Goal: Task Accomplishment & Management: Manage account settings

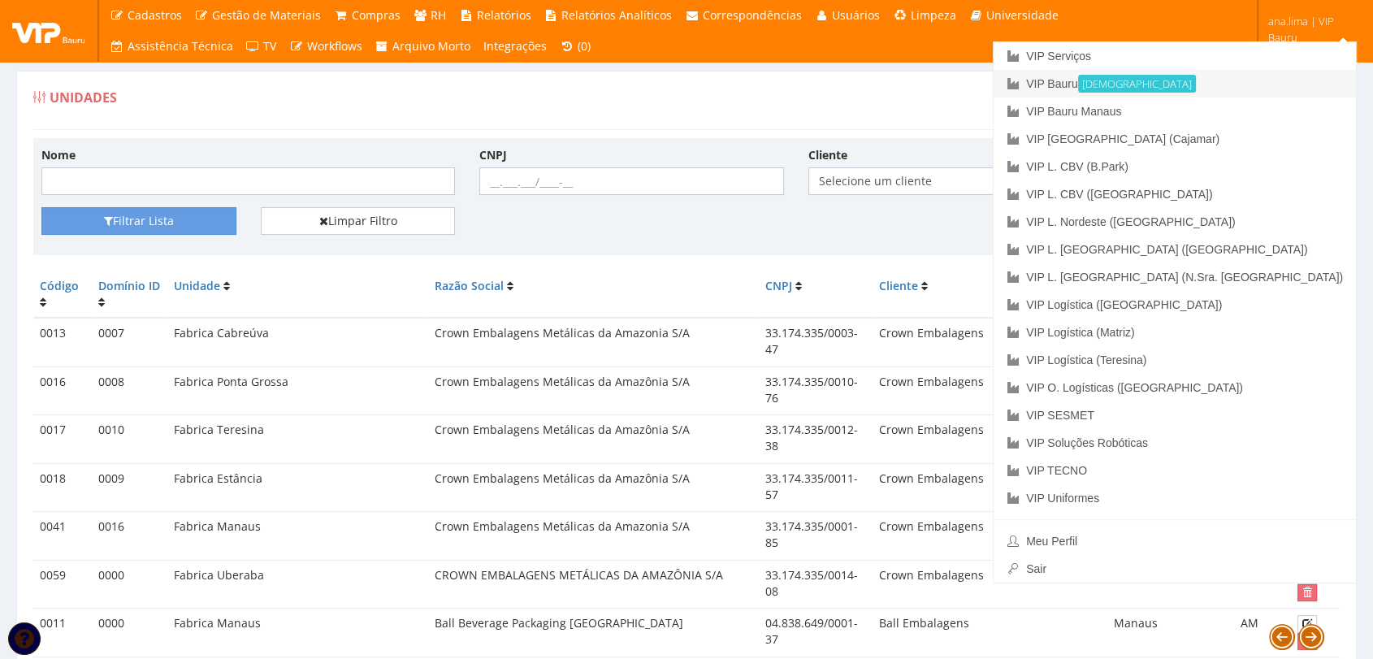
click at [1199, 80] on link "VIP Bauru Ativa" at bounding box center [1175, 84] width 362 height 28
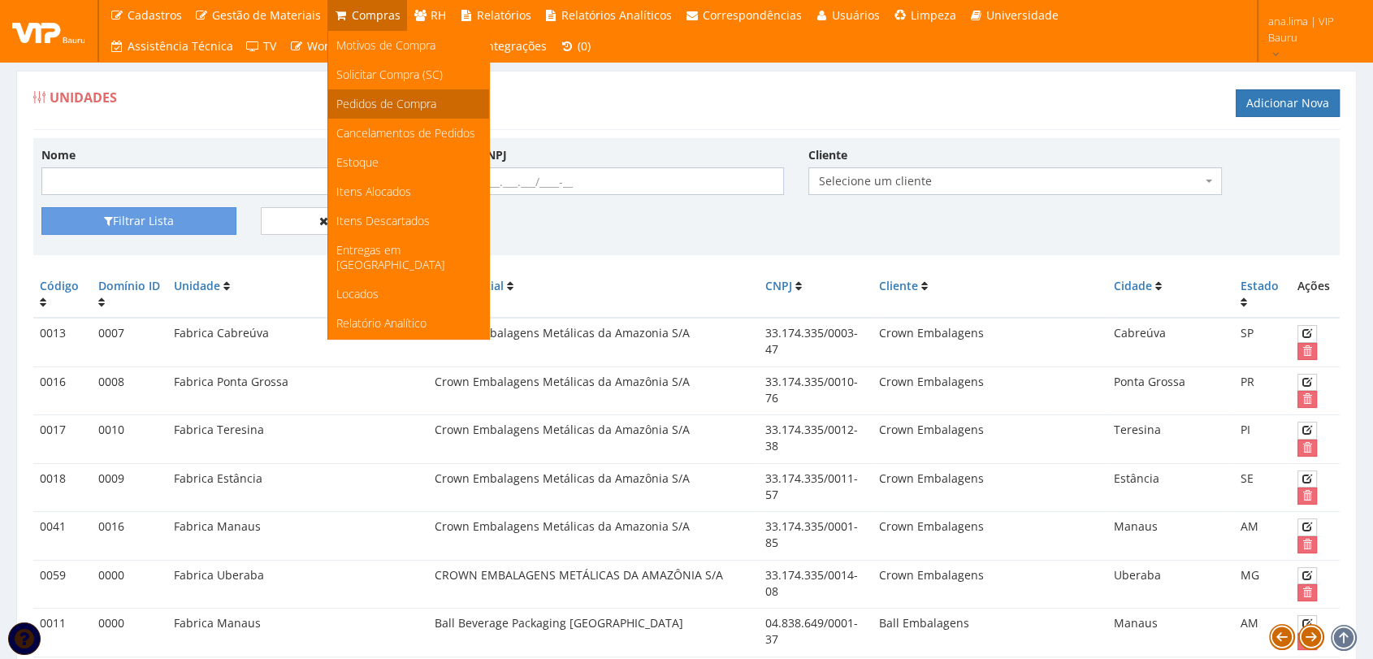
click at [371, 105] on span "Pedidos de Compra" at bounding box center [386, 103] width 100 height 15
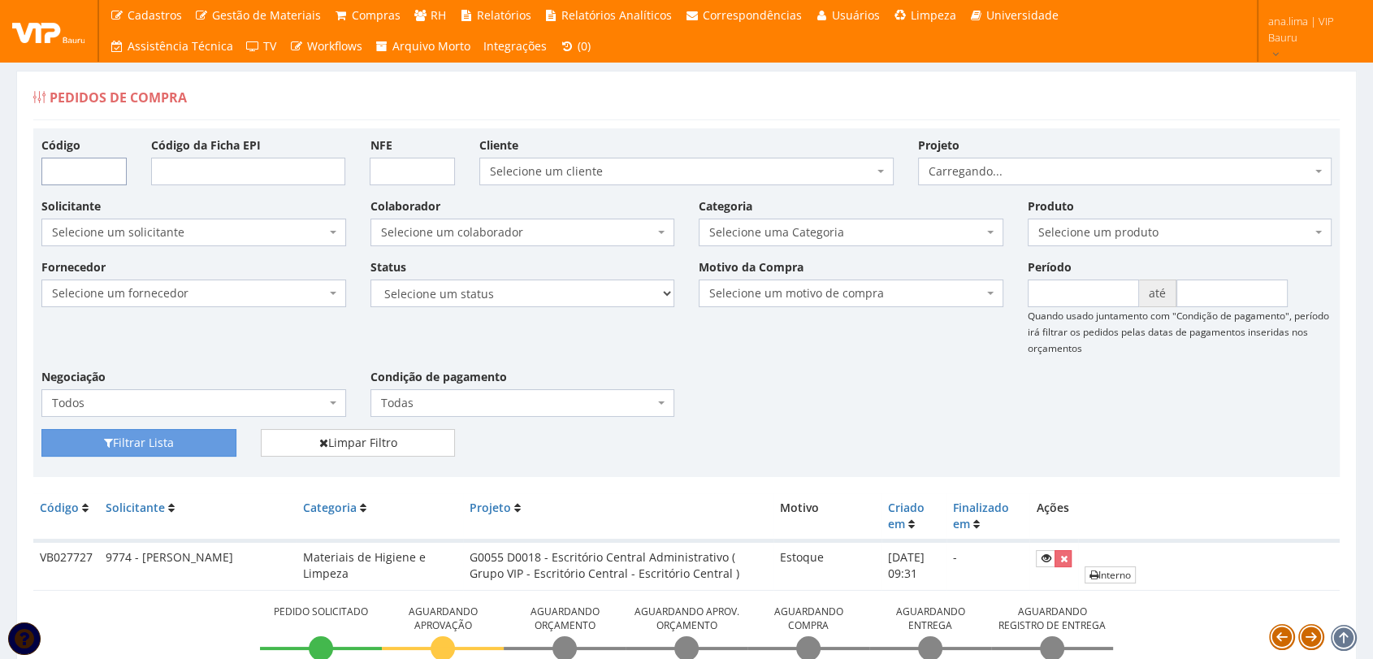
click at [81, 172] on input "Código" at bounding box center [83, 172] width 85 height 28
paste input "VB027727"
type input "VB027727"
click at [119, 444] on button "Filtrar Lista" at bounding box center [138, 443] width 195 height 28
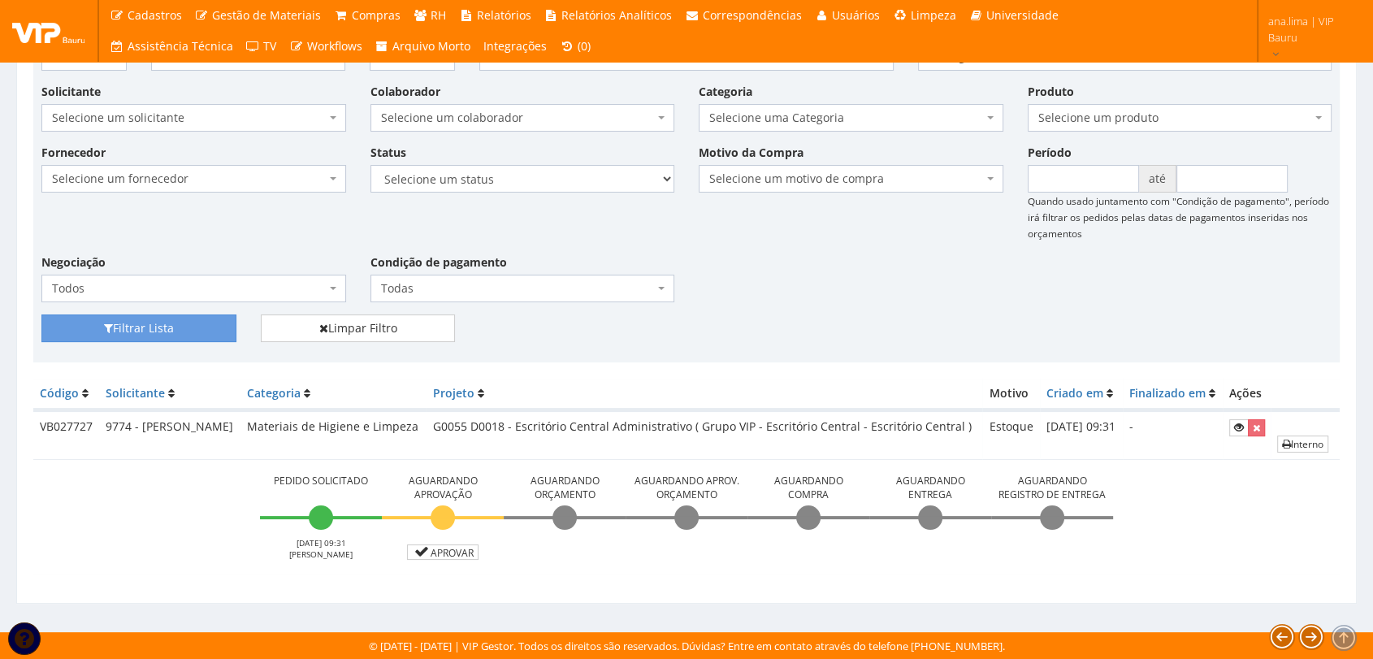
scroll to position [131, 0]
click at [453, 550] on link "Aprovar" at bounding box center [443, 551] width 72 height 15
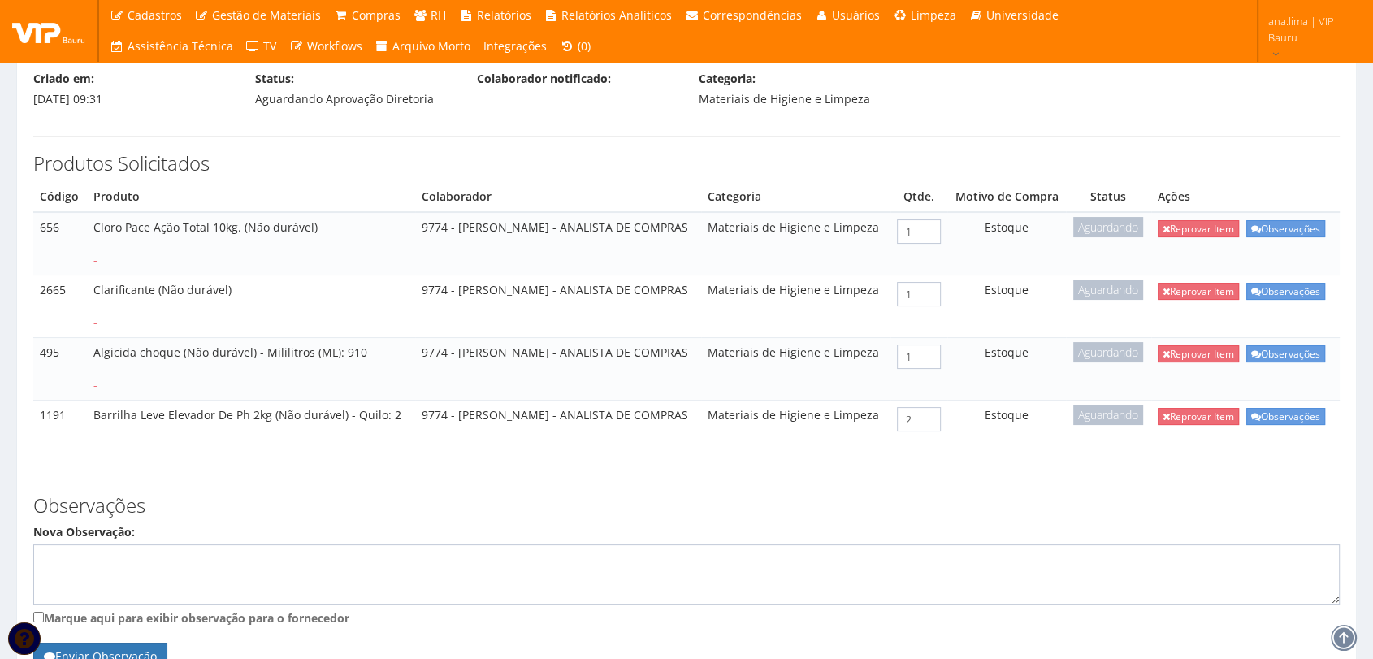
scroll to position [527, 0]
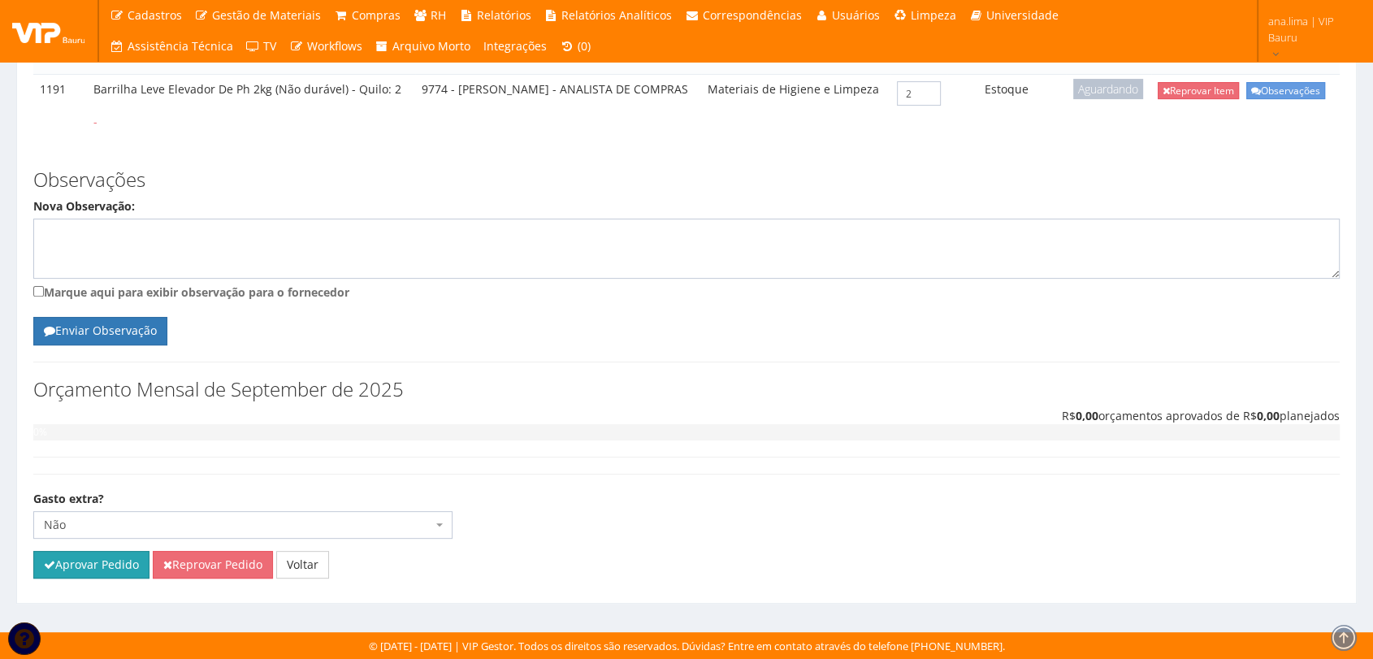
click at [122, 567] on button "Aprovar Pedido" at bounding box center [91, 565] width 116 height 28
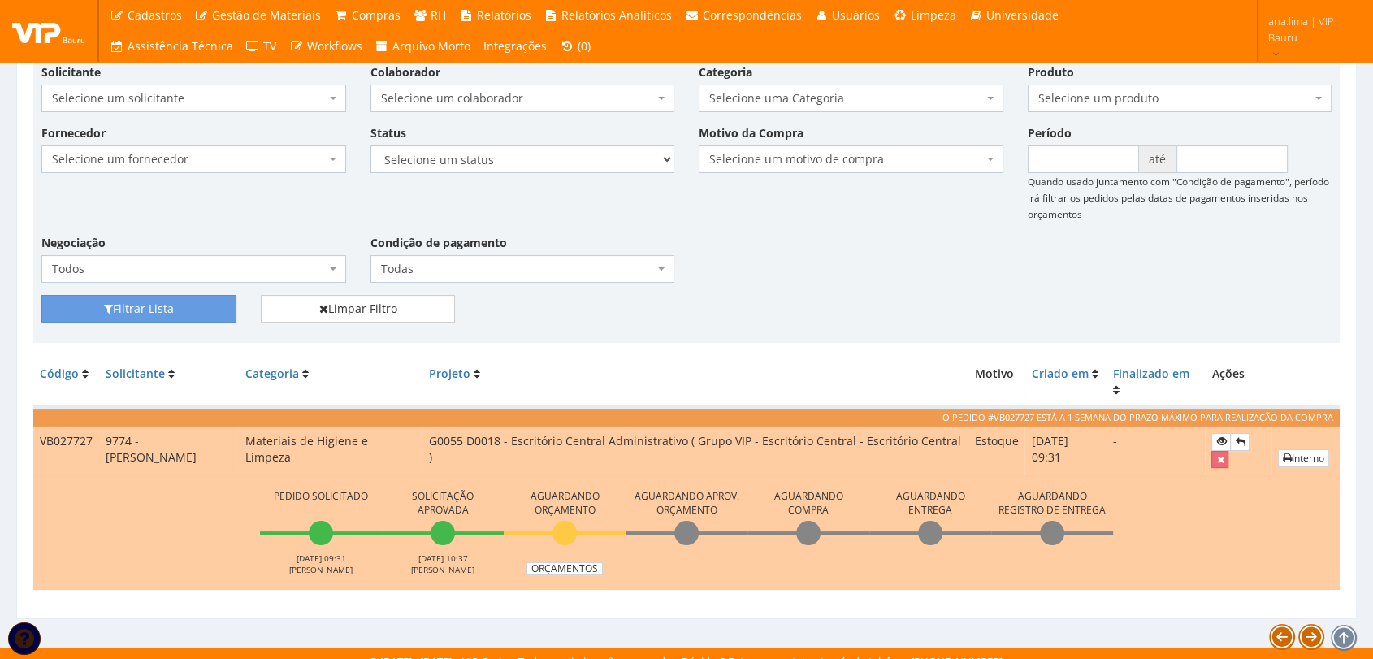
scroll to position [207, 0]
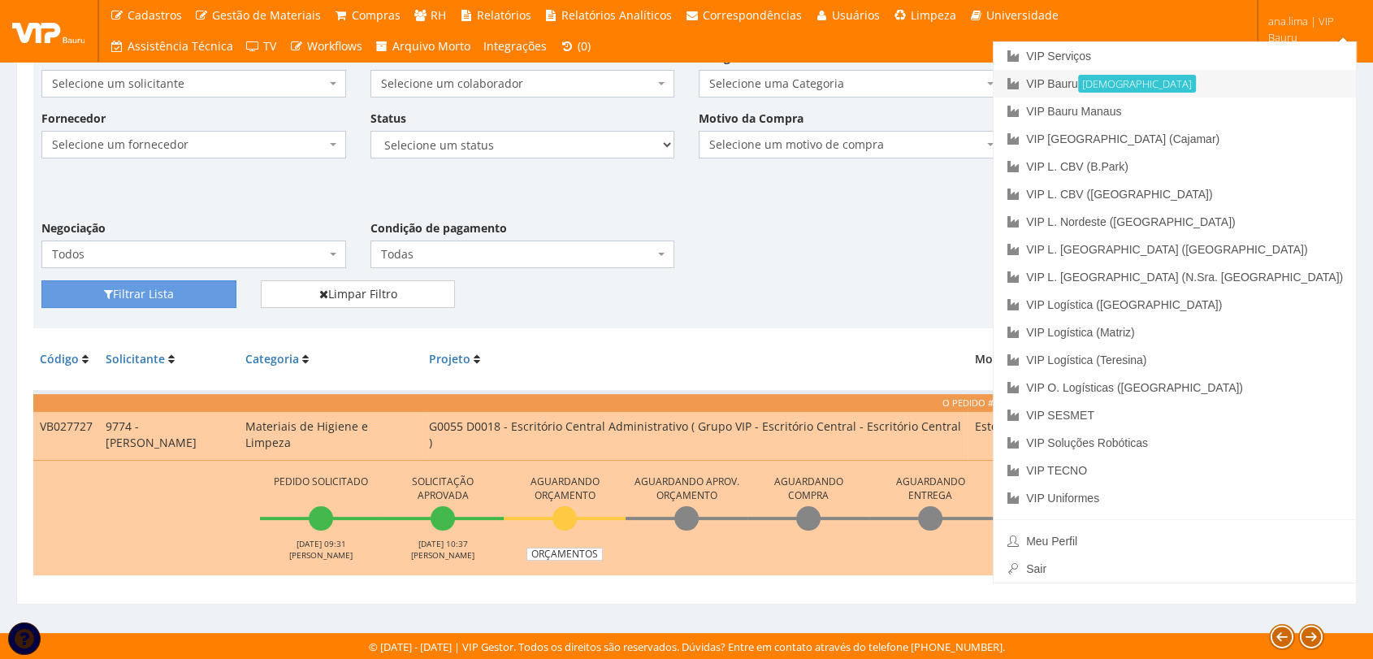
click at [1222, 81] on link "VIP Bauru Ativa" at bounding box center [1175, 84] width 362 height 28
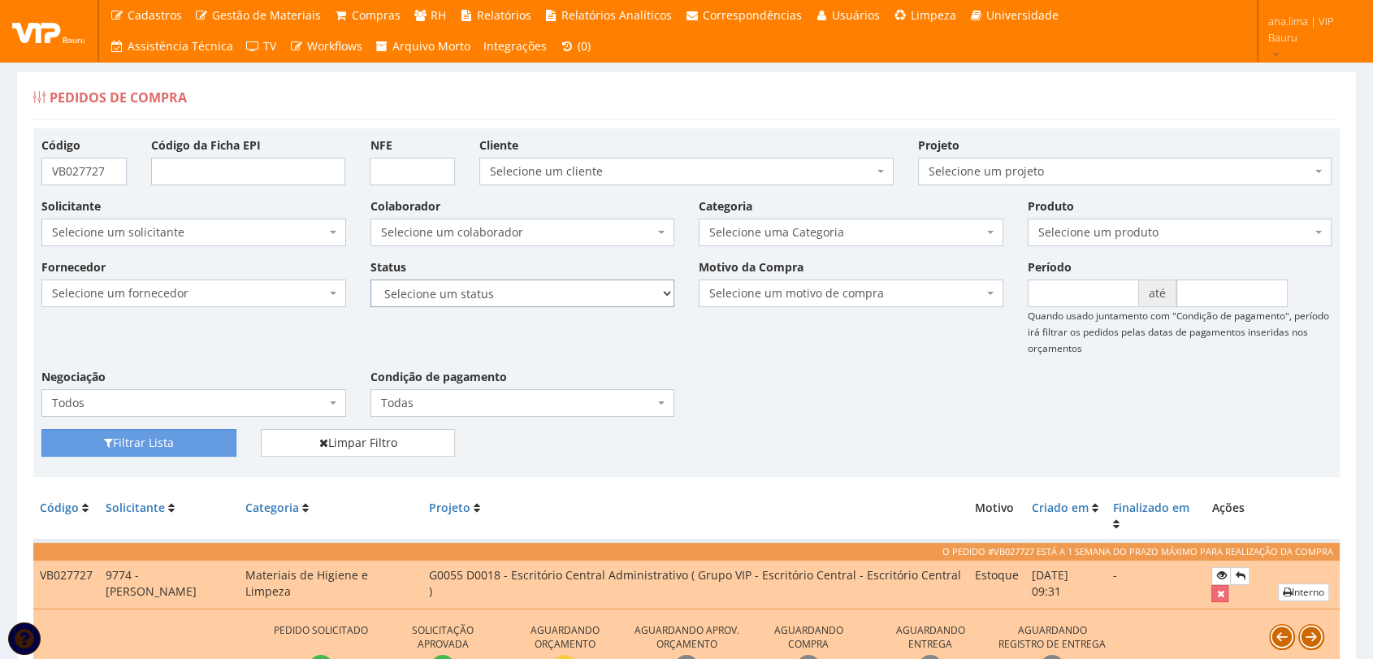
click at [583, 294] on select "Selecione um status Cancelado Aguardando Aprovação Diretoria Pedido Aprovado Ag…" at bounding box center [523, 294] width 305 height 28
click at [533, 303] on select "Selecione um status Cancelado Aguardando Aprovação Diretoria Pedido Aprovado Ag…" at bounding box center [523, 294] width 305 height 28
select select "1"
click at [371, 280] on select "Selecione um status Cancelado Aguardando Aprovação Diretoria Pedido Aprovado Ag…" at bounding box center [523, 294] width 305 height 28
click at [181, 445] on button "Filtrar Lista" at bounding box center [138, 443] width 195 height 28
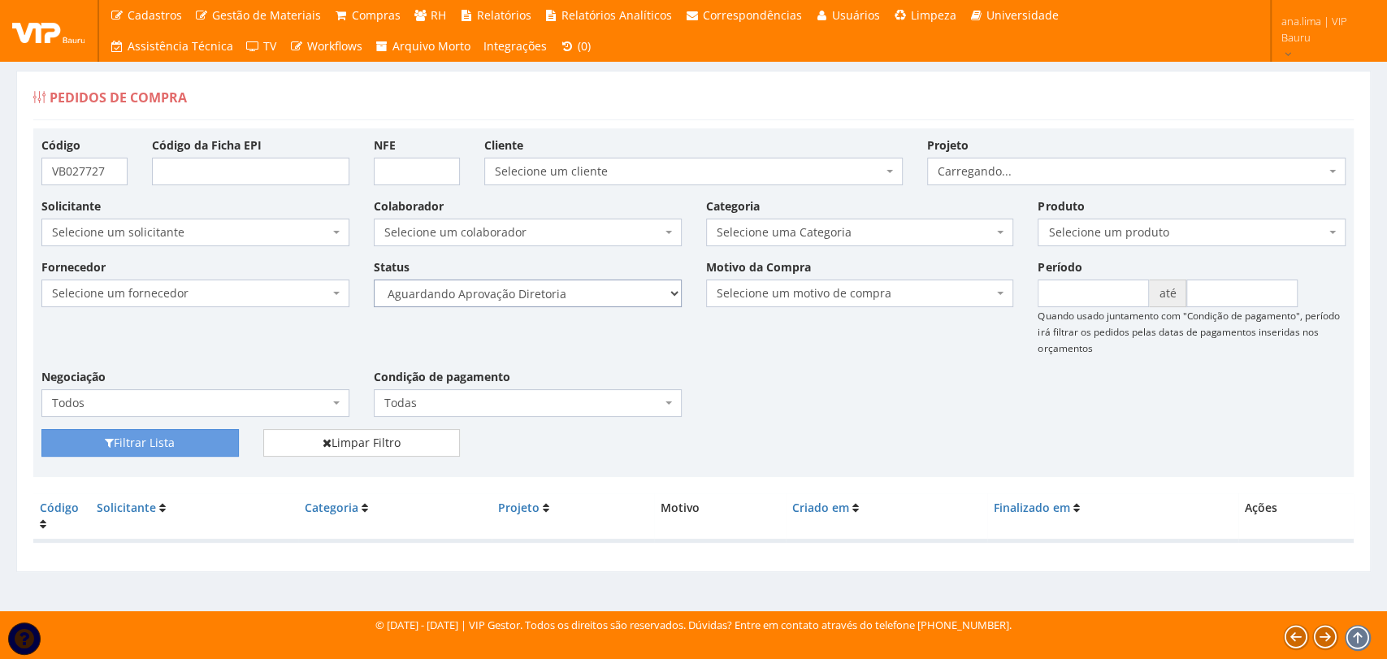
click at [546, 297] on select "Selecione um status Cancelado Aguardando Aprovação Diretoria Pedido Aprovado Ag…" at bounding box center [528, 294] width 308 height 28
select select "4"
click at [374, 280] on select "Selecione um status Cancelado Aguardando Aprovação Diretoria Pedido Aprovado Ag…" at bounding box center [528, 294] width 308 height 28
click at [228, 432] on button "Filtrar Lista" at bounding box center [139, 443] width 197 height 28
click at [585, 298] on select "Selecione um status Cancelado Aguardando Aprovação Diretoria Pedido Aprovado Ag…" at bounding box center [528, 294] width 308 height 28
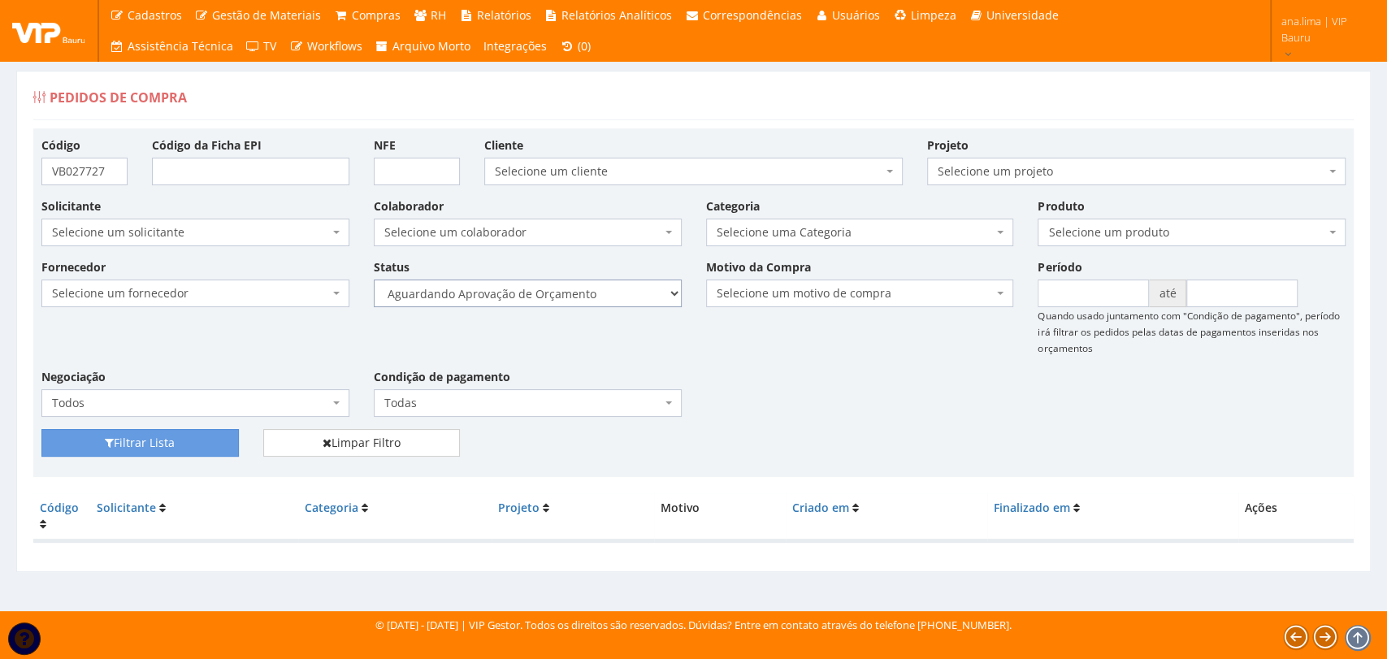
select select "1"
click at [374, 280] on select "Selecione um status Cancelado Aguardando Aprovação Diretoria Pedido Aprovado Ag…" at bounding box center [528, 294] width 308 height 28
click at [174, 444] on button "Filtrar Lista" at bounding box center [139, 443] width 197 height 28
click at [603, 290] on select "Selecione um status Cancelado Aguardando Aprovação Diretoria Pedido Aprovado Ag…" at bounding box center [528, 294] width 308 height 28
select select "4"
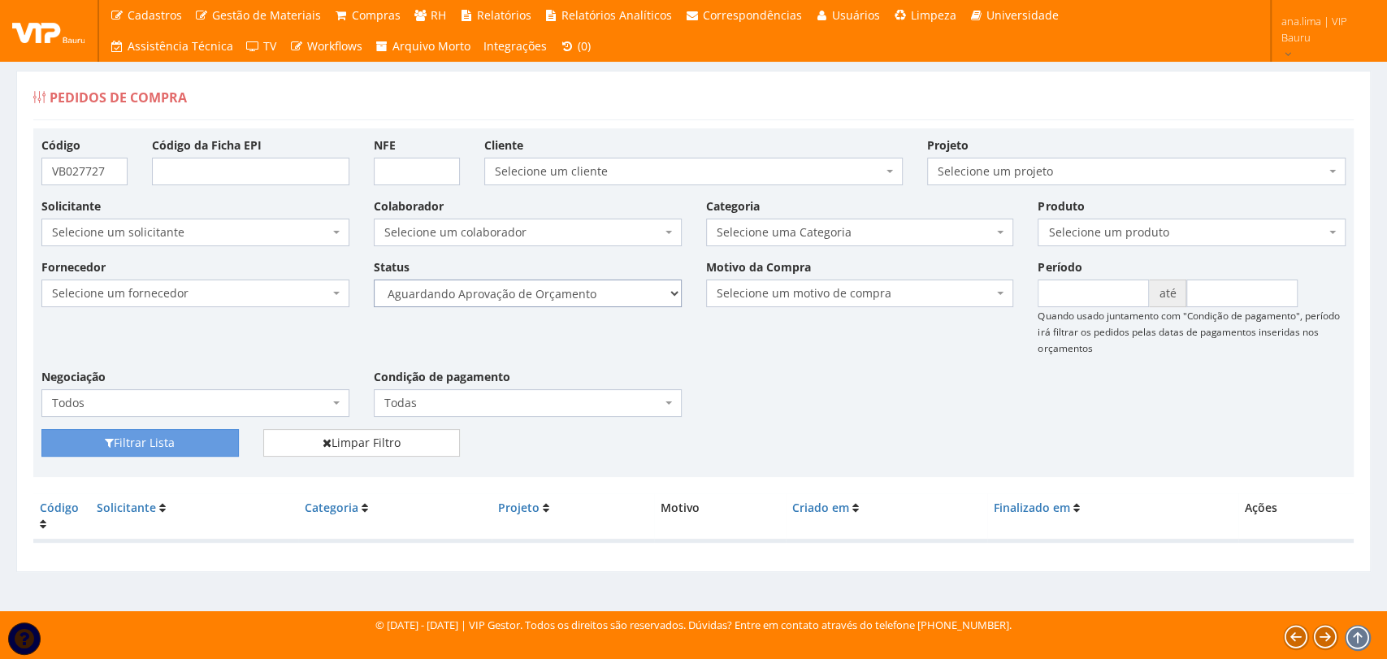
click at [374, 280] on select "Selecione um status Cancelado Aguardando Aprovação Diretoria Pedido Aprovado Ag…" at bounding box center [528, 294] width 308 height 28
drag, startPoint x: 178, startPoint y: 437, endPoint x: 216, endPoint y: 426, distance: 39.8
click at [179, 437] on button "Filtrar Lista" at bounding box center [139, 443] width 197 height 28
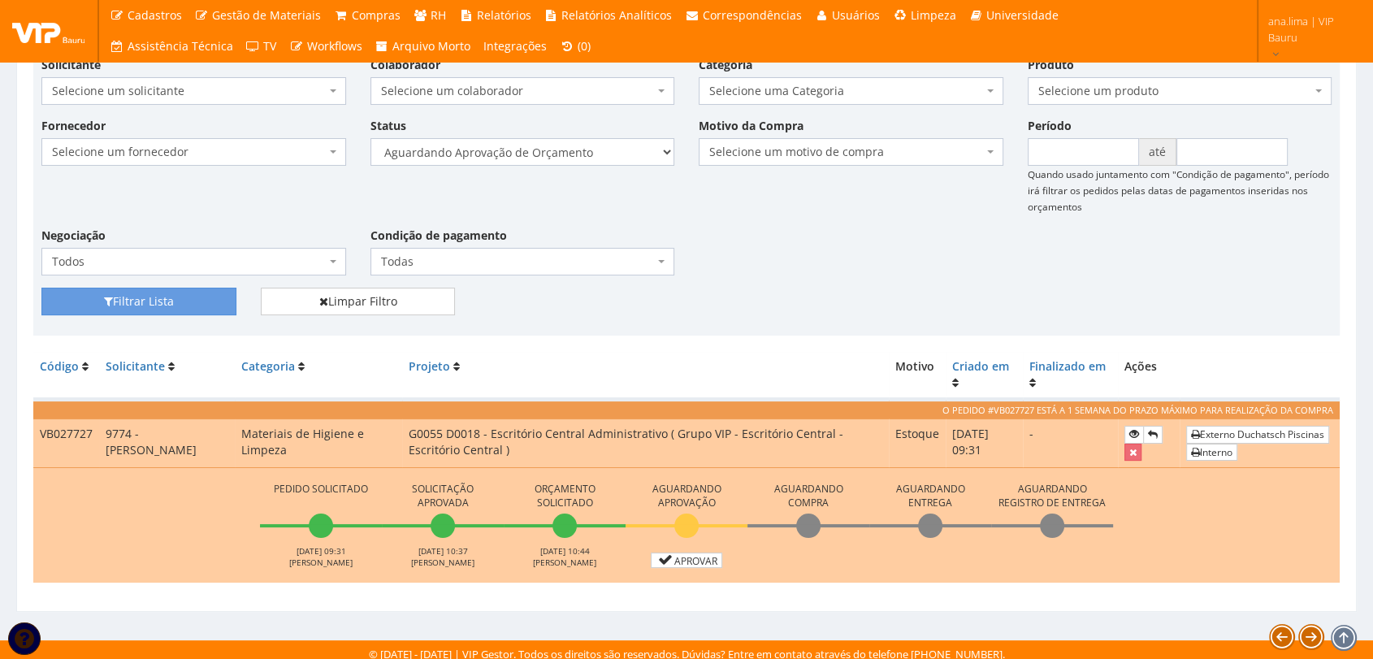
scroll to position [149, 0]
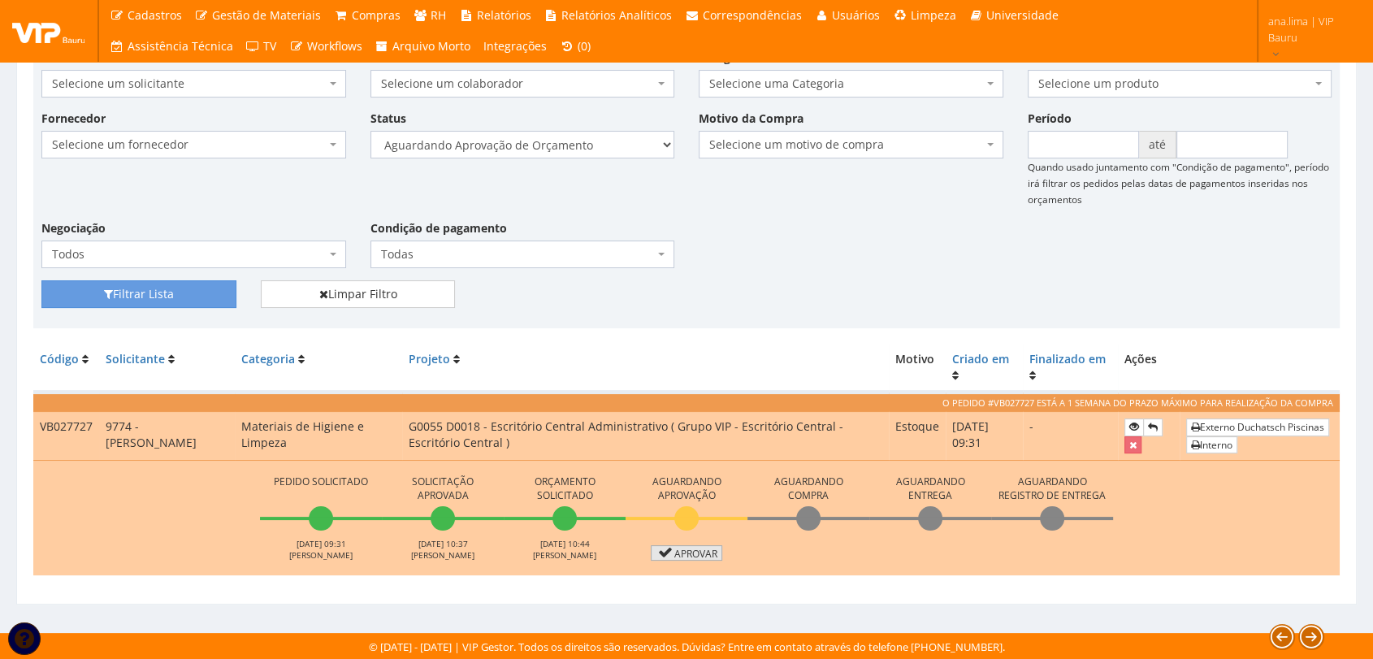
click at [687, 548] on link "Aprovar" at bounding box center [687, 552] width 72 height 15
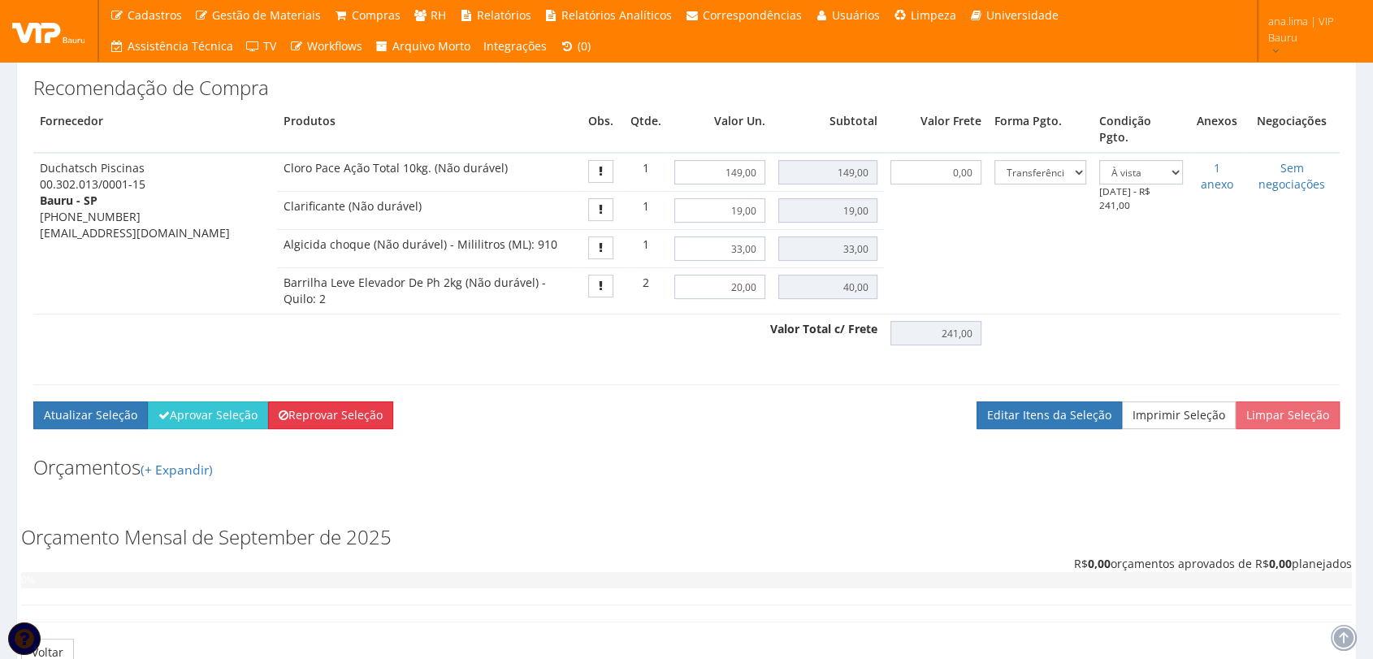
scroll to position [541, 0]
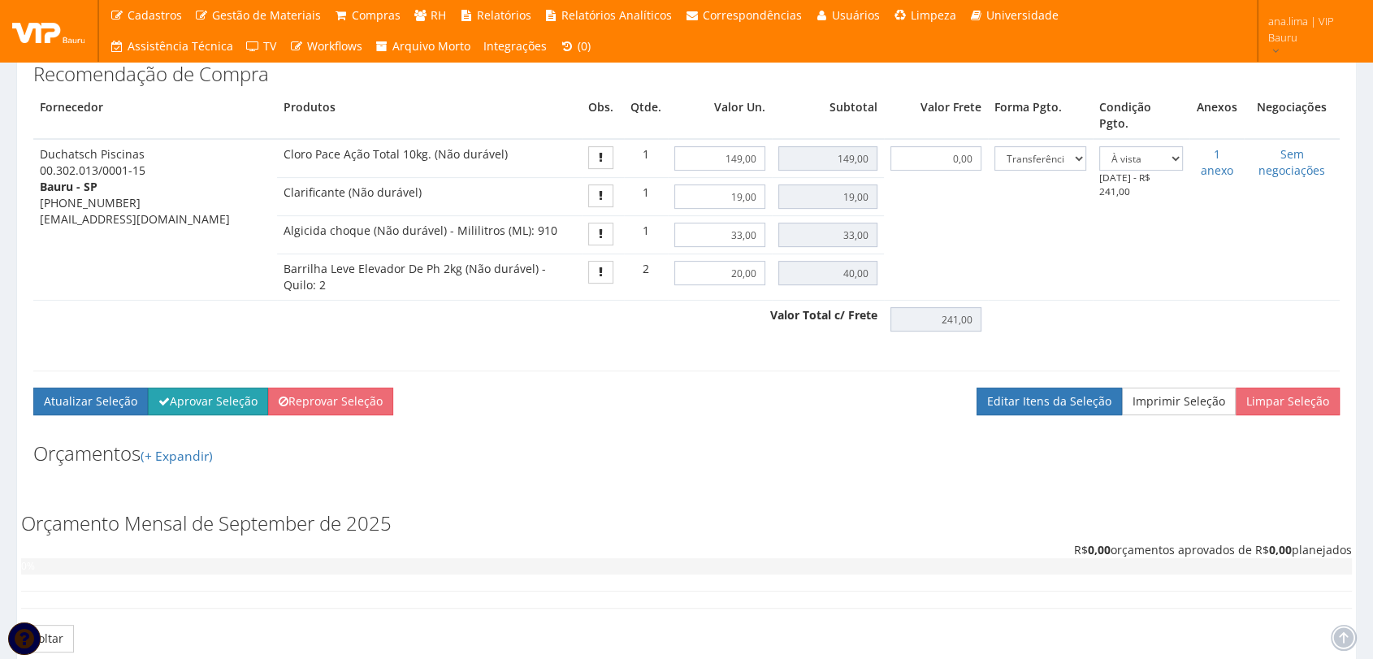
click at [215, 415] on button "Aprovar Seleção" at bounding box center [208, 402] width 120 height 28
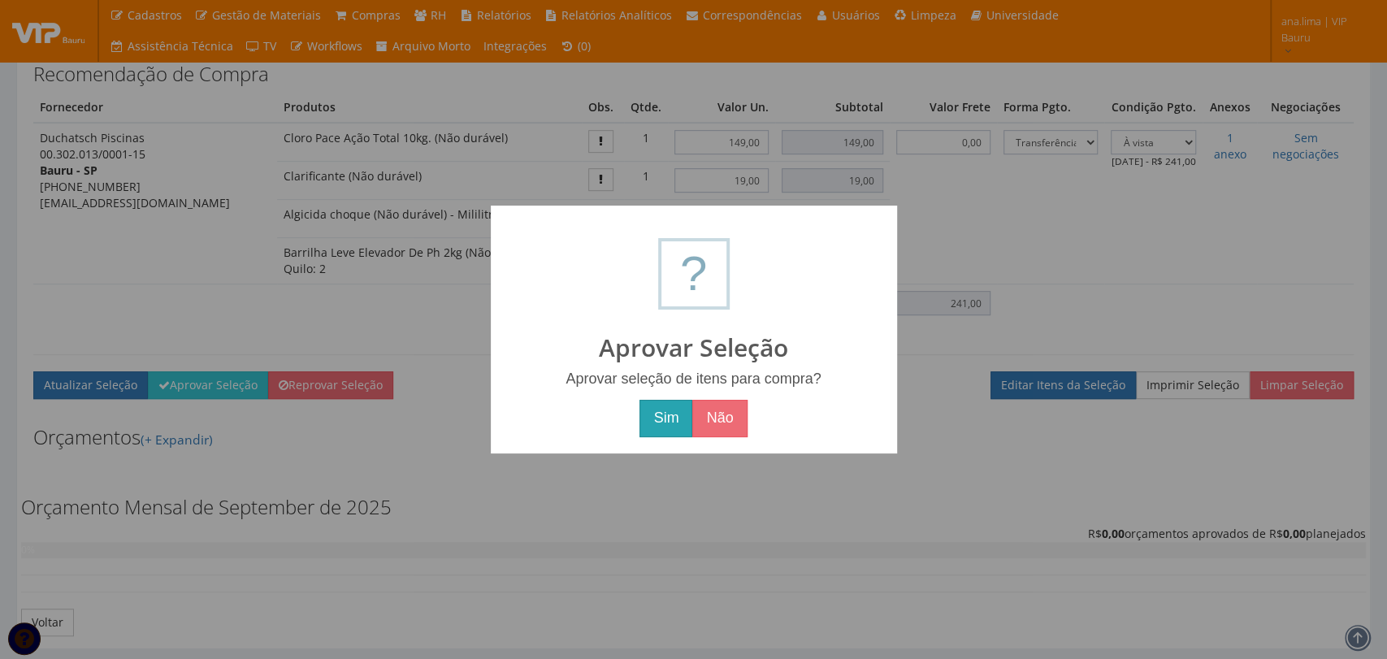
click at [670, 419] on button "Sim" at bounding box center [665, 418] width 53 height 37
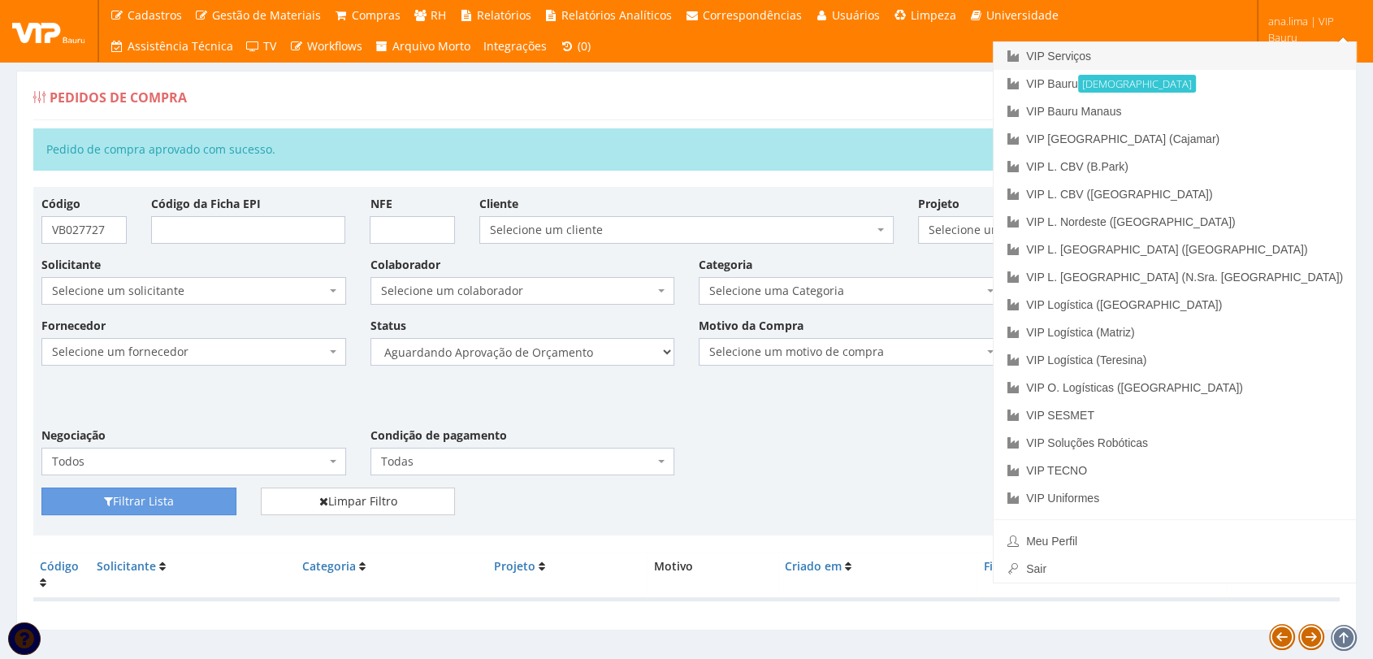
click at [1229, 59] on link "VIP Serviços" at bounding box center [1175, 56] width 362 height 28
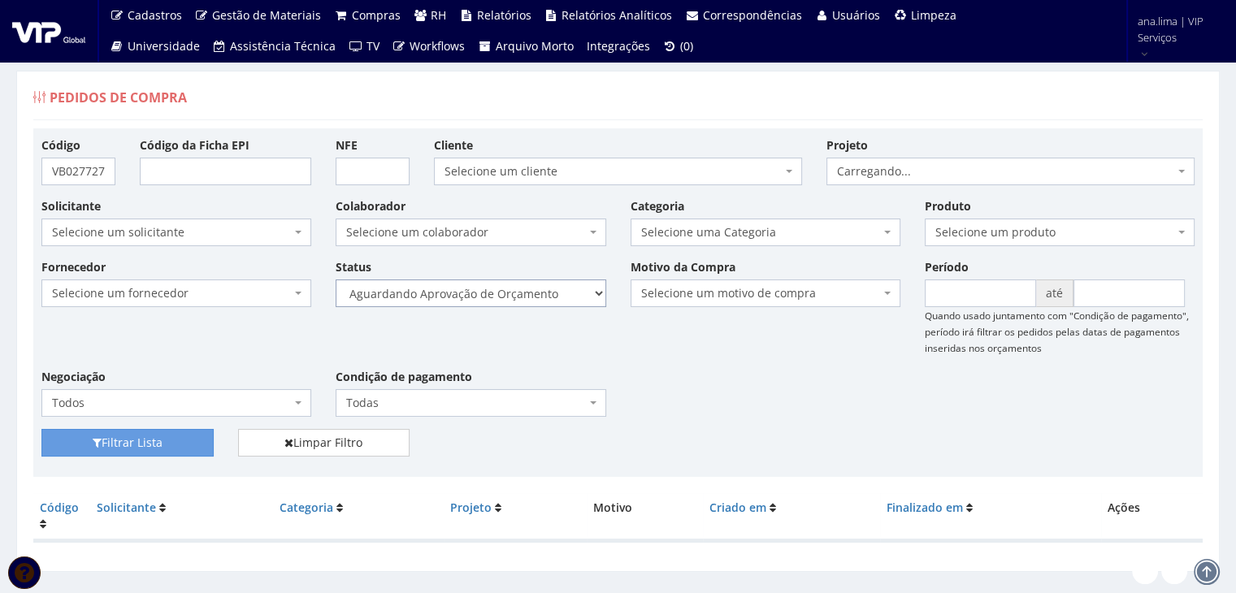
drag, startPoint x: 0, startPoint y: 0, endPoint x: 548, endPoint y: 302, distance: 626.3
click at [548, 302] on select "Selecione um status Cancelado Aguardando Aprovação Diretoria Pedido Aprovado Ag…" at bounding box center [471, 294] width 270 height 28
select select "1"
click at [336, 280] on select "Selecione um status Cancelado Aguardando Aprovação Diretoria Pedido Aprovado Ag…" at bounding box center [471, 294] width 270 height 28
drag, startPoint x: 191, startPoint y: 436, endPoint x: 371, endPoint y: 362, distance: 194.5
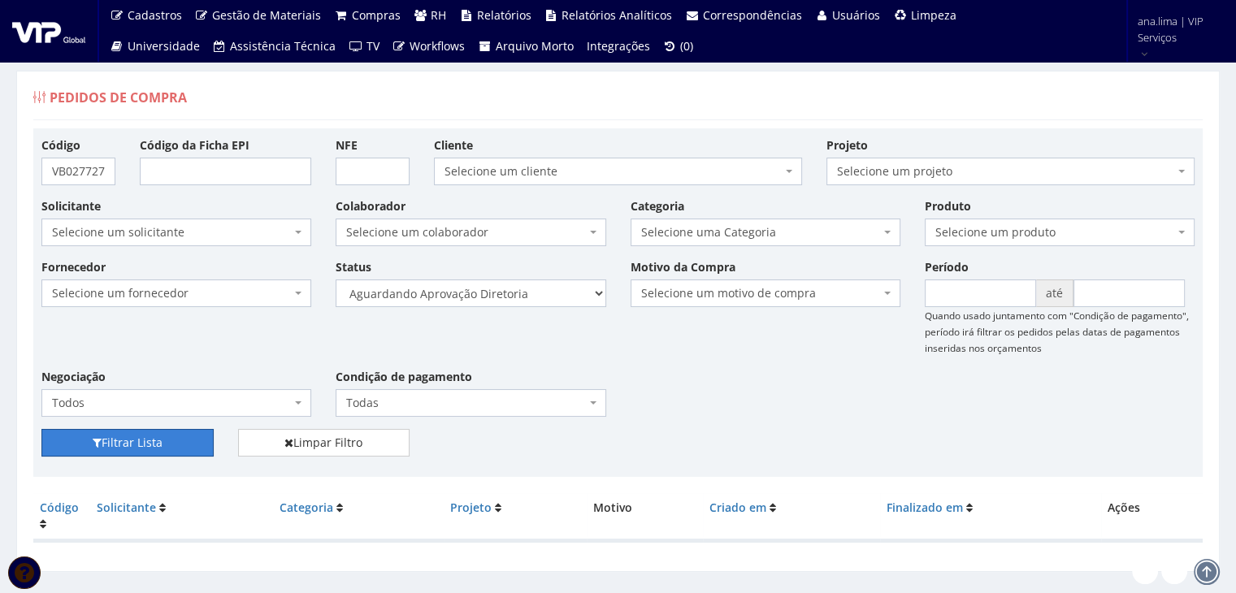
click at [192, 436] on button "Filtrar Lista" at bounding box center [127, 443] width 172 height 28
drag, startPoint x: 515, startPoint y: 294, endPoint x: 516, endPoint y: 305, distance: 10.6
click at [515, 294] on select "Selecione um status Cancelado Aguardando Aprovação Diretoria Pedido Aprovado Ag…" at bounding box center [471, 294] width 270 height 28
select select "4"
click at [336, 280] on select "Selecione um status Cancelado Aguardando Aprovação Diretoria Pedido Aprovado Ag…" at bounding box center [471, 294] width 270 height 28
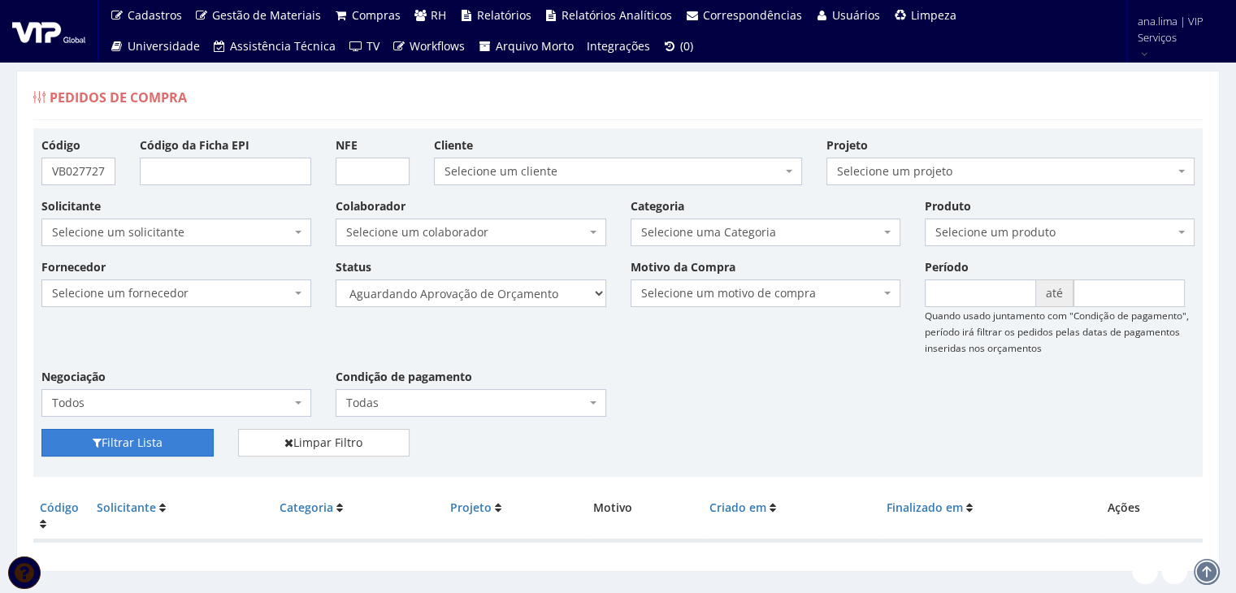
click at [179, 441] on button "Filtrar Lista" at bounding box center [127, 443] width 172 height 28
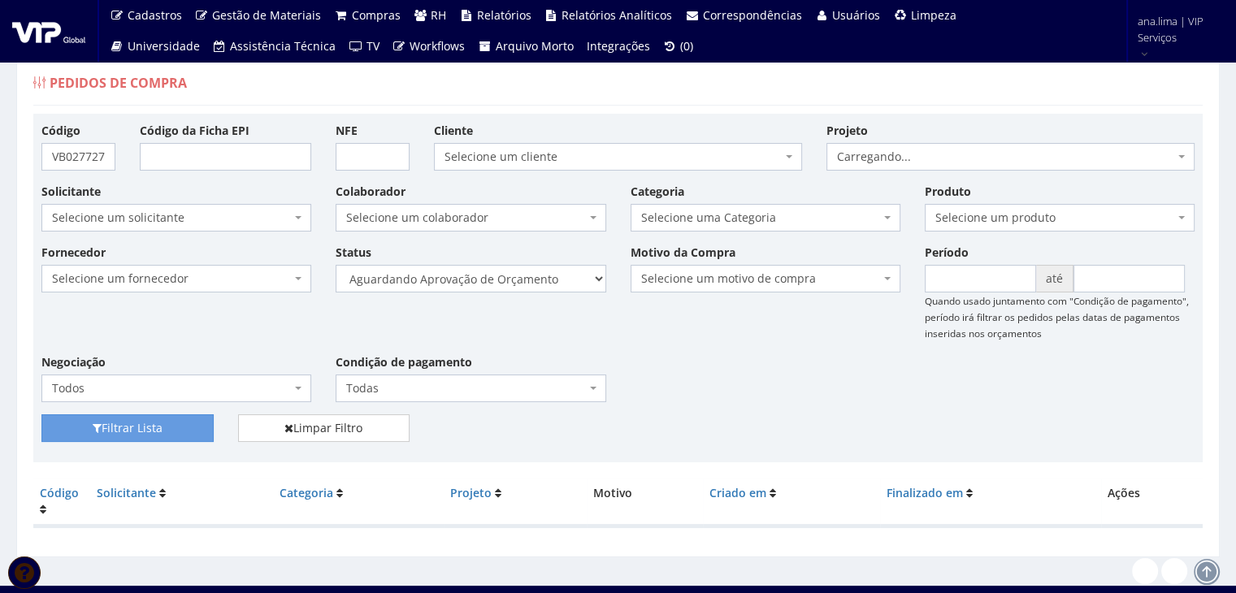
scroll to position [33, 0]
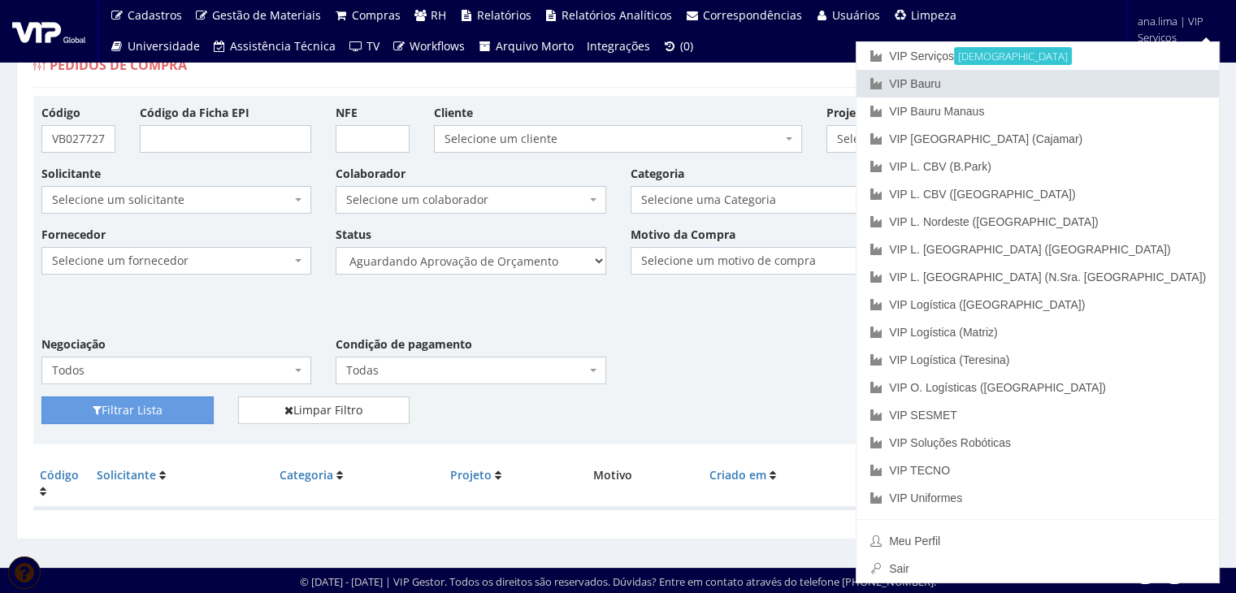
drag, startPoint x: 1111, startPoint y: 82, endPoint x: 888, endPoint y: 189, distance: 247.1
click at [1110, 83] on link "VIP Bauru" at bounding box center [1037, 84] width 362 height 28
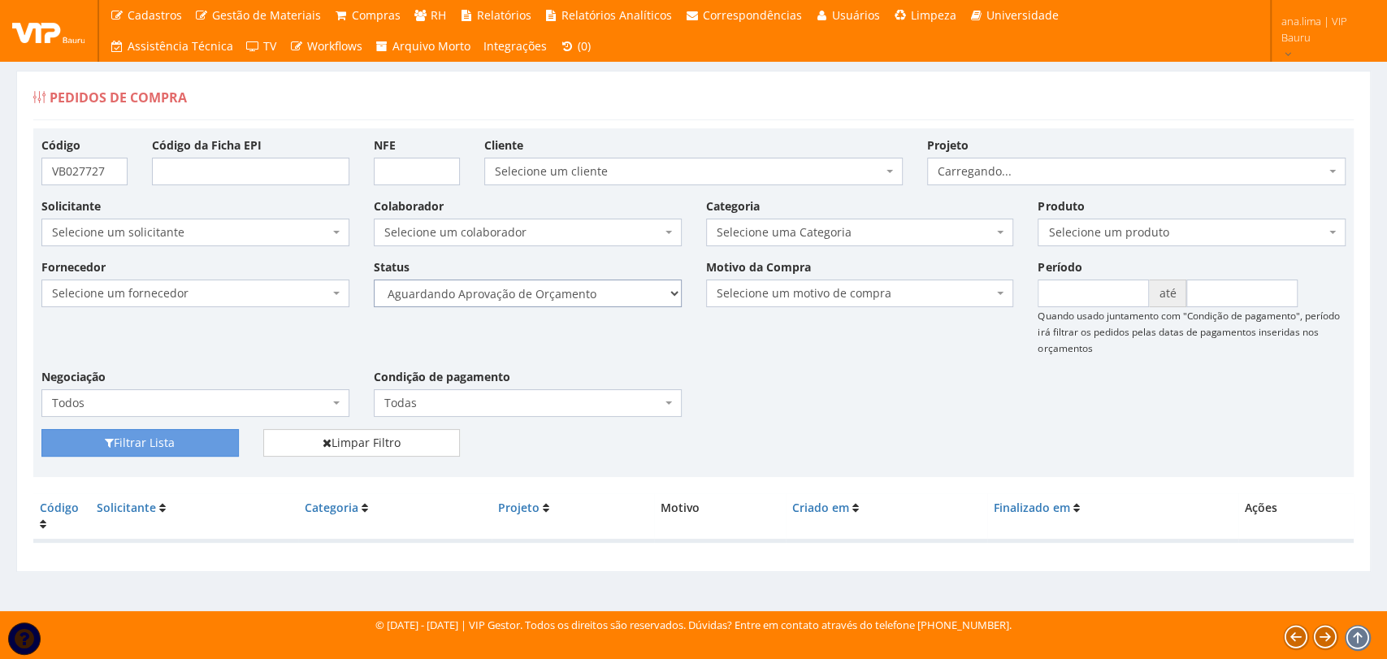
drag, startPoint x: 579, startPoint y: 288, endPoint x: 574, endPoint y: 304, distance: 17.0
click at [579, 288] on select "Selecione um status Cancelado Aguardando Aprovação Diretoria Pedido Aprovado Ag…" at bounding box center [528, 294] width 308 height 28
select select "1"
click at [374, 280] on select "Selecione um status Cancelado Aguardando Aprovação Diretoria Pedido Aprovado Ag…" at bounding box center [528, 294] width 308 height 28
click at [176, 445] on button "Filtrar Lista" at bounding box center [139, 443] width 197 height 28
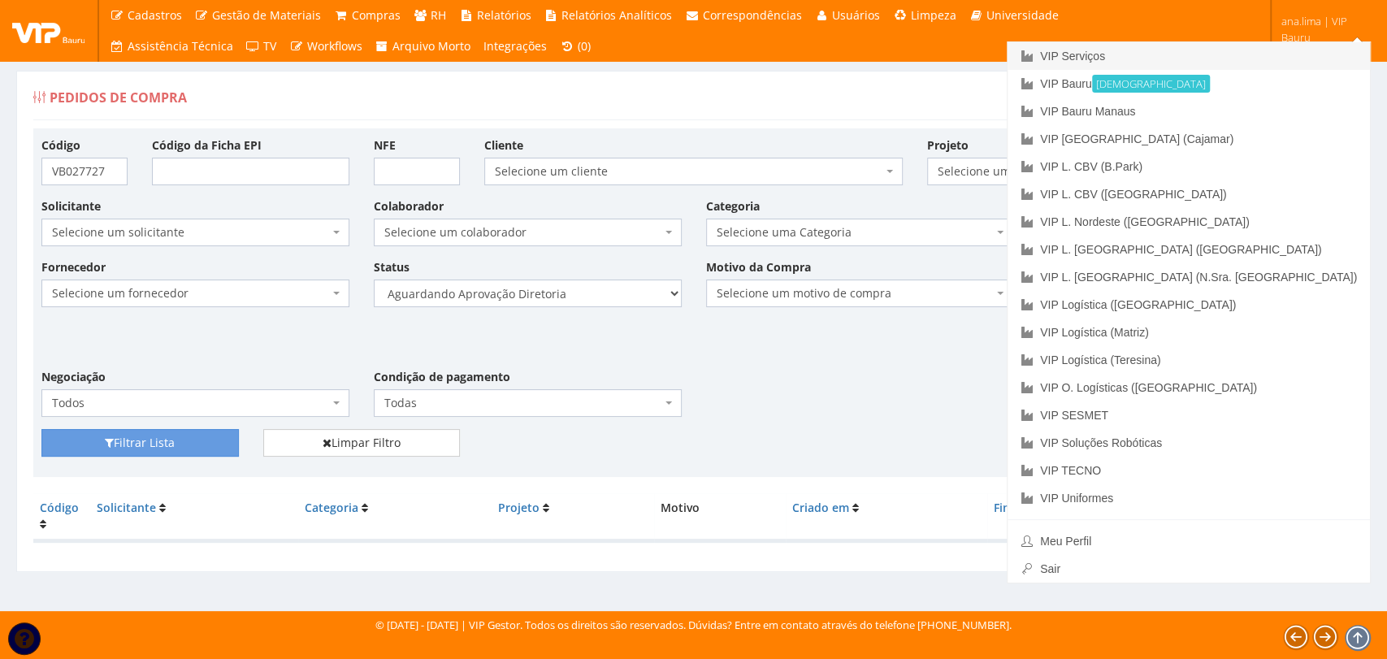
click at [1248, 58] on link "VIP Serviços" at bounding box center [1189, 56] width 362 height 28
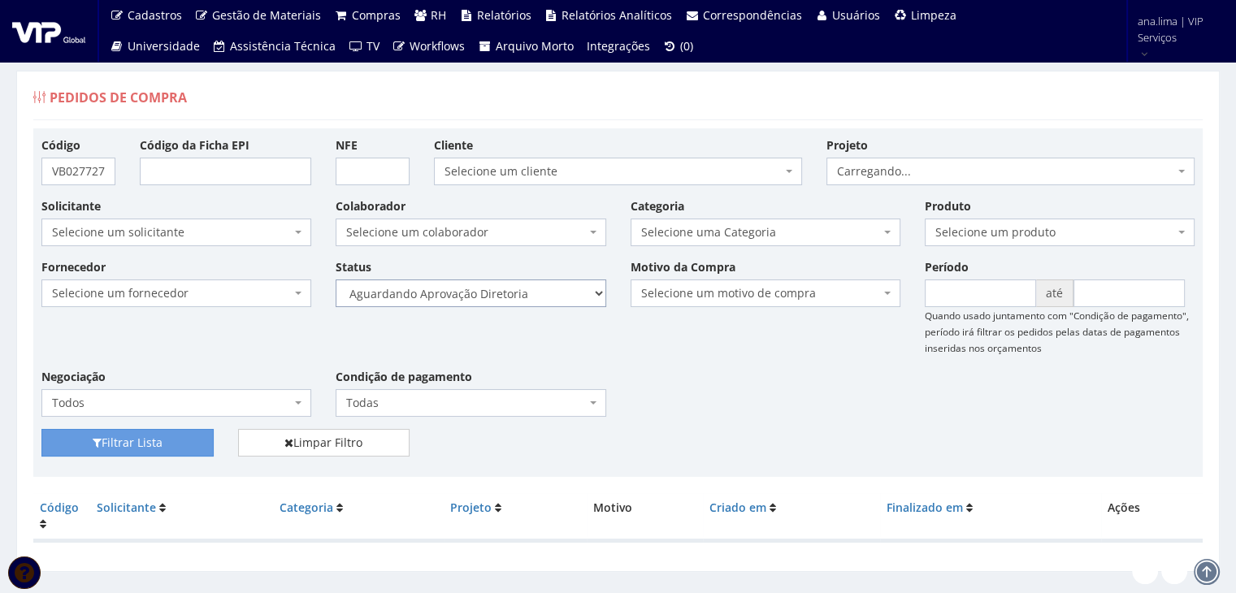
drag, startPoint x: 536, startPoint y: 290, endPoint x: 535, endPoint y: 301, distance: 10.6
click at [536, 290] on select "Selecione um status Cancelado Aguardando Aprovação Diretoria Pedido Aprovado Ag…" at bounding box center [471, 294] width 270 height 28
click at [336, 280] on select "Selecione um status Cancelado Aguardando Aprovação Diretoria Pedido Aprovado Ag…" at bounding box center [471, 294] width 270 height 28
click at [143, 439] on button "Filtrar Lista" at bounding box center [127, 443] width 172 height 28
drag, startPoint x: 0, startPoint y: 0, endPoint x: 514, endPoint y: 299, distance: 595.0
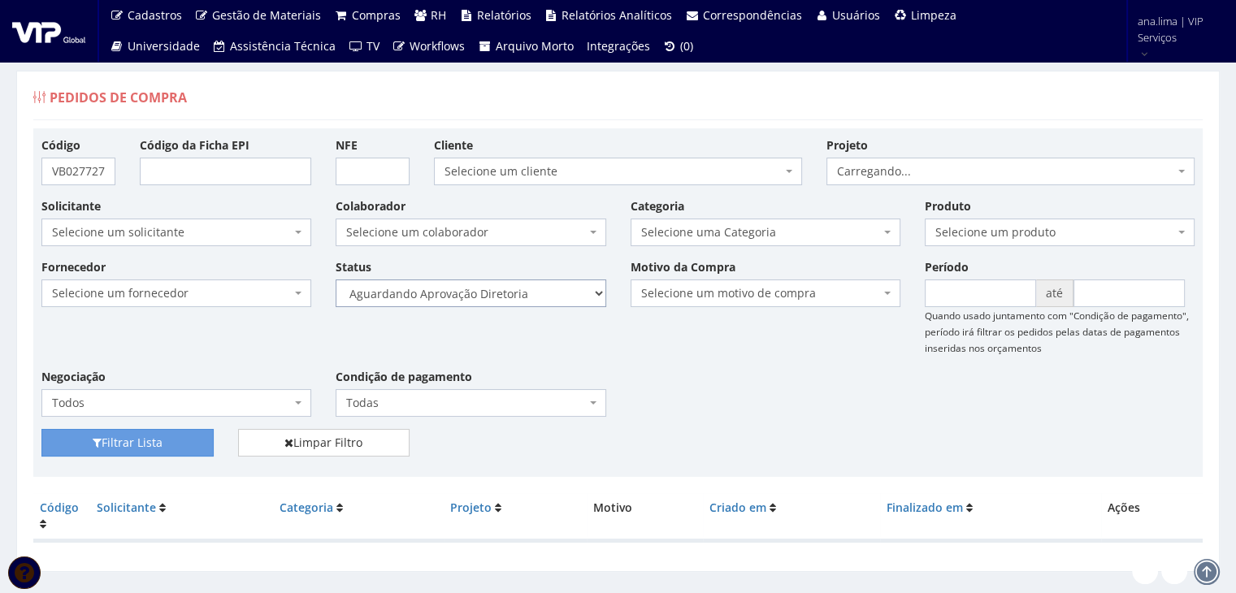
click at [514, 297] on select "Selecione um status Cancelado Aguardando Aprovação Diretoria Pedido Aprovado Ag…" at bounding box center [471, 294] width 270 height 28
click at [336, 280] on select "Selecione um status Cancelado Aguardando Aprovação Diretoria Pedido Aprovado Ag…" at bounding box center [471, 294] width 270 height 28
click at [520, 303] on select "Selecione um status Cancelado Aguardando Aprovação Diretoria Pedido Aprovado Ag…" at bounding box center [471, 294] width 270 height 28
select select "4"
click at [336, 280] on select "Selecione um status Cancelado Aguardando Aprovação Diretoria Pedido Aprovado Ag…" at bounding box center [471, 294] width 270 height 28
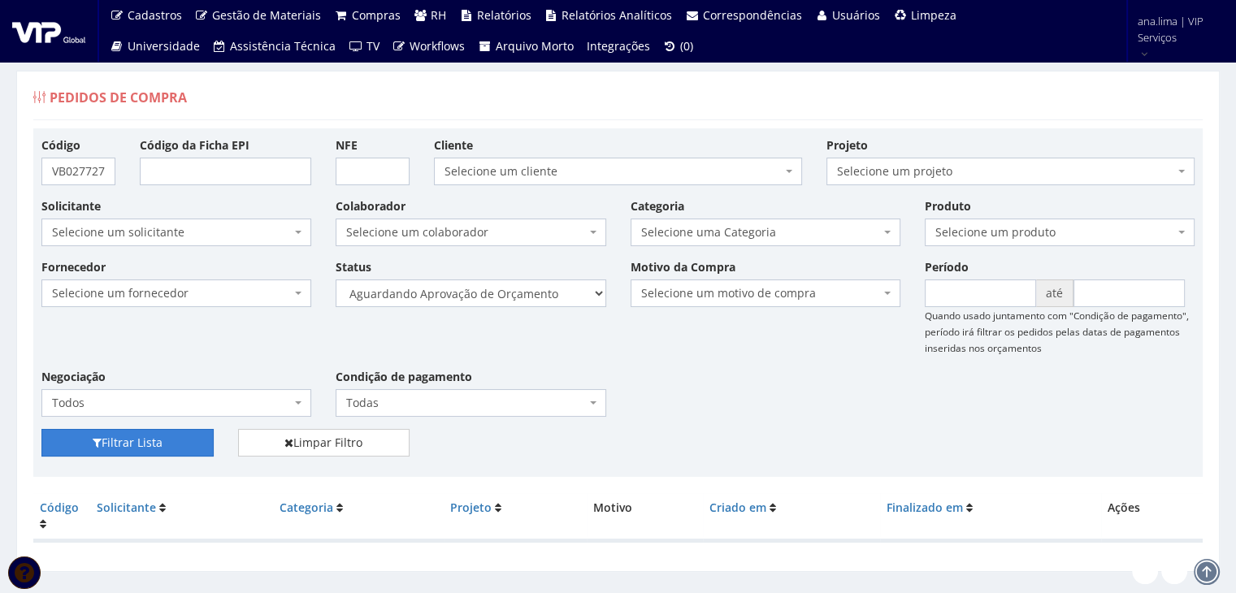
click at [193, 445] on button "Filtrar Lista" at bounding box center [127, 443] width 172 height 28
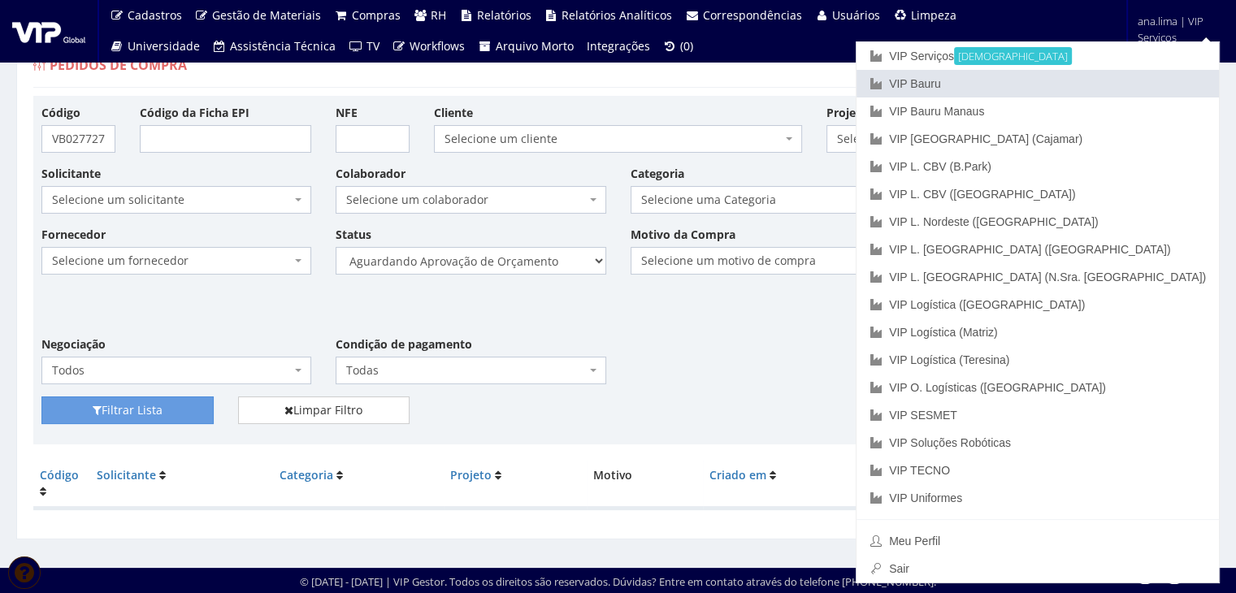
drag, startPoint x: 1116, startPoint y: 77, endPoint x: 1044, endPoint y: 107, distance: 77.6
click at [1115, 77] on link "VIP Bauru" at bounding box center [1037, 84] width 362 height 28
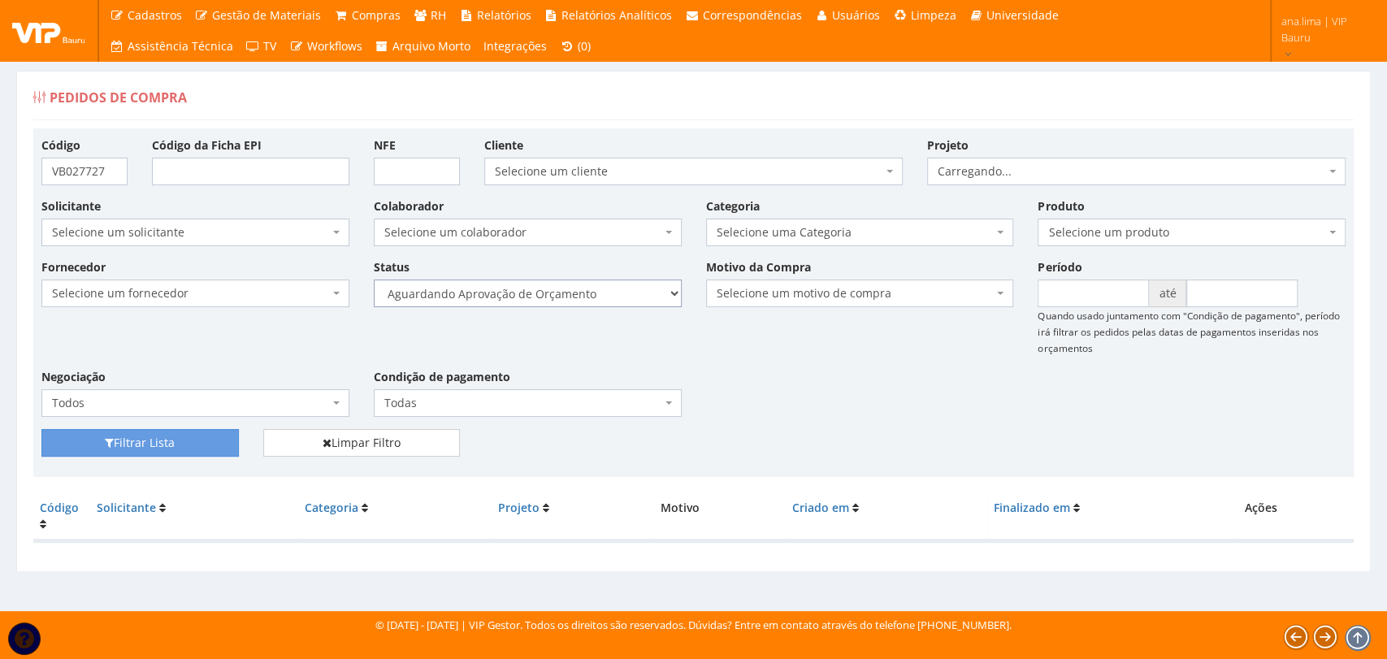
drag, startPoint x: 591, startPoint y: 295, endPoint x: 591, endPoint y: 306, distance: 10.6
click at [591, 295] on select "Selecione um status Cancelado Aguardando Aprovação Diretoria Pedido Aprovado Ag…" at bounding box center [528, 294] width 308 height 28
select select "1"
click at [374, 280] on select "Selecione um status Cancelado Aguardando Aprovação Diretoria Pedido Aprovado Ag…" at bounding box center [528, 294] width 308 height 28
click at [221, 444] on button "Filtrar Lista" at bounding box center [139, 443] width 197 height 28
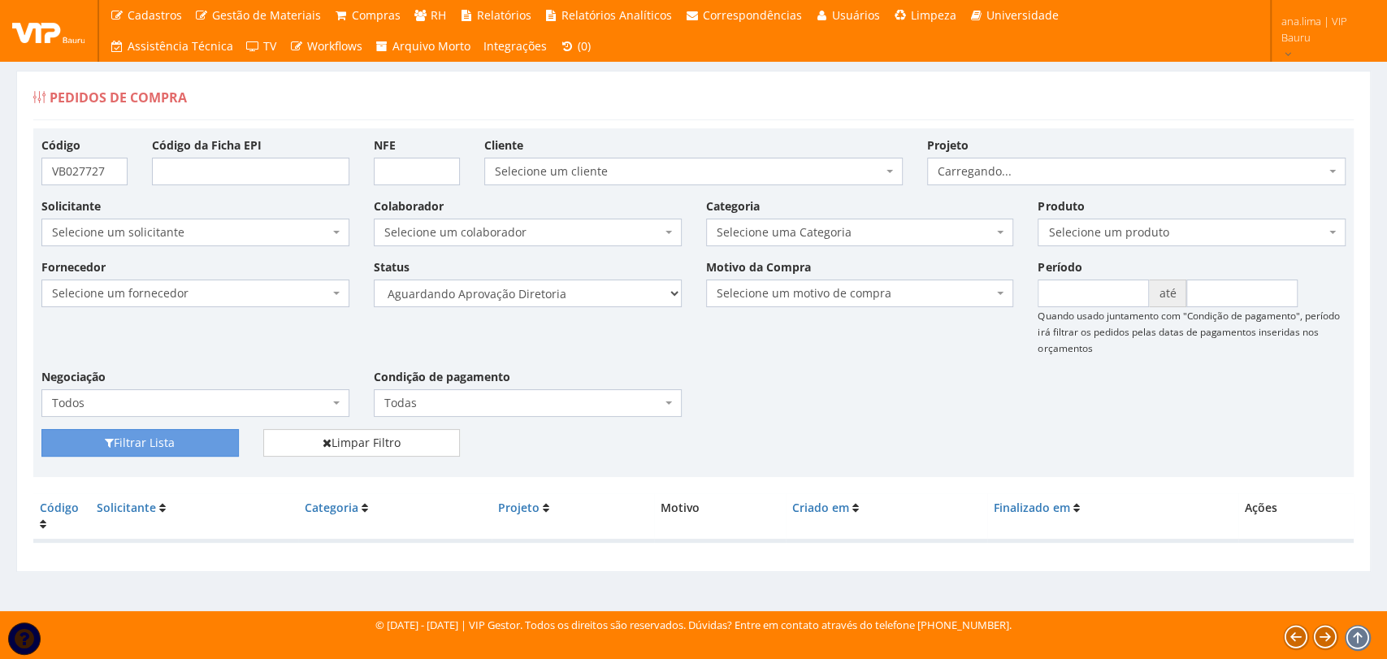
click at [592, 276] on div "Status Selecione um status Cancelado Aguardando Aprovação Diretoria Pedido Apro…" at bounding box center [528, 282] width 332 height 49
drag, startPoint x: 593, startPoint y: 287, endPoint x: 592, endPoint y: 302, distance: 15.5
click at [593, 288] on select "Selecione um status Cancelado Aguardando Aprovação Diretoria Pedido Aprovado Ag…" at bounding box center [528, 294] width 308 height 28
select select "4"
click at [374, 280] on select "Selecione um status Cancelado Aguardando Aprovação Diretoria Pedido Aprovado Ag…" at bounding box center [528, 294] width 308 height 28
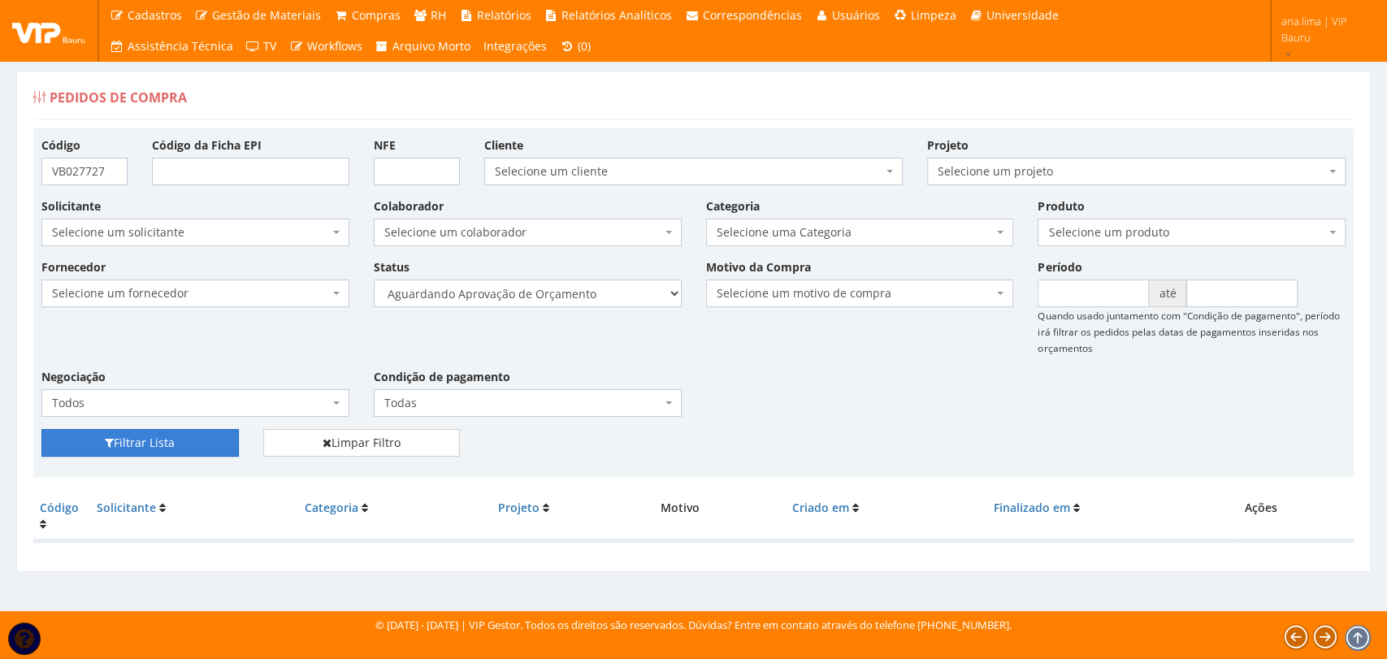
click at [216, 449] on button "Filtrar Lista" at bounding box center [139, 443] width 197 height 28
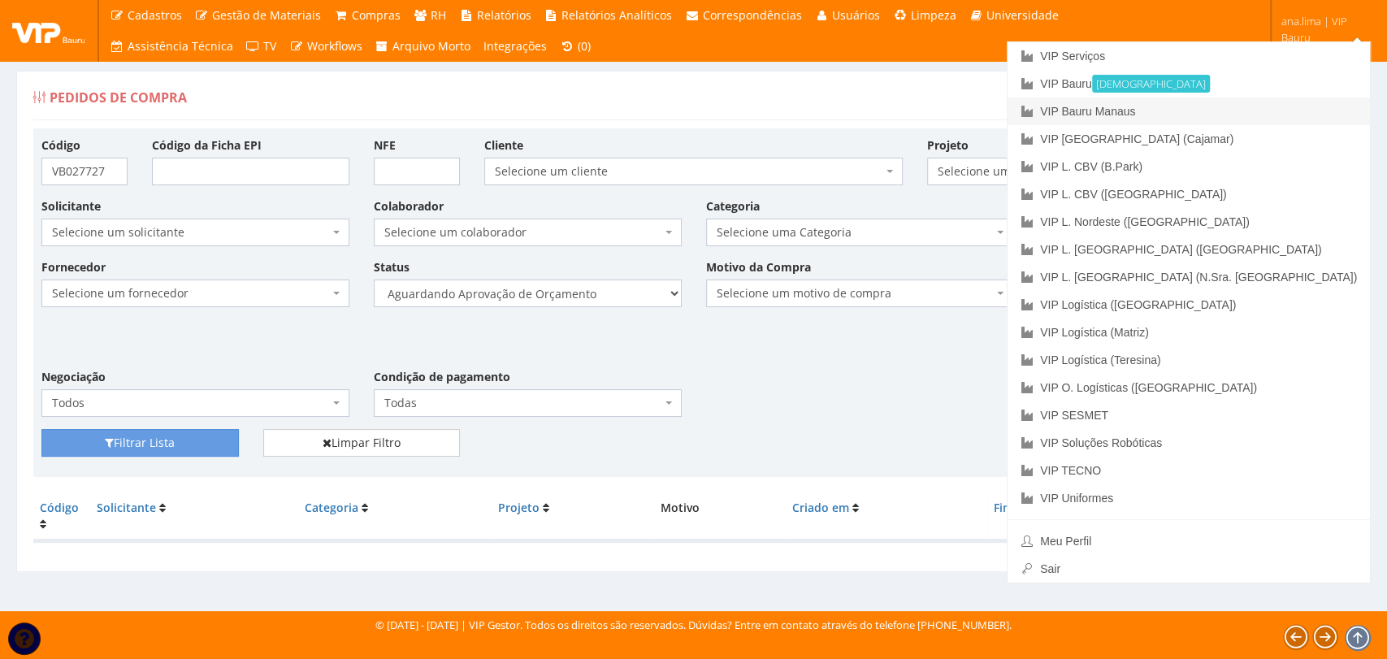
click at [1263, 112] on link "VIP Bauru Manaus" at bounding box center [1189, 112] width 362 height 28
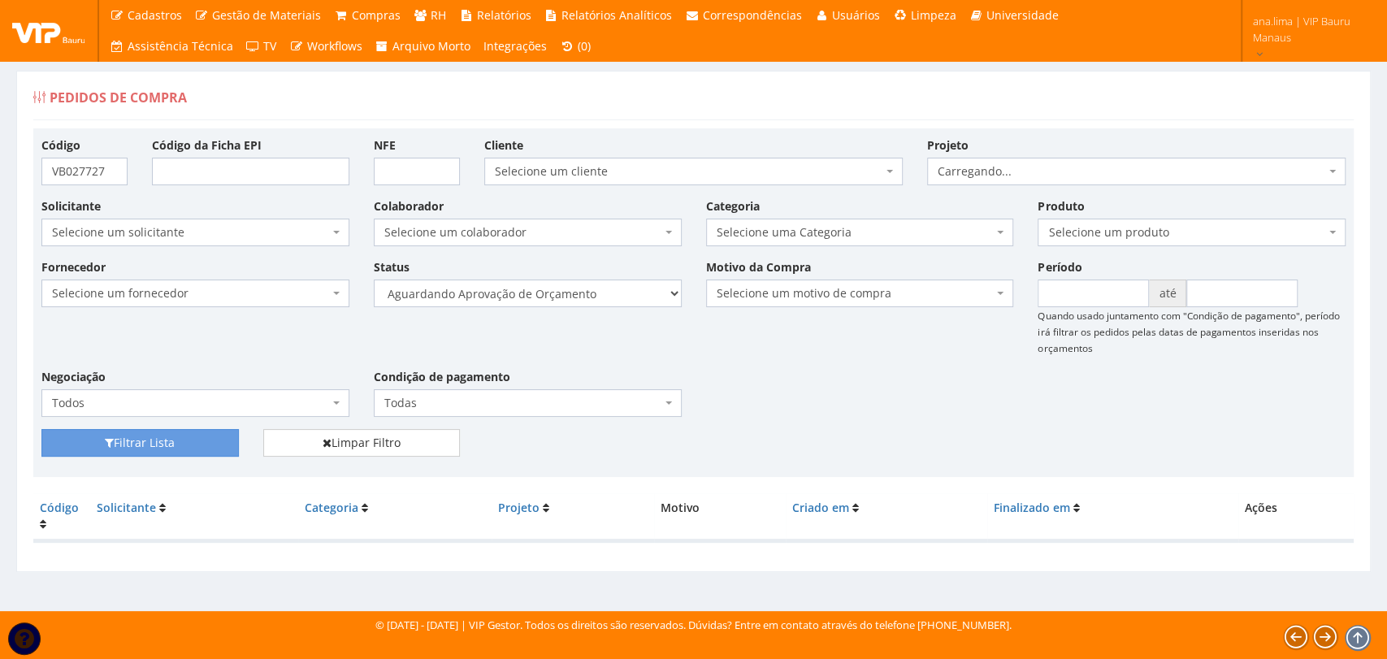
click at [577, 301] on select "Selecione um status Cancelado Aguardando Aprovação Diretoria Pedido Aprovado Ag…" at bounding box center [528, 294] width 308 height 28
select select "1"
click at [374, 280] on select "Selecione um status Cancelado Aguardando Aprovação Diretoria Pedido Aprovado Ag…" at bounding box center [528, 294] width 308 height 28
drag, startPoint x: 195, startPoint y: 439, endPoint x: 572, endPoint y: 370, distance: 383.3
click at [195, 440] on button "Filtrar Lista" at bounding box center [139, 443] width 197 height 28
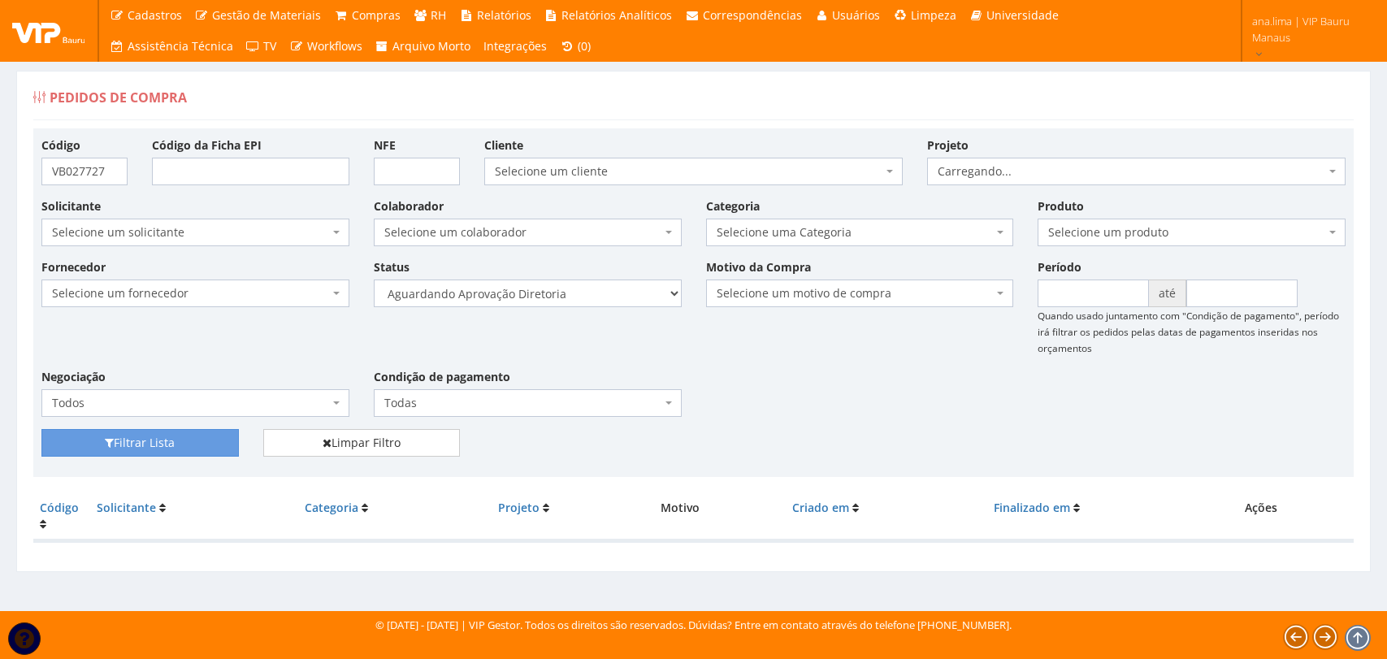
click at [596, 301] on select "Selecione um status Cancelado Aguardando Aprovação Diretoria Pedido Aprovado Ag…" at bounding box center [528, 294] width 308 height 28
select select "4"
click at [374, 280] on select "Selecione um status Cancelado Aguardando Aprovação Diretoria Pedido Aprovado Ag…" at bounding box center [528, 294] width 308 height 28
click at [219, 439] on button "Filtrar Lista" at bounding box center [139, 443] width 197 height 28
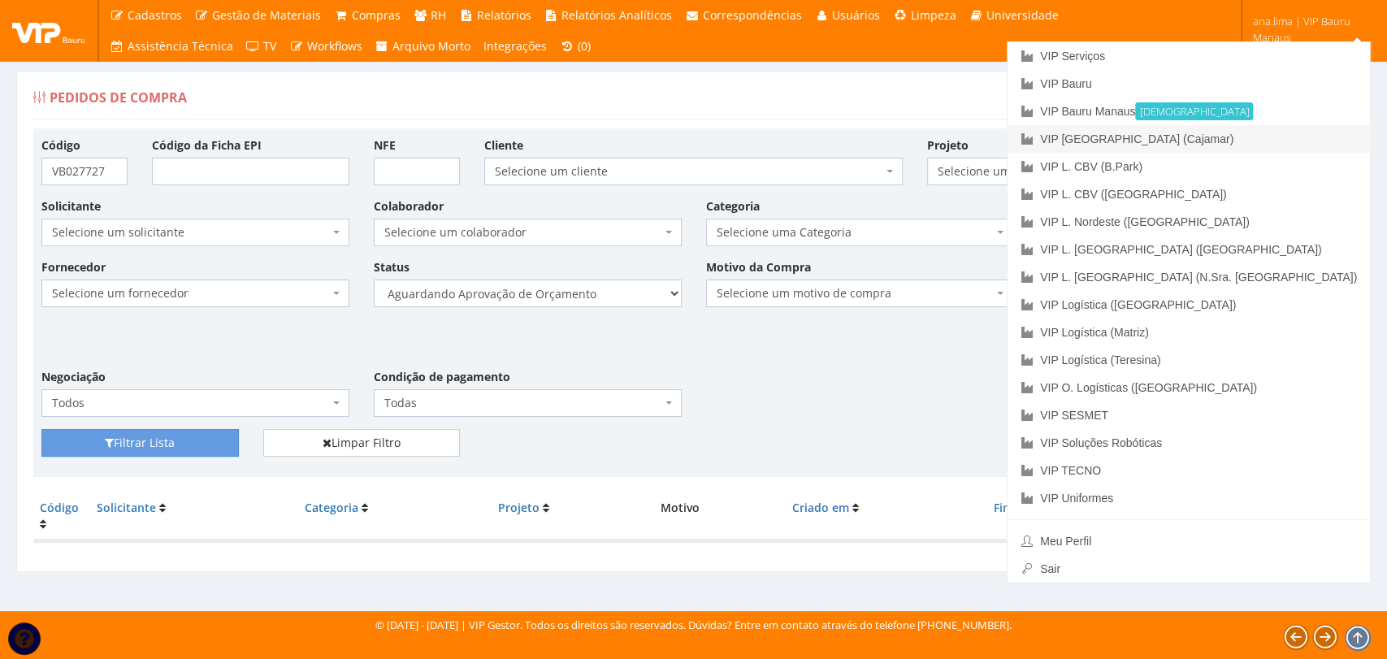
click at [1287, 136] on link "VIP [GEOGRAPHIC_DATA] (Cajamar)" at bounding box center [1189, 139] width 362 height 28
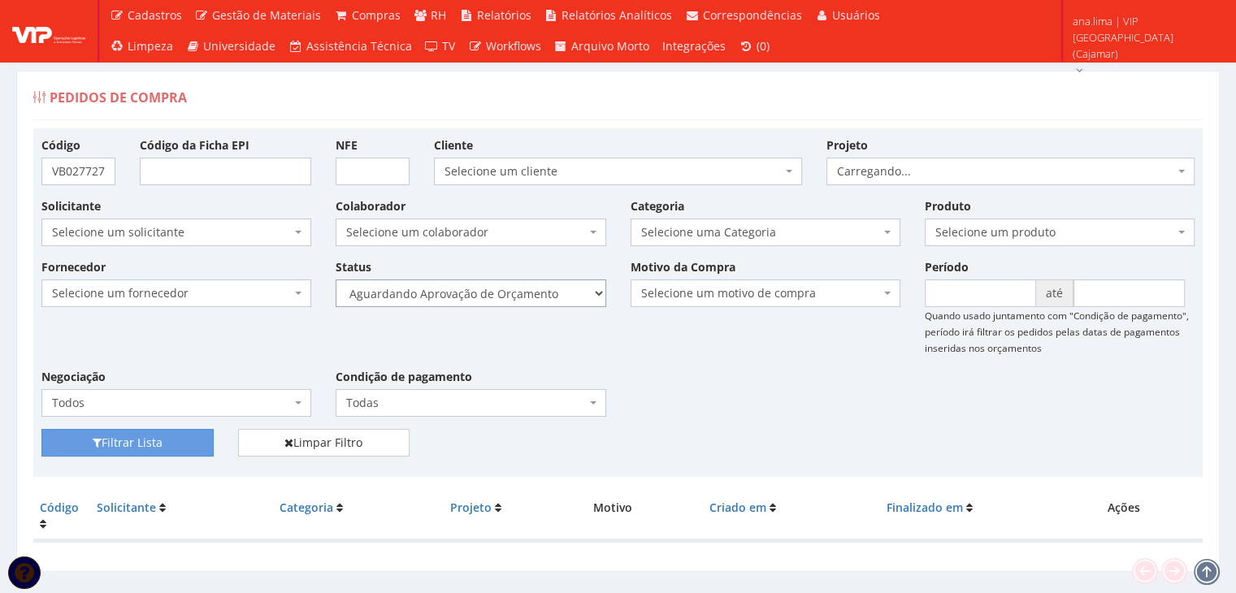
drag, startPoint x: 540, startPoint y: 297, endPoint x: 536, endPoint y: 304, distance: 8.4
click at [540, 297] on select "Selecione um status Cancelado Aguardando Aprovação Diretoria Pedido Aprovado Ag…" at bounding box center [471, 294] width 270 height 28
select select "1"
click at [336, 280] on select "Selecione um status Cancelado Aguardando Aprovação Diretoria Pedido Aprovado Ag…" at bounding box center [471, 294] width 270 height 28
click at [180, 436] on button "Filtrar Lista" at bounding box center [127, 443] width 172 height 28
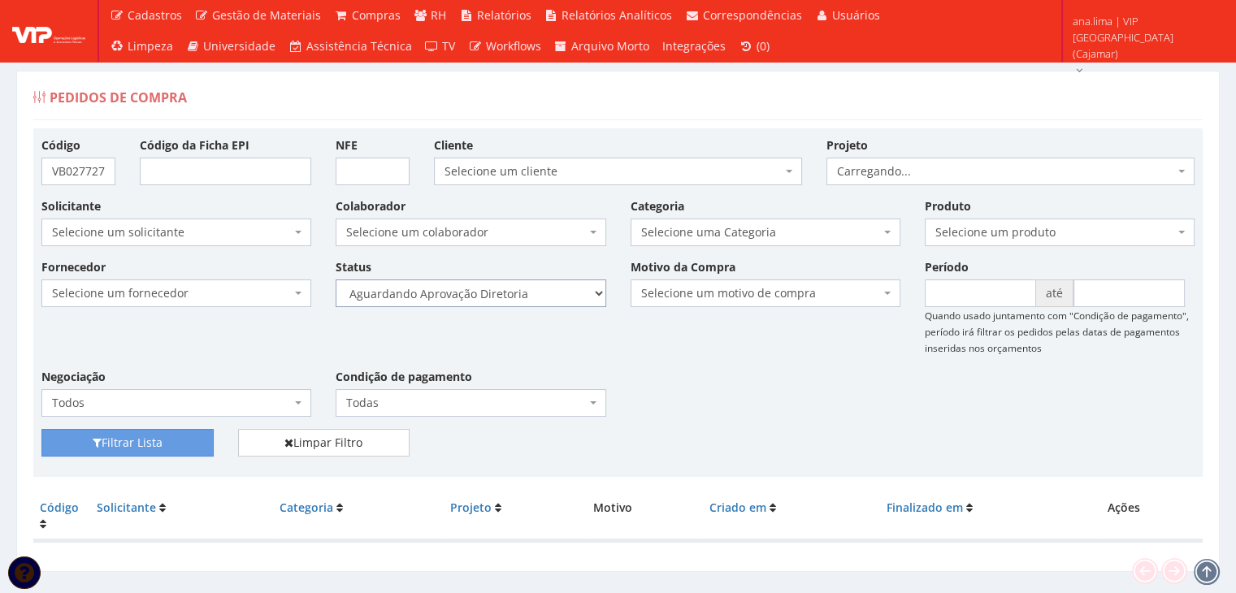
click at [501, 297] on select "Selecione um status Cancelado Aguardando Aprovação Diretoria Pedido Aprovado Ag…" at bounding box center [471, 294] width 270 height 28
select select "4"
click at [336, 280] on select "Selecione um status Cancelado Aguardando Aprovação Diretoria Pedido Aprovado Ag…" at bounding box center [471, 294] width 270 height 28
click at [176, 440] on button "Filtrar Lista" at bounding box center [127, 443] width 172 height 28
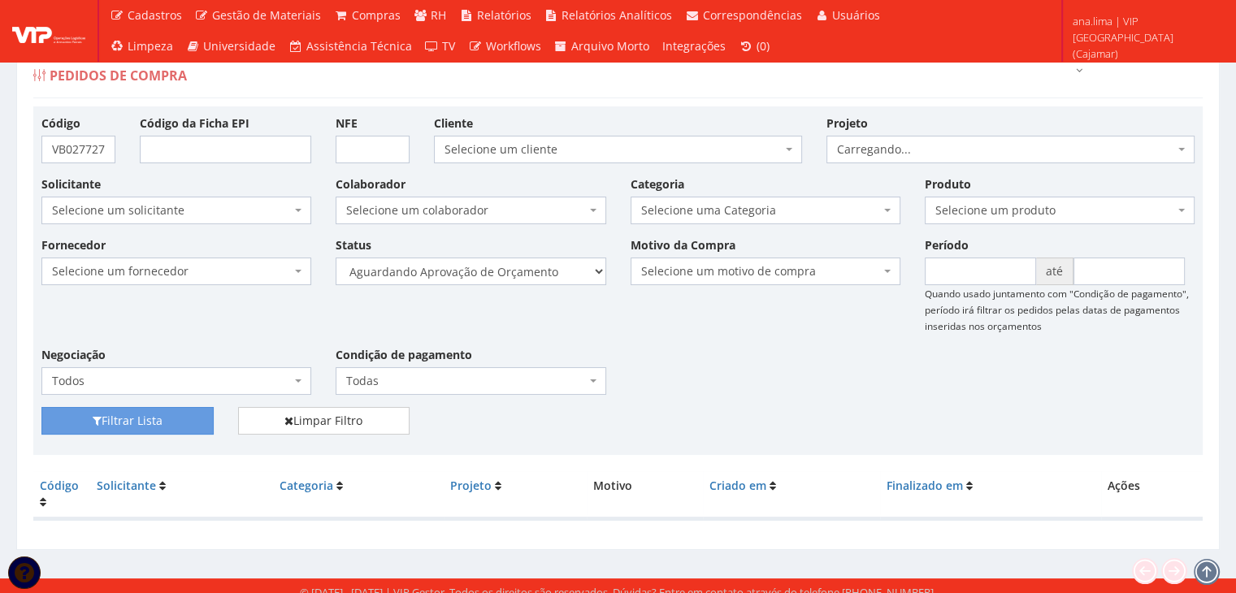
scroll to position [33, 0]
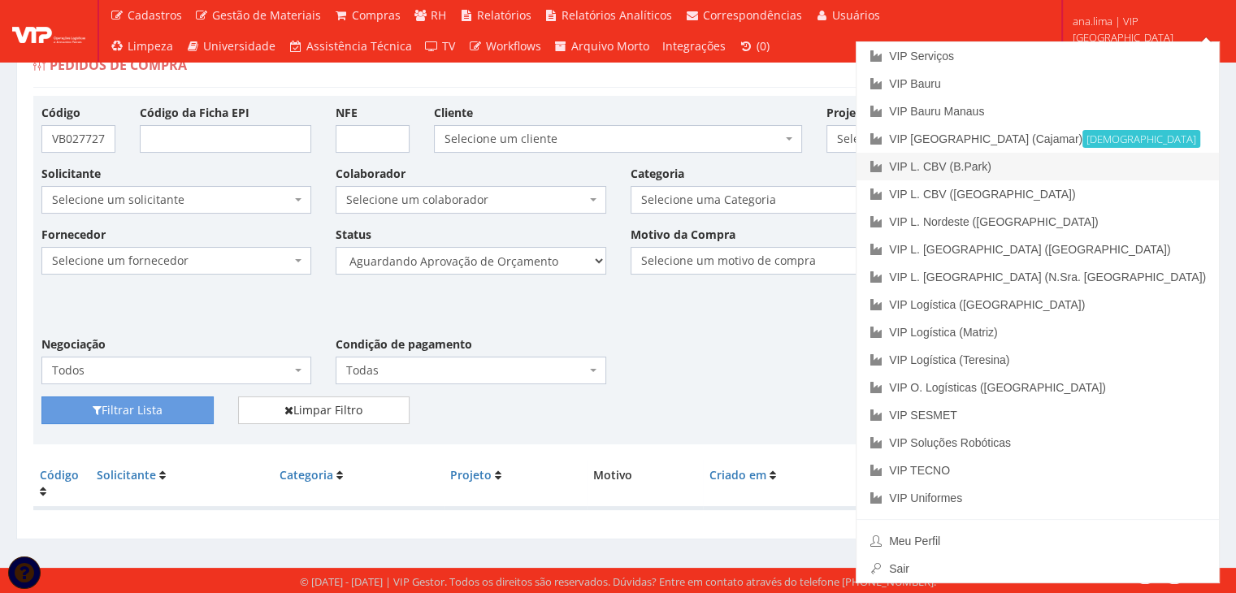
click at [1122, 168] on link "VIP L. CBV (B.Park)" at bounding box center [1037, 167] width 362 height 28
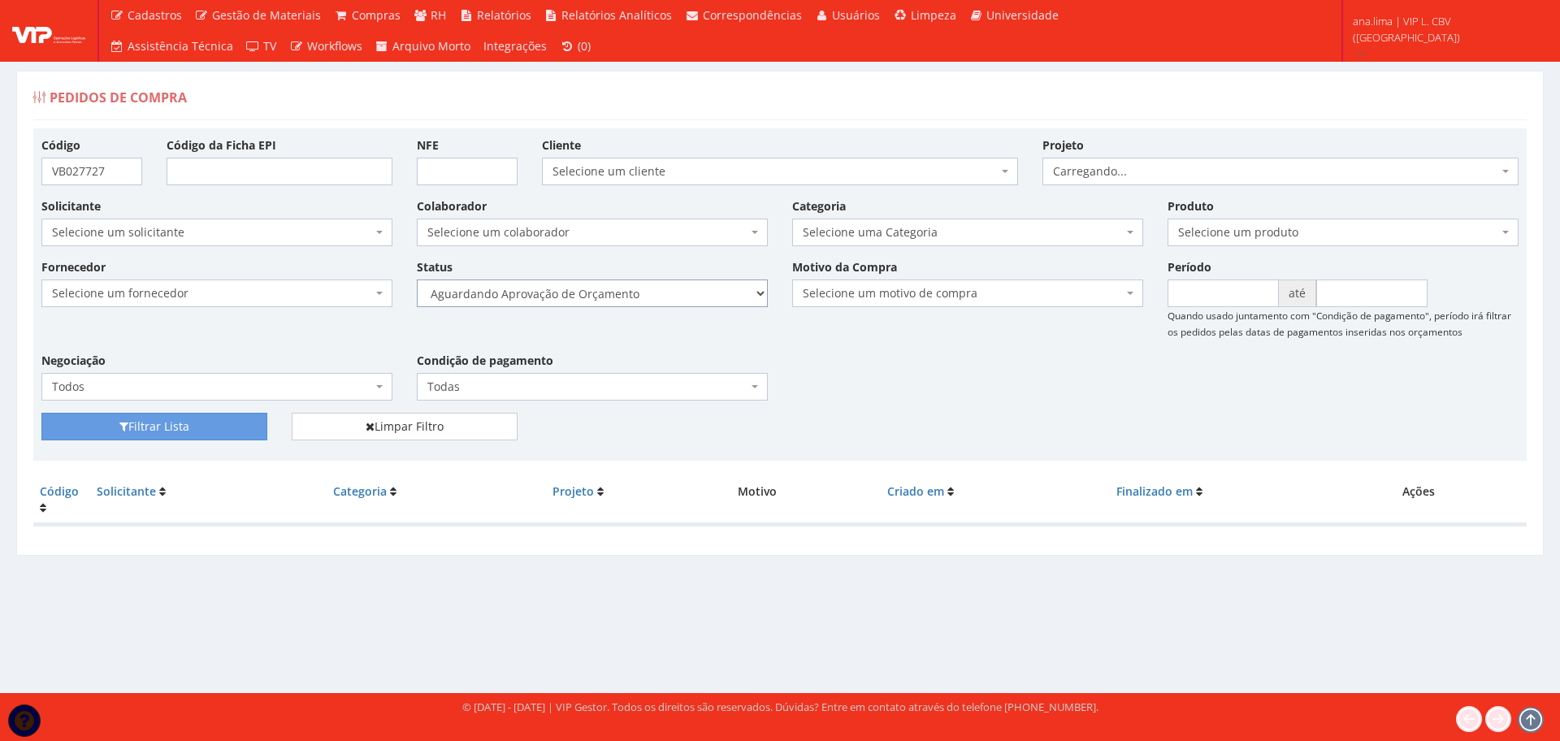
click at [641, 292] on select "Selecione um status Cancelado Aguardando Aprovação Diretoria Pedido Aprovado Ag…" at bounding box center [592, 294] width 351 height 28
select select "1"
click at [417, 280] on select "Selecione um status Cancelado Aguardando Aprovação Diretoria Pedido Aprovado Ag…" at bounding box center [592, 294] width 351 height 28
click at [244, 423] on button "Filtrar Lista" at bounding box center [154, 427] width 226 height 28
click at [638, 287] on select "Selecione um status Cancelado Aguardando Aprovação Diretoria Pedido Aprovado Ag…" at bounding box center [592, 294] width 351 height 28
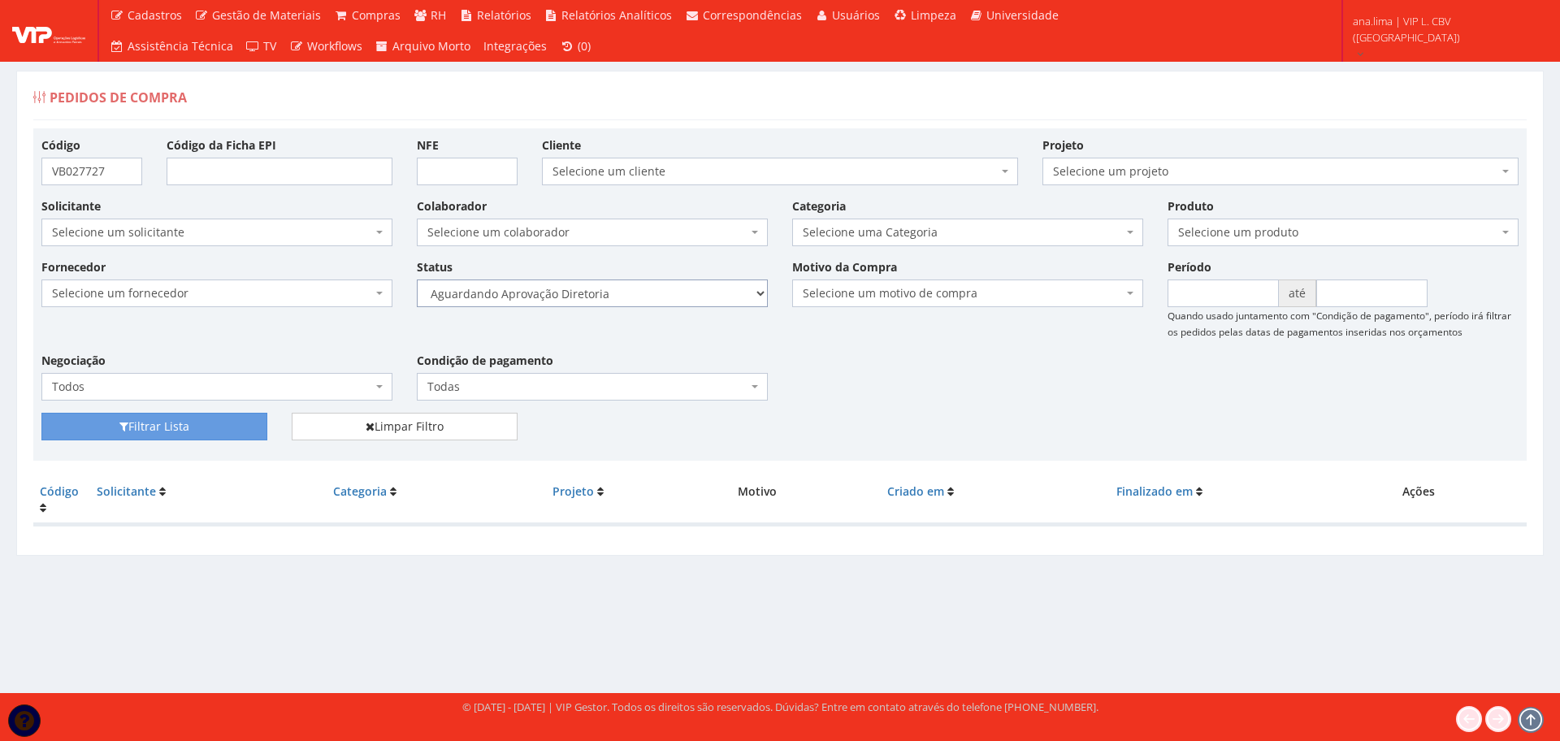
select select "4"
click at [417, 280] on select "Selecione um status Cancelado Aguardando Aprovação Diretoria Pedido Aprovado Ag…" at bounding box center [592, 294] width 351 height 28
click at [238, 429] on button "Filtrar Lista" at bounding box center [154, 427] width 226 height 28
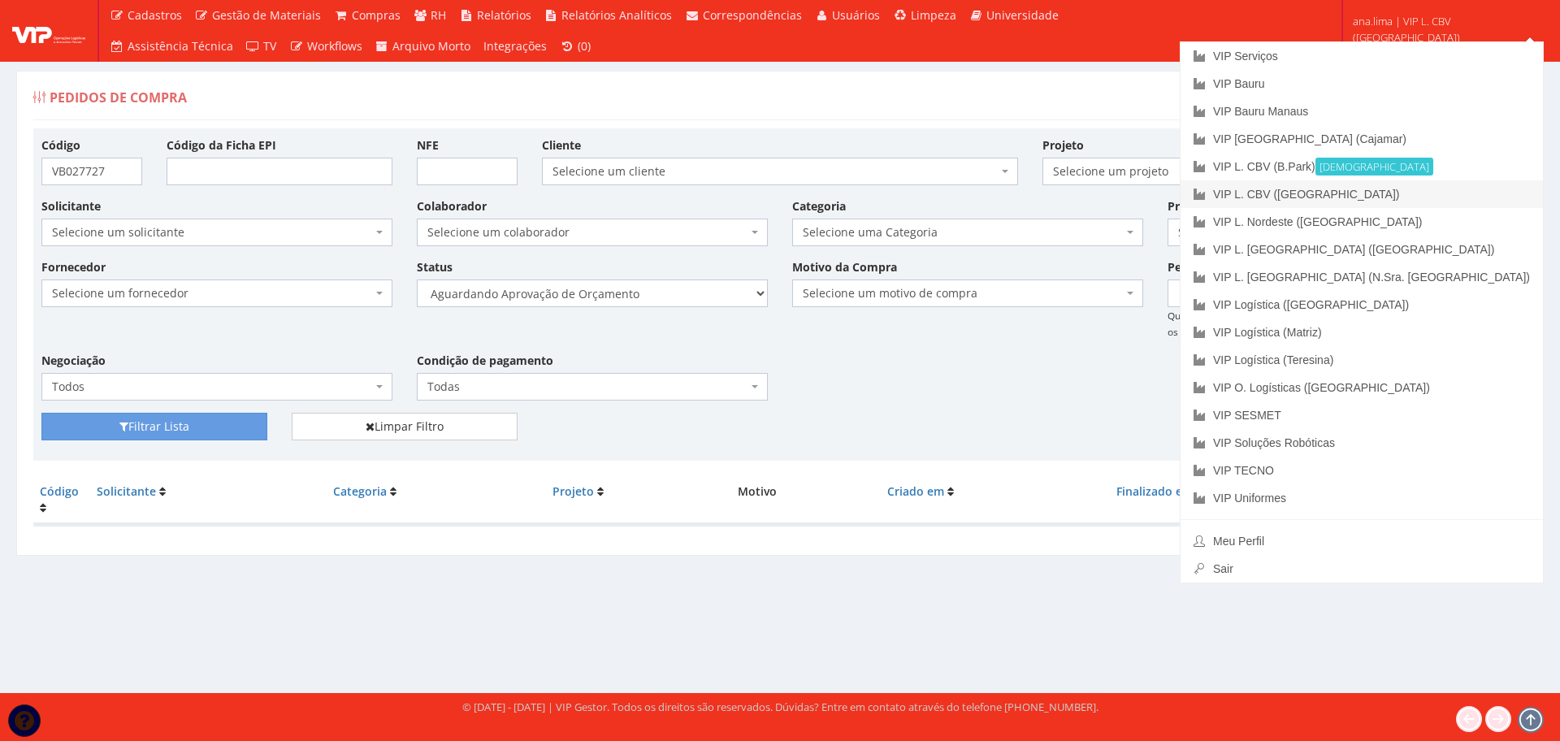
click at [1446, 190] on link "VIP L. CBV ([GEOGRAPHIC_DATA])" at bounding box center [1362, 194] width 362 height 28
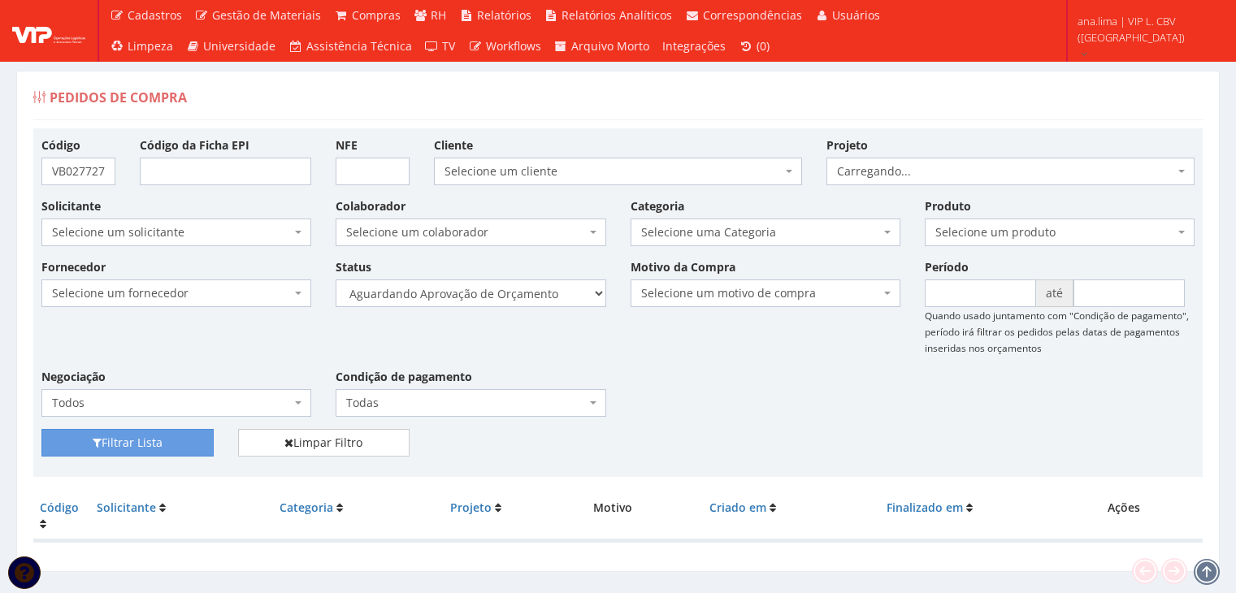
click at [555, 290] on select "Selecione um status Cancelado Aguardando Aprovação Diretoria Pedido Aprovado Ag…" at bounding box center [471, 294] width 270 height 28
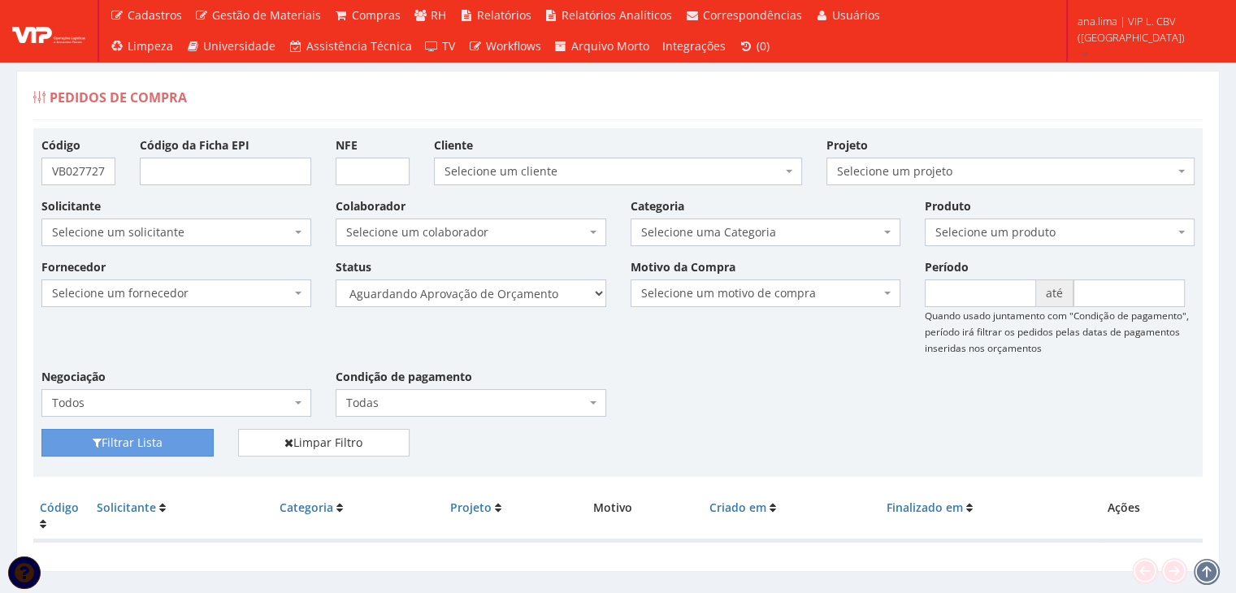
select select "1"
click at [336, 280] on select "Selecione um status Cancelado Aguardando Aprovação Diretoria Pedido Aprovado Ag…" at bounding box center [471, 294] width 270 height 28
drag, startPoint x: 183, startPoint y: 440, endPoint x: 255, endPoint y: 401, distance: 82.6
click at [183, 441] on button "Filtrar Lista" at bounding box center [127, 443] width 172 height 28
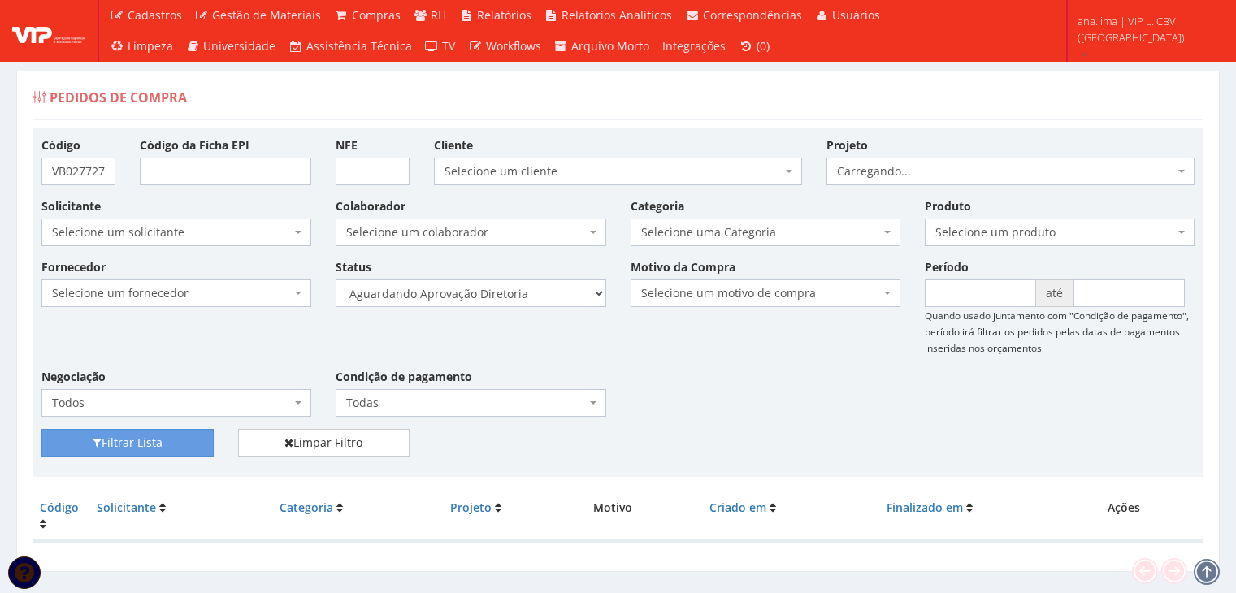
click at [500, 300] on select "Selecione um status Cancelado Aguardando Aprovação Diretoria Pedido Aprovado Ag…" at bounding box center [471, 294] width 270 height 28
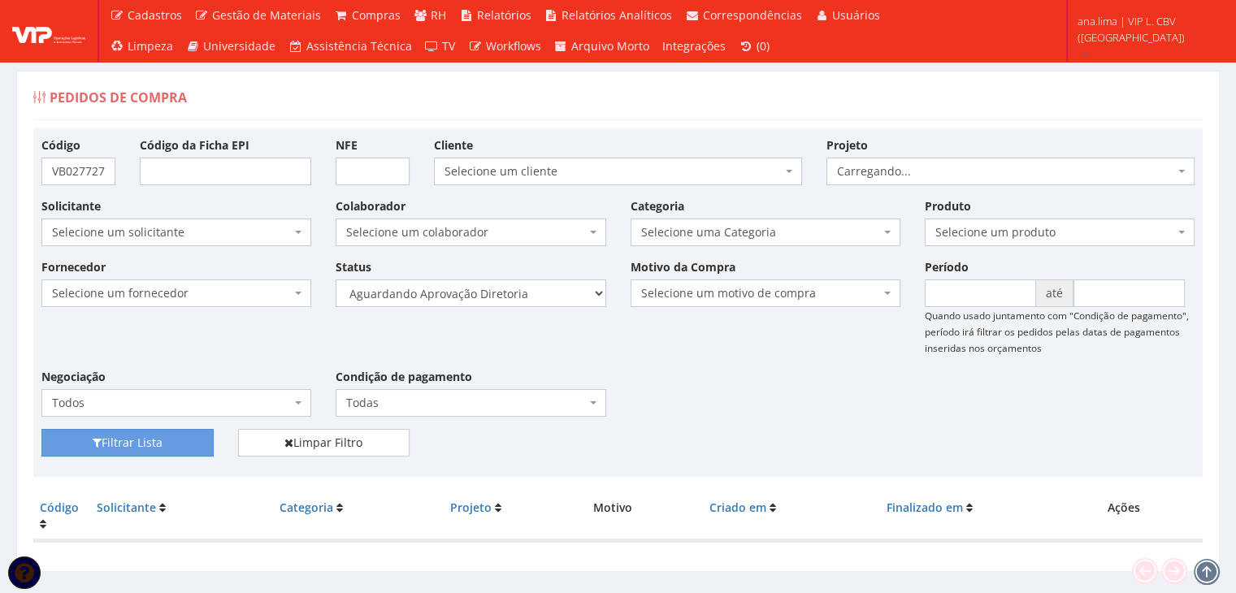
select select "4"
click at [336, 280] on select "Selecione um status Cancelado Aguardando Aprovação Diretoria Pedido Aprovado Ag…" at bounding box center [471, 294] width 270 height 28
drag, startPoint x: 215, startPoint y: 446, endPoint x: 189, endPoint y: 447, distance: 26.0
click at [212, 446] on div "Filtrar Lista" at bounding box center [127, 443] width 197 height 28
click at [189, 446] on button "Filtrar Lista" at bounding box center [127, 443] width 172 height 28
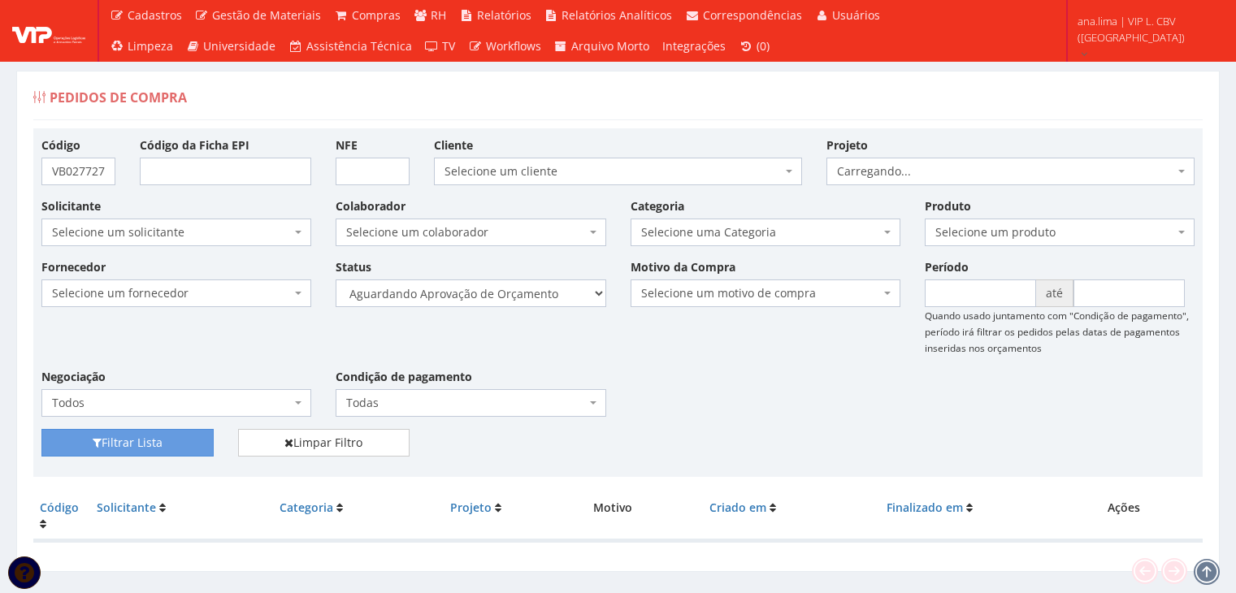
scroll to position [33, 0]
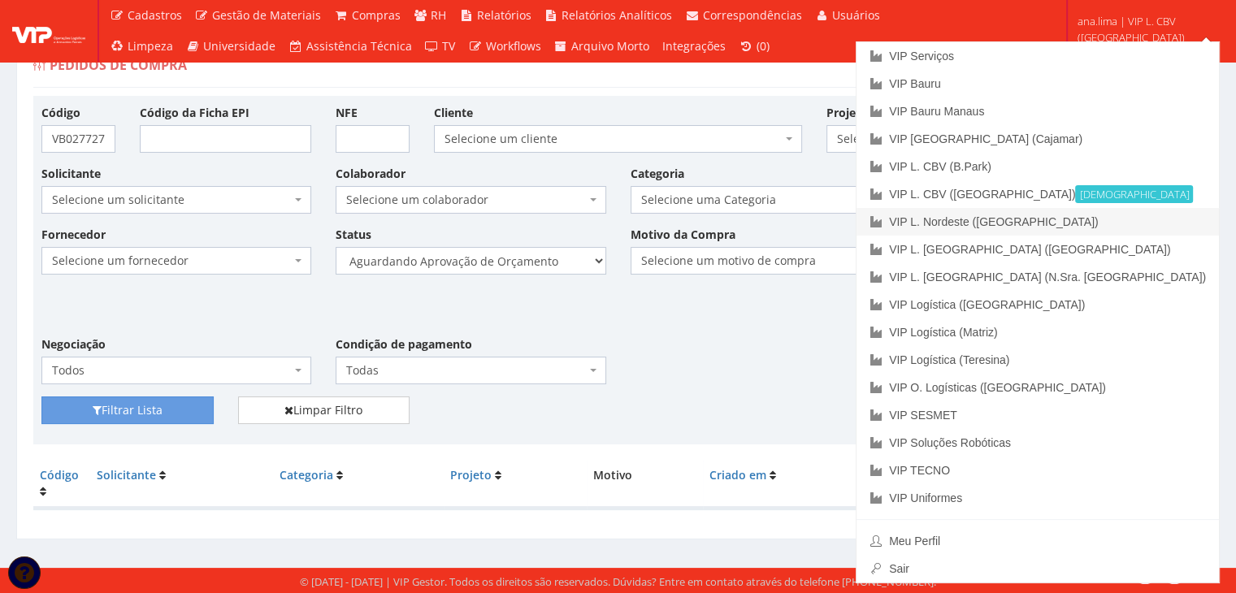
click at [1102, 222] on link "VIP L. Nordeste ([GEOGRAPHIC_DATA])" at bounding box center [1037, 222] width 362 height 28
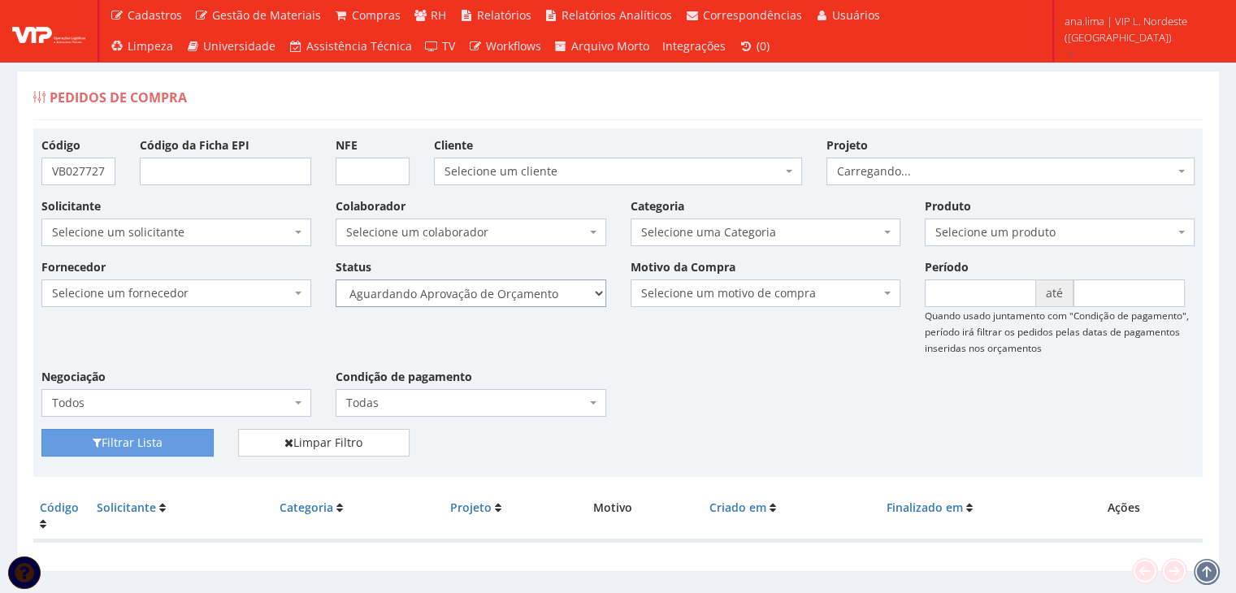
drag, startPoint x: 0, startPoint y: 0, endPoint x: 552, endPoint y: 306, distance: 630.7
click at [553, 295] on select "Selecione um status Cancelado Aguardando Aprovação Diretoria Pedido Aprovado Ag…" at bounding box center [471, 294] width 270 height 28
select select "1"
click at [336, 280] on select "Selecione um status Cancelado Aguardando Aprovação Diretoria Pedido Aprovado Ag…" at bounding box center [471, 294] width 270 height 28
click at [198, 449] on button "Filtrar Lista" at bounding box center [127, 443] width 172 height 28
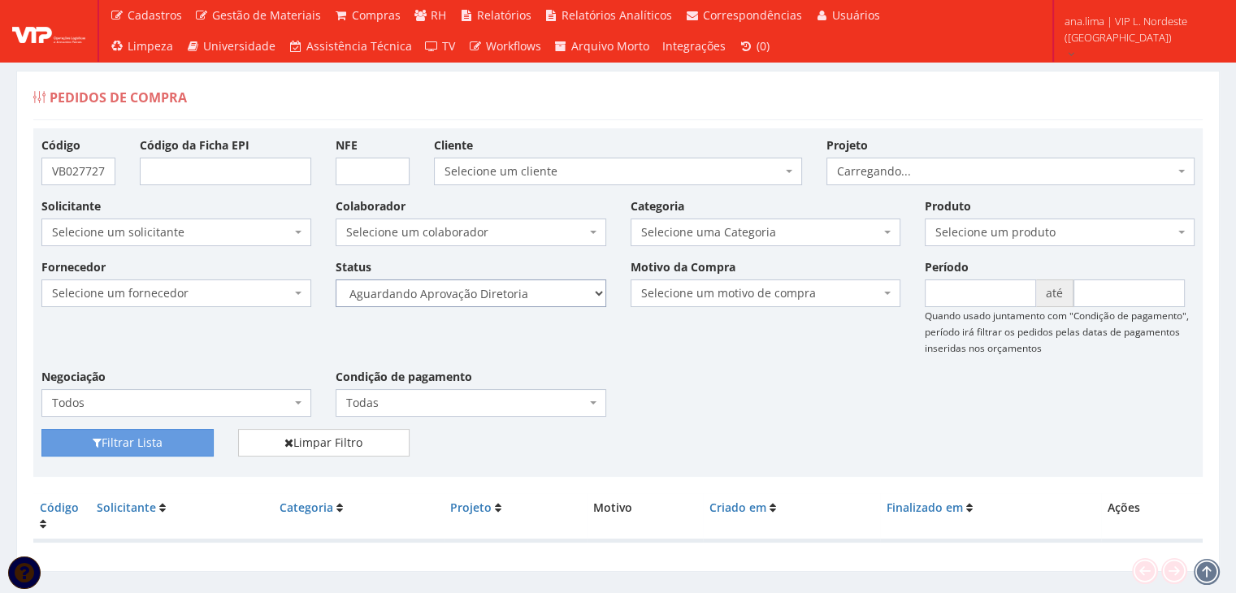
drag, startPoint x: 529, startPoint y: 295, endPoint x: 530, endPoint y: 305, distance: 9.8
click at [529, 295] on select "Selecione um status Cancelado Aguardando Aprovação Diretoria Pedido Aprovado Ag…" at bounding box center [471, 294] width 270 height 28
select select "4"
click at [336, 280] on select "Selecione um status Cancelado Aguardando Aprovação Diretoria Pedido Aprovado Ag…" at bounding box center [471, 294] width 270 height 28
click at [186, 453] on button "Filtrar Lista" at bounding box center [127, 443] width 172 height 28
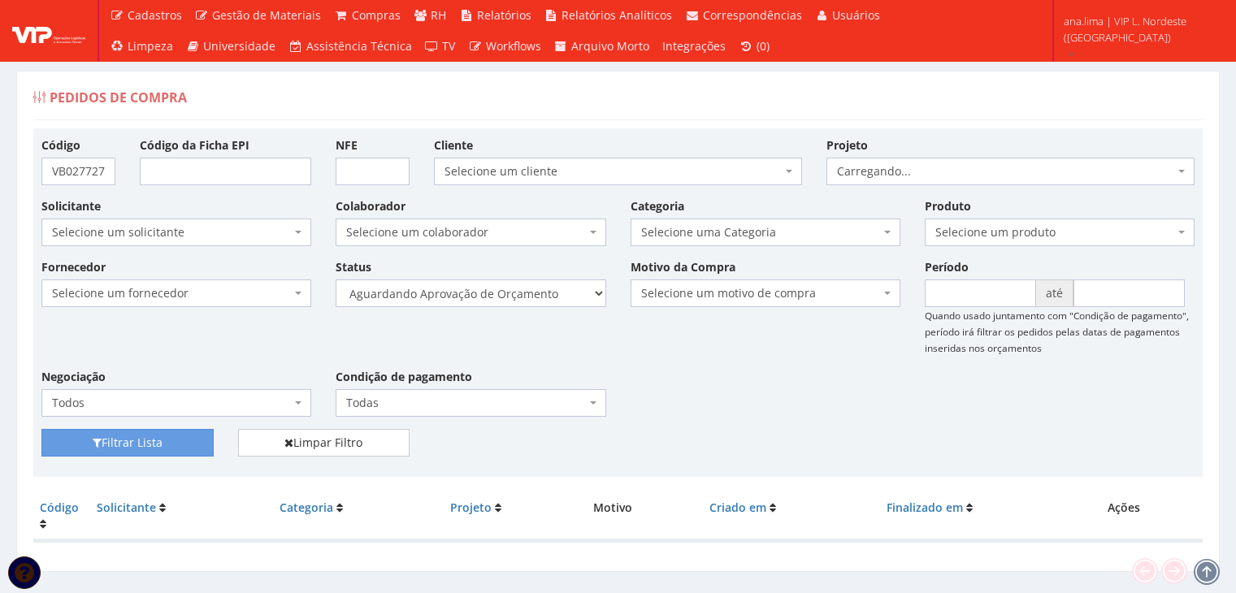
scroll to position [33, 0]
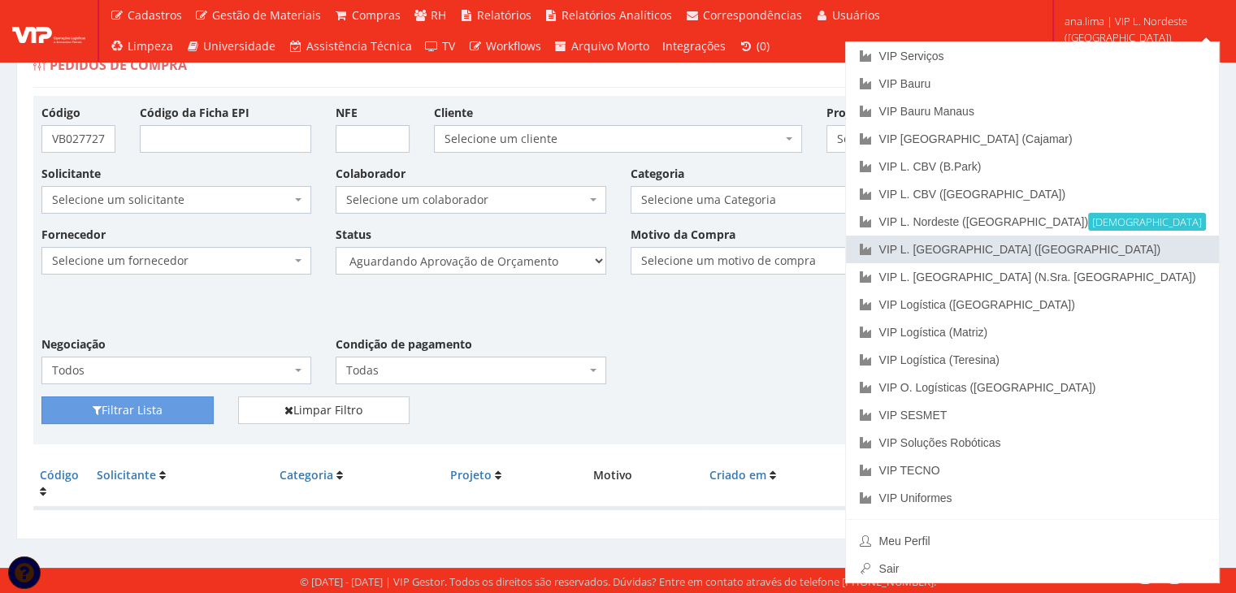
drag, startPoint x: 1127, startPoint y: 248, endPoint x: 1117, endPoint y: 251, distance: 10.3
click at [1125, 248] on link "VIP L. [GEOGRAPHIC_DATA] ([GEOGRAPHIC_DATA])" at bounding box center [1032, 250] width 373 height 28
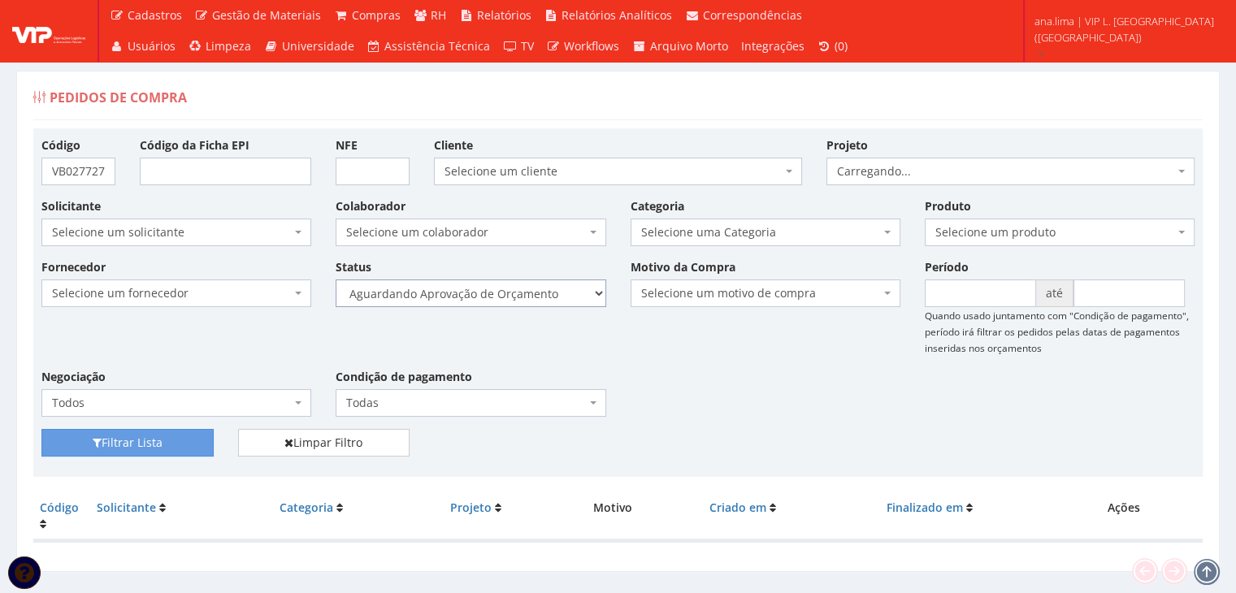
drag, startPoint x: 557, startPoint y: 287, endPoint x: 548, endPoint y: 306, distance: 20.7
click at [557, 288] on select "Selecione um status Cancelado Aguardando Aprovação Diretoria Pedido Aprovado Ag…" at bounding box center [471, 294] width 270 height 28
select select "1"
click at [336, 280] on select "Selecione um status Cancelado Aguardando Aprovação Diretoria Pedido Aprovado Ag…" at bounding box center [471, 294] width 270 height 28
click at [184, 448] on button "Filtrar Lista" at bounding box center [127, 443] width 172 height 28
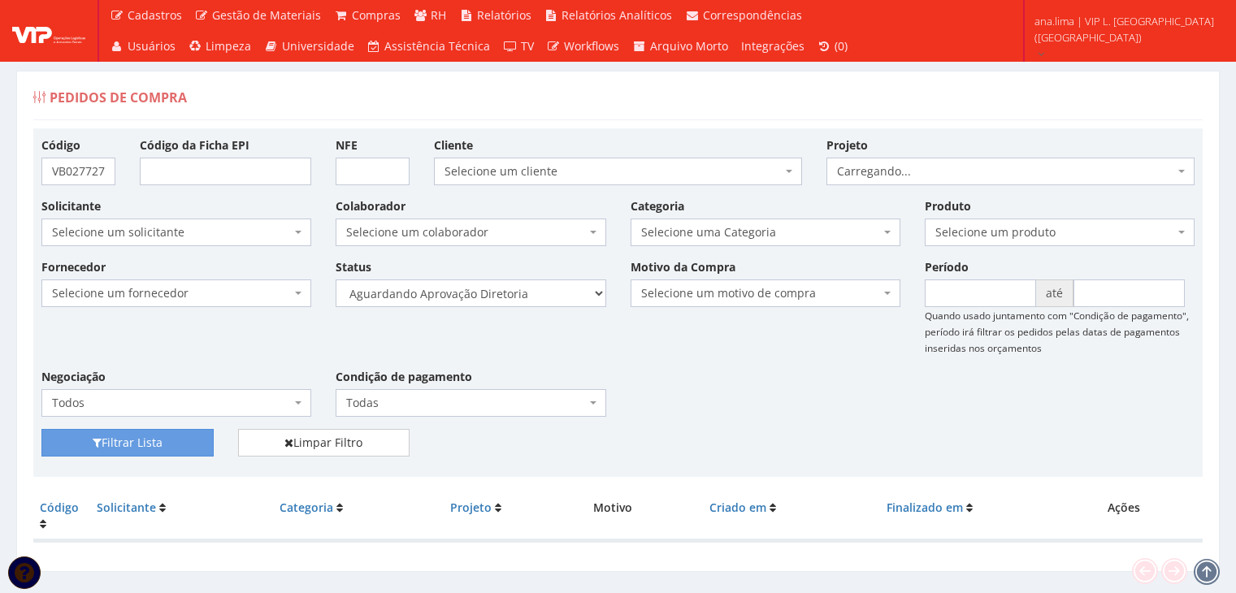
click at [522, 296] on select "Selecione um status Cancelado Aguardando Aprovação Diretoria Pedido Aprovado Ag…" at bounding box center [471, 294] width 270 height 28
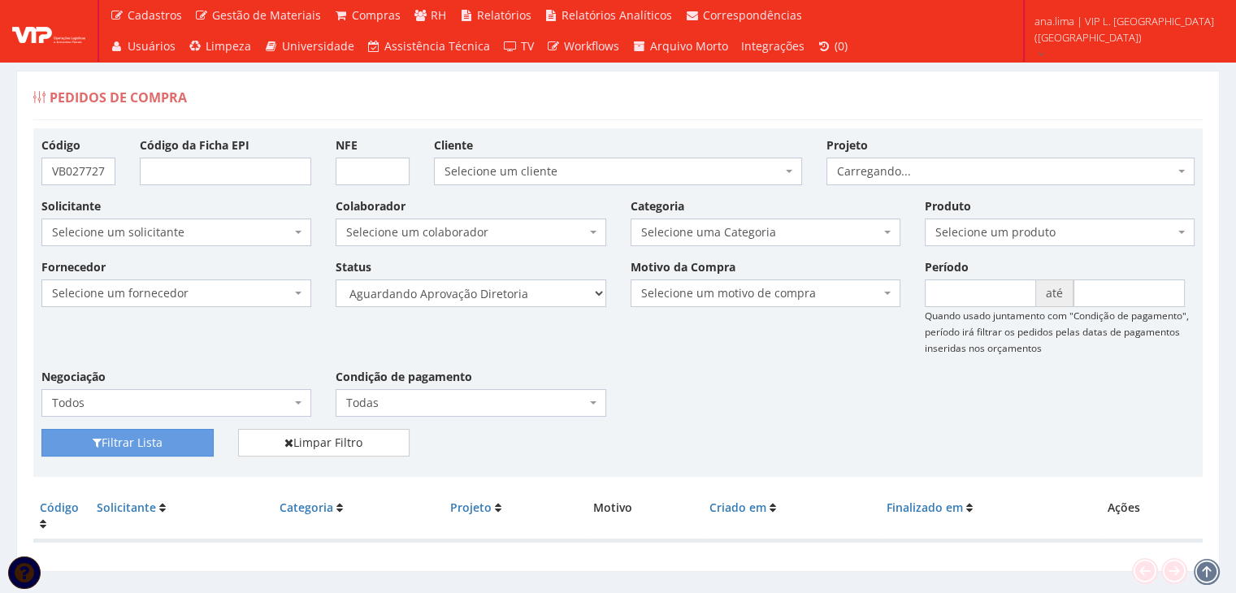
select select "4"
click at [336, 280] on select "Selecione um status Cancelado Aguardando Aprovação Diretoria Pedido Aprovado Ag…" at bounding box center [471, 294] width 270 height 28
click at [202, 442] on button "Filtrar Lista" at bounding box center [127, 443] width 172 height 28
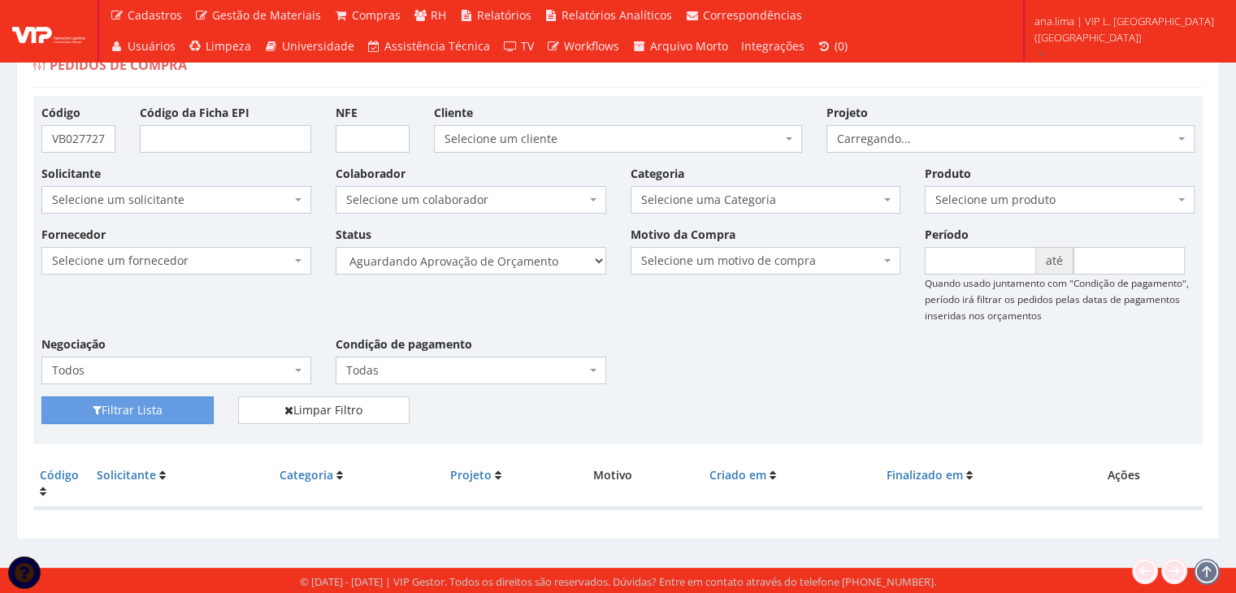
scroll to position [33, 0]
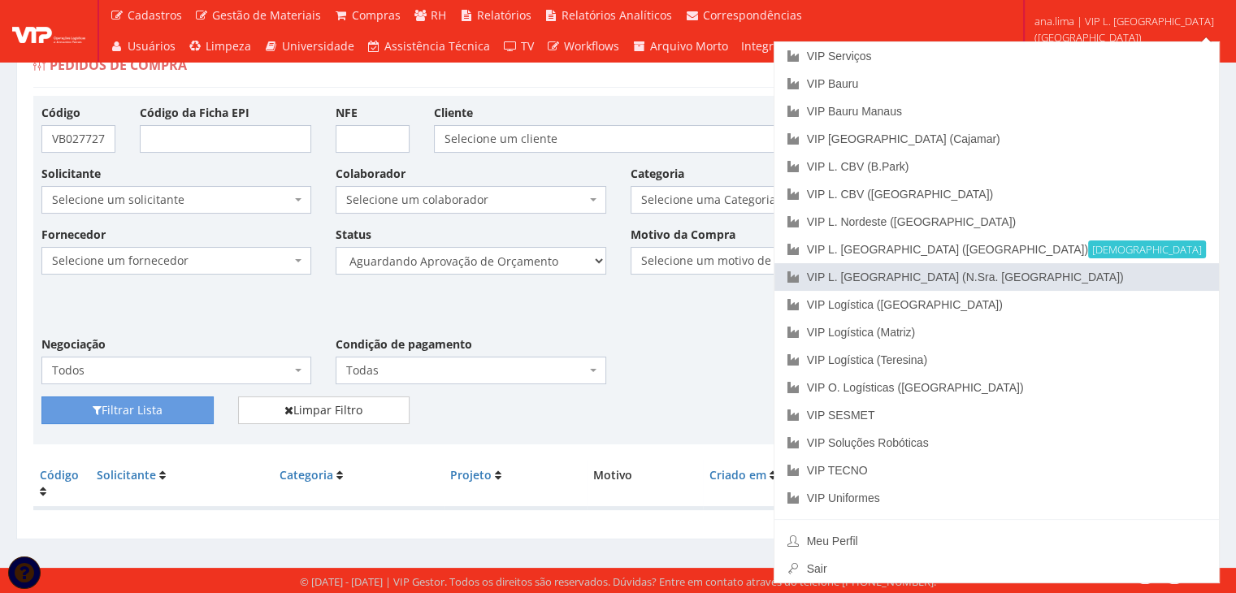
drag, startPoint x: 1152, startPoint y: 274, endPoint x: 930, endPoint y: 321, distance: 227.6
click at [1151, 274] on link "VIP L. [GEOGRAPHIC_DATA] (N.Sra. [GEOGRAPHIC_DATA])" at bounding box center [996, 277] width 444 height 28
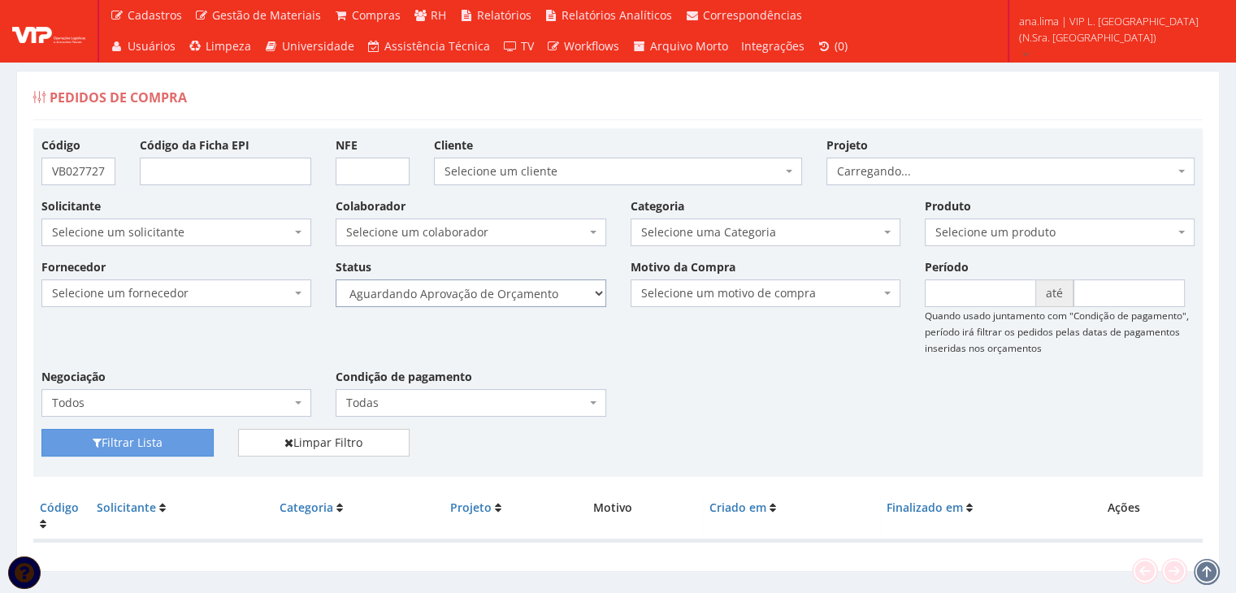
click at [549, 298] on select "Selecione um status Cancelado Aguardando Aprovação Diretoria Pedido Aprovado Ag…" at bounding box center [471, 294] width 270 height 28
select select "1"
click at [336, 280] on select "Selecione um status Cancelado Aguardando Aprovação Diretoria Pedido Aprovado Ag…" at bounding box center [471, 294] width 270 height 28
click at [188, 440] on button "Filtrar Lista" at bounding box center [127, 443] width 172 height 28
drag, startPoint x: 518, startPoint y: 293, endPoint x: 520, endPoint y: 304, distance: 10.7
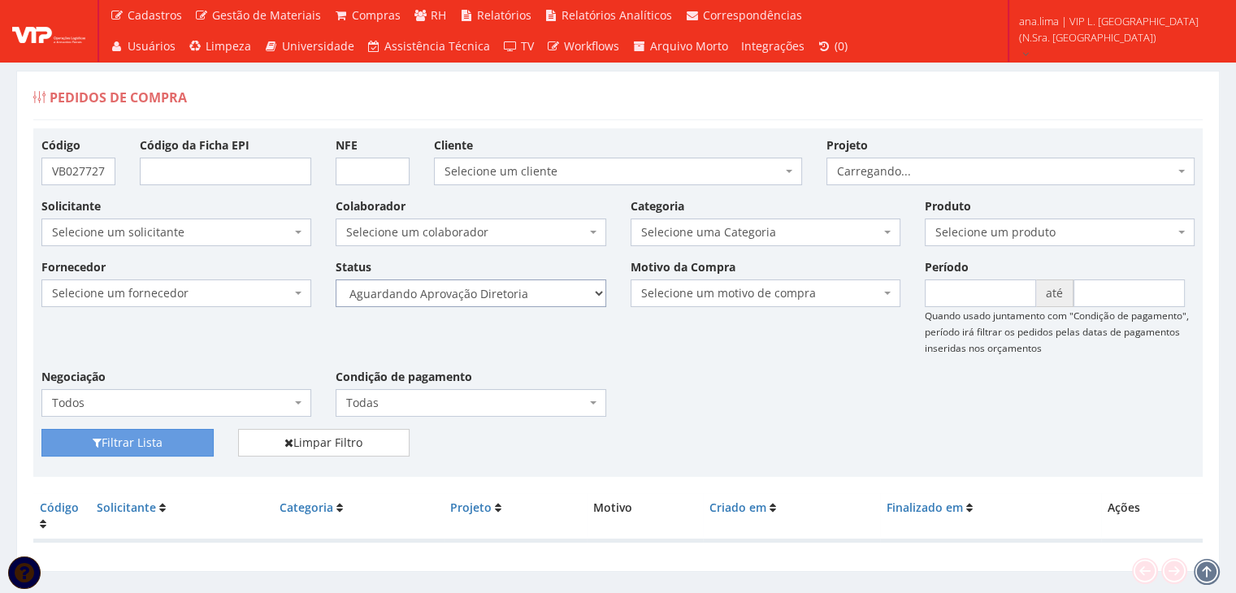
click at [518, 293] on select "Selecione um status Cancelado Aguardando Aprovação Diretoria Pedido Aprovado Ag…" at bounding box center [471, 294] width 270 height 28
select select "4"
click at [336, 280] on select "Selecione um status Cancelado Aguardando Aprovação Diretoria Pedido Aprovado Ag…" at bounding box center [471, 294] width 270 height 28
click at [165, 443] on button "Filtrar Lista" at bounding box center [127, 443] width 172 height 28
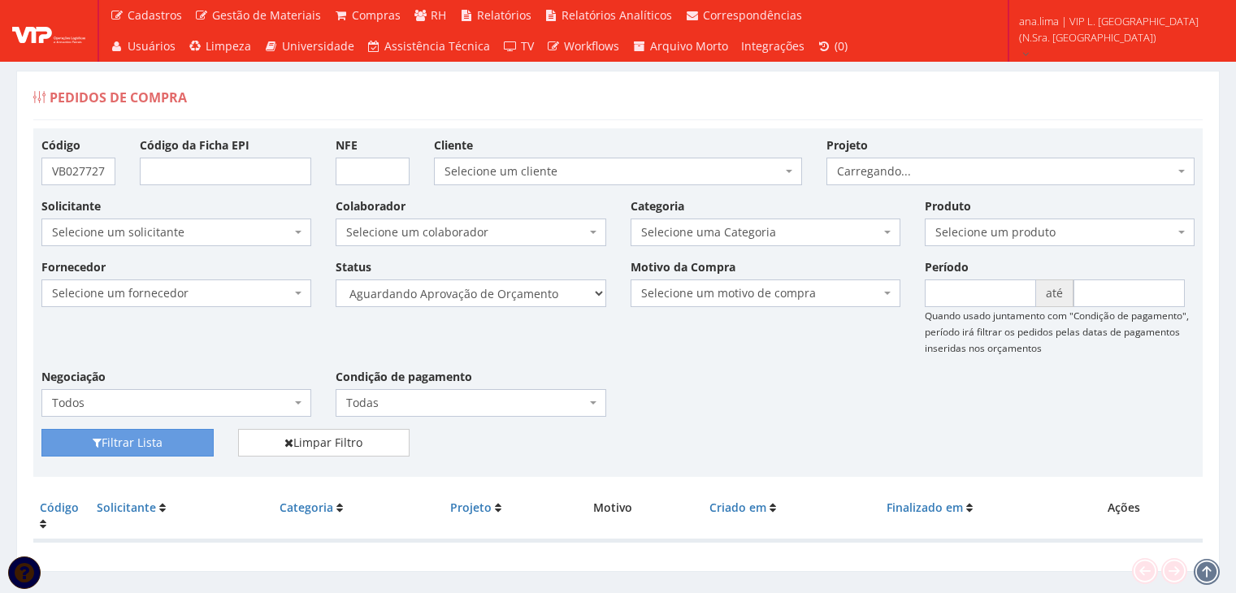
scroll to position [33, 0]
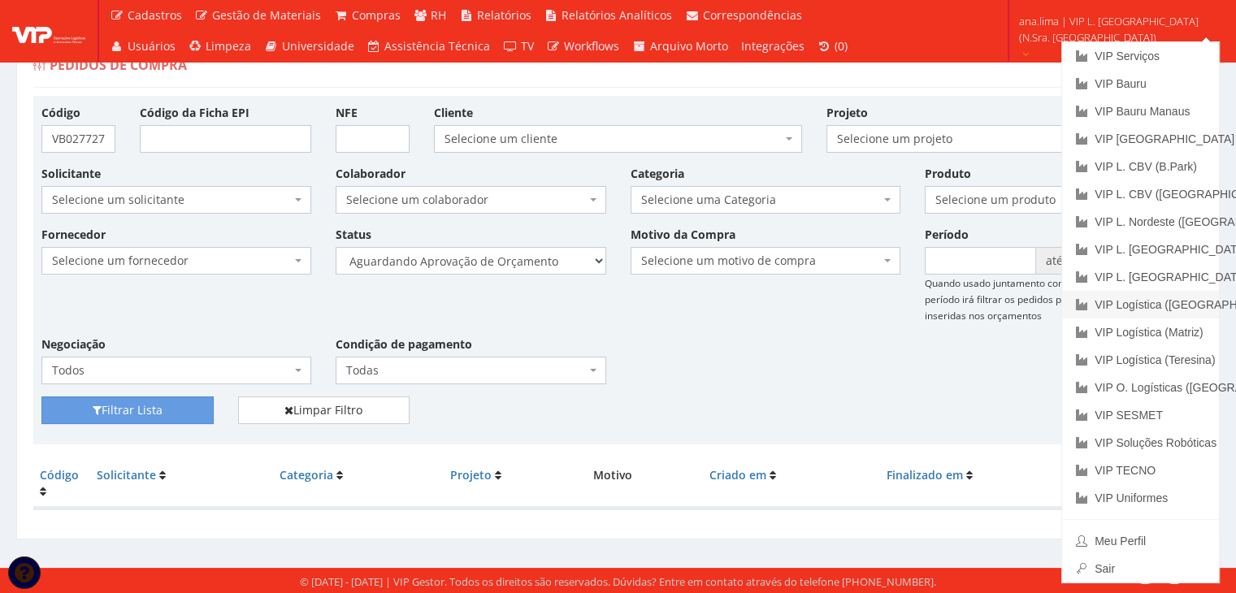
click at [1175, 300] on link "VIP Logística ([GEOGRAPHIC_DATA])" at bounding box center [1140, 305] width 157 height 28
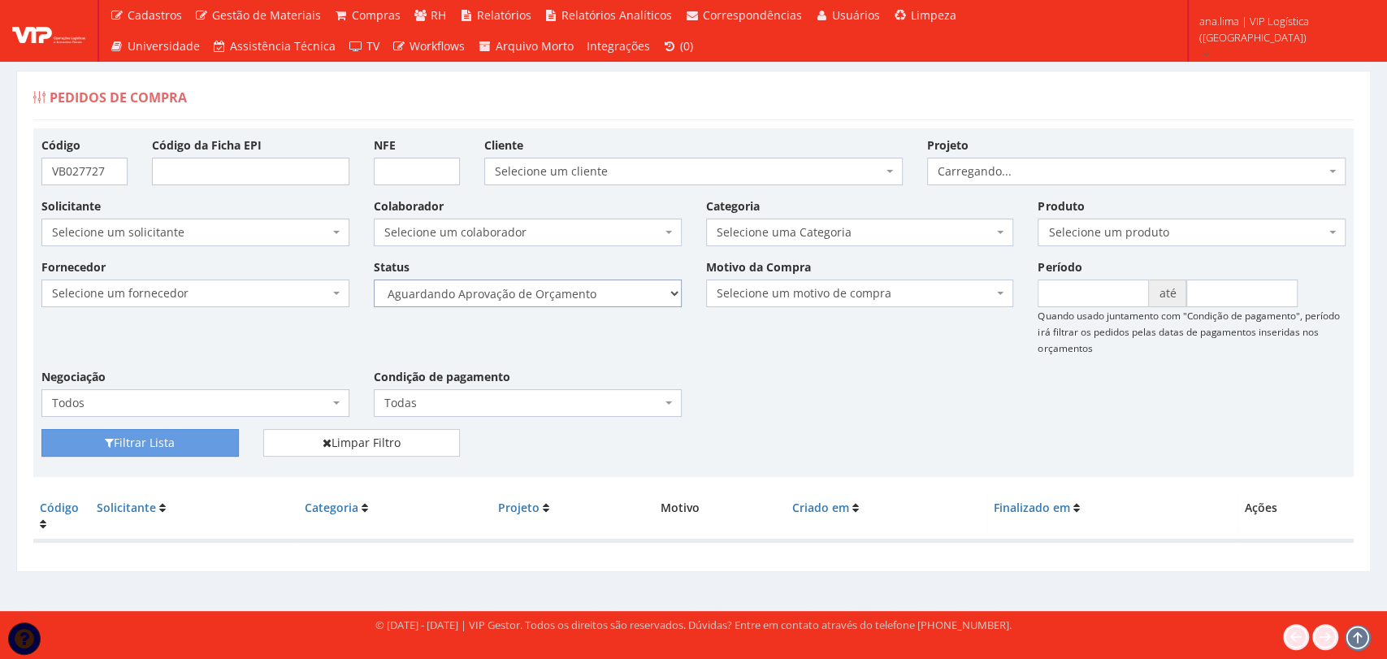
click at [593, 294] on select "Selecione um status Cancelado Aguardando Aprovação Diretoria Pedido Aprovado Ag…" at bounding box center [528, 294] width 308 height 28
select select "1"
click at [374, 280] on select "Selecione um status Cancelado Aguardando Aprovação Diretoria Pedido Aprovado Ag…" at bounding box center [528, 294] width 308 height 28
click at [212, 439] on button "Filtrar Lista" at bounding box center [139, 443] width 197 height 28
click at [585, 289] on select "Selecione um status Cancelado Aguardando Aprovação Diretoria Pedido Aprovado Ag…" at bounding box center [528, 294] width 308 height 28
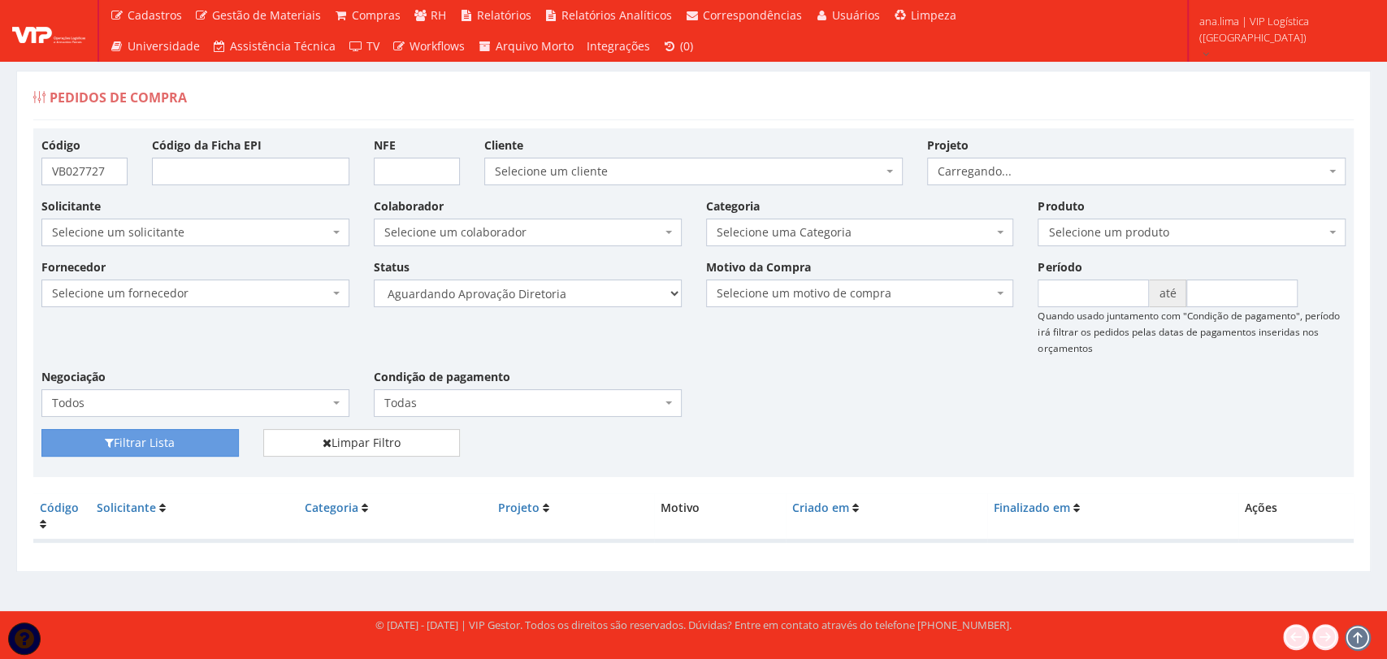
select select "4"
click at [374, 280] on select "Selecione um status Cancelado Aguardando Aprovação Diretoria Pedido Aprovado Ag…" at bounding box center [528, 294] width 308 height 28
click at [219, 439] on button "Filtrar Lista" at bounding box center [139, 443] width 197 height 28
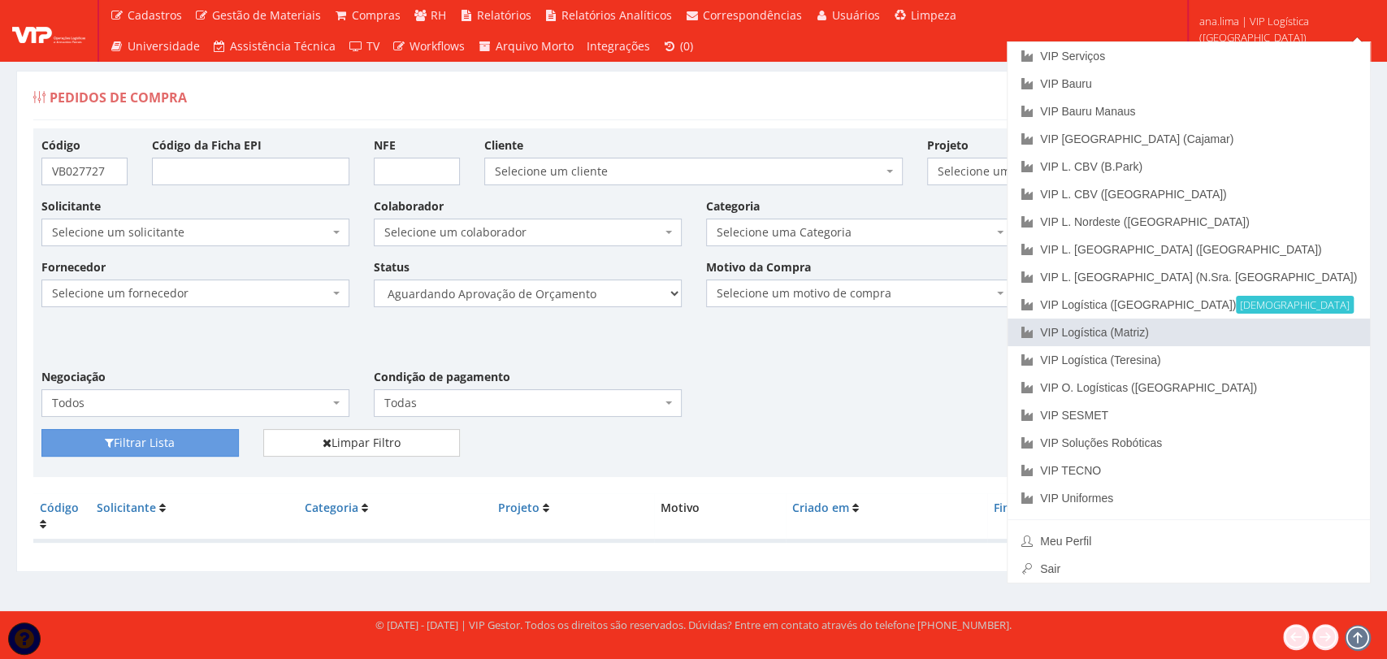
drag, startPoint x: 1272, startPoint y: 332, endPoint x: 1229, endPoint y: 340, distance: 44.0
click at [1271, 332] on link "VIP Logística (Matriz)" at bounding box center [1189, 333] width 362 height 28
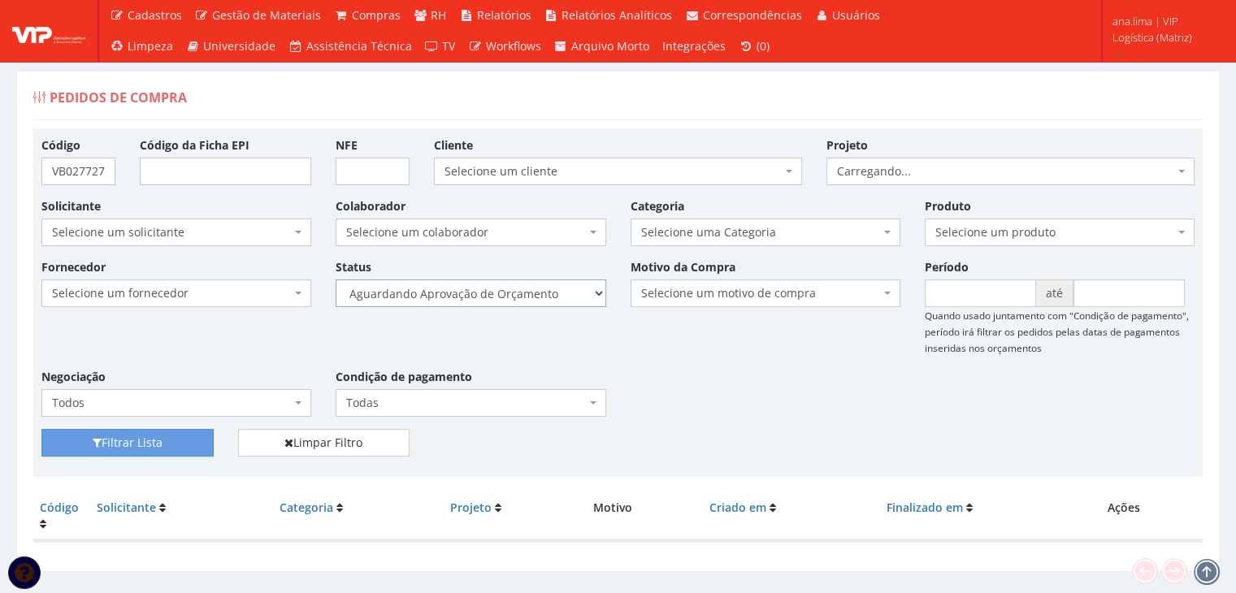
click at [540, 291] on select "Selecione um status Cancelado Aguardando Aprovação Diretoria Pedido Aprovado Ag…" at bounding box center [471, 294] width 270 height 28
select select "1"
click at [336, 280] on select "Selecione um status Cancelado Aguardando Aprovação Diretoria Pedido Aprovado Ag…" at bounding box center [471, 294] width 270 height 28
click at [127, 443] on button "Filtrar Lista" at bounding box center [127, 443] width 172 height 28
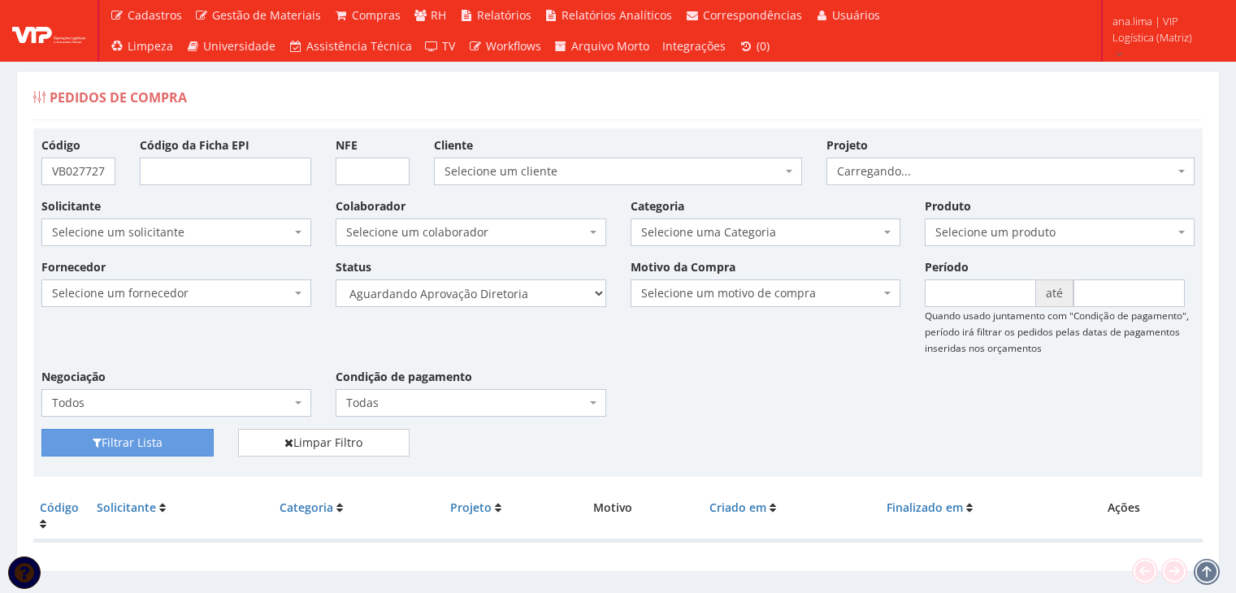
click at [527, 294] on select "Selecione um status Cancelado Aguardando Aprovação Diretoria Pedido Aprovado Ag…" at bounding box center [471, 294] width 270 height 28
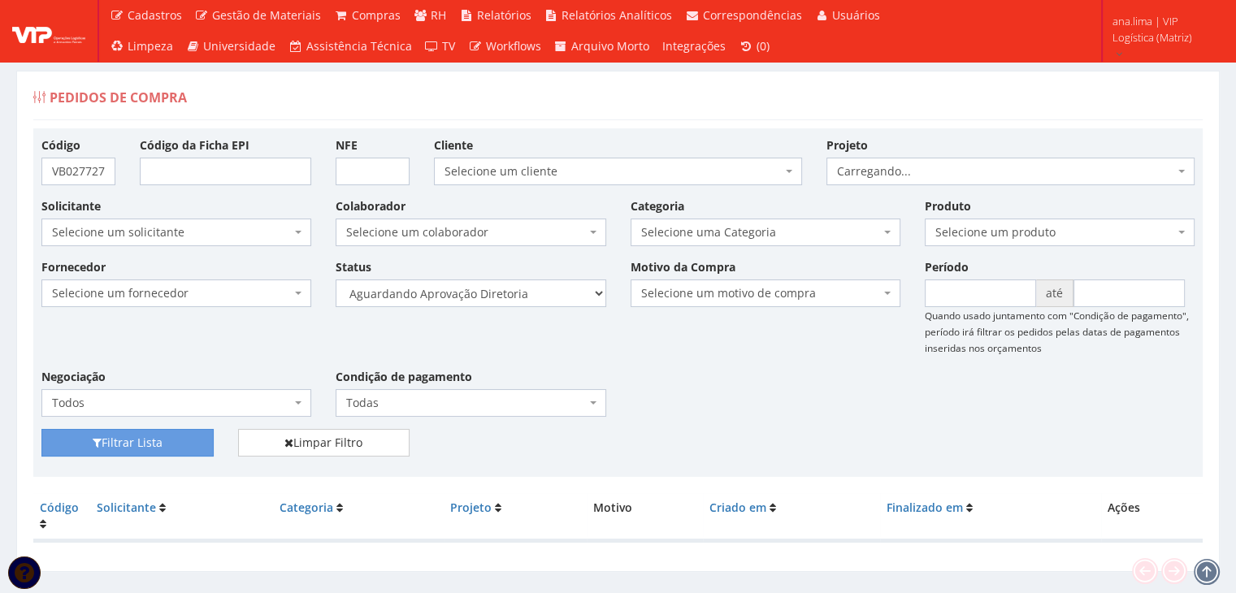
select select "4"
click at [336, 280] on select "Selecione um status Cancelado Aguardando Aprovação Diretoria Pedido Aprovado Ag…" at bounding box center [471, 294] width 270 height 28
drag, startPoint x: 192, startPoint y: 440, endPoint x: 387, endPoint y: 394, distance: 200.3
click at [192, 440] on button "Filtrar Lista" at bounding box center [127, 443] width 172 height 28
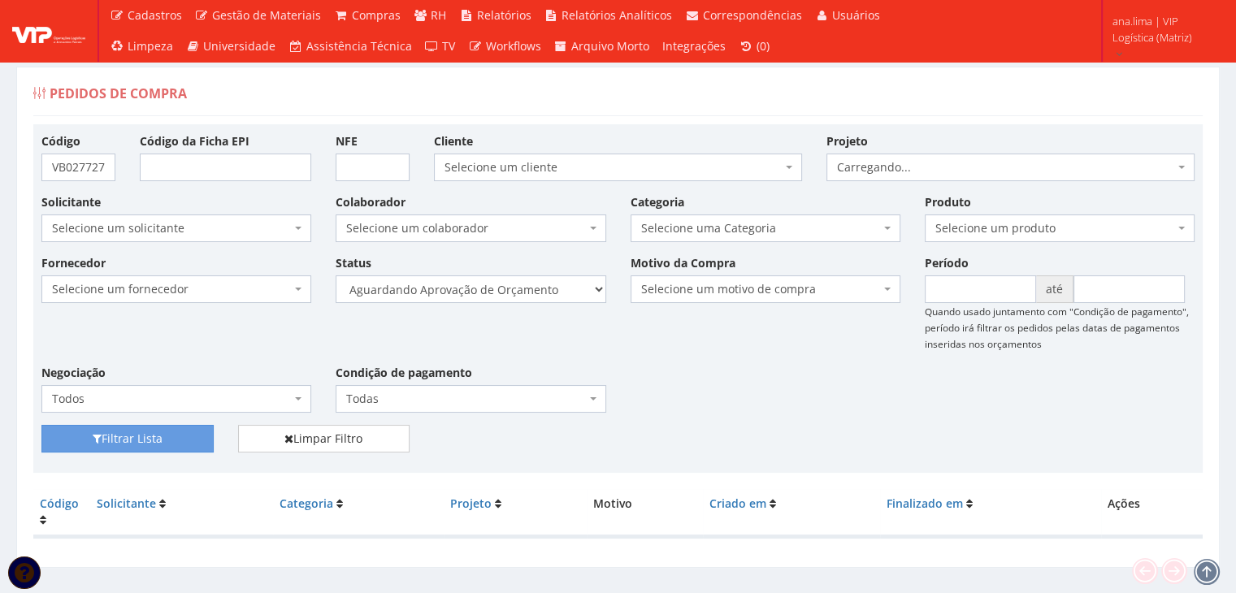
scroll to position [33, 0]
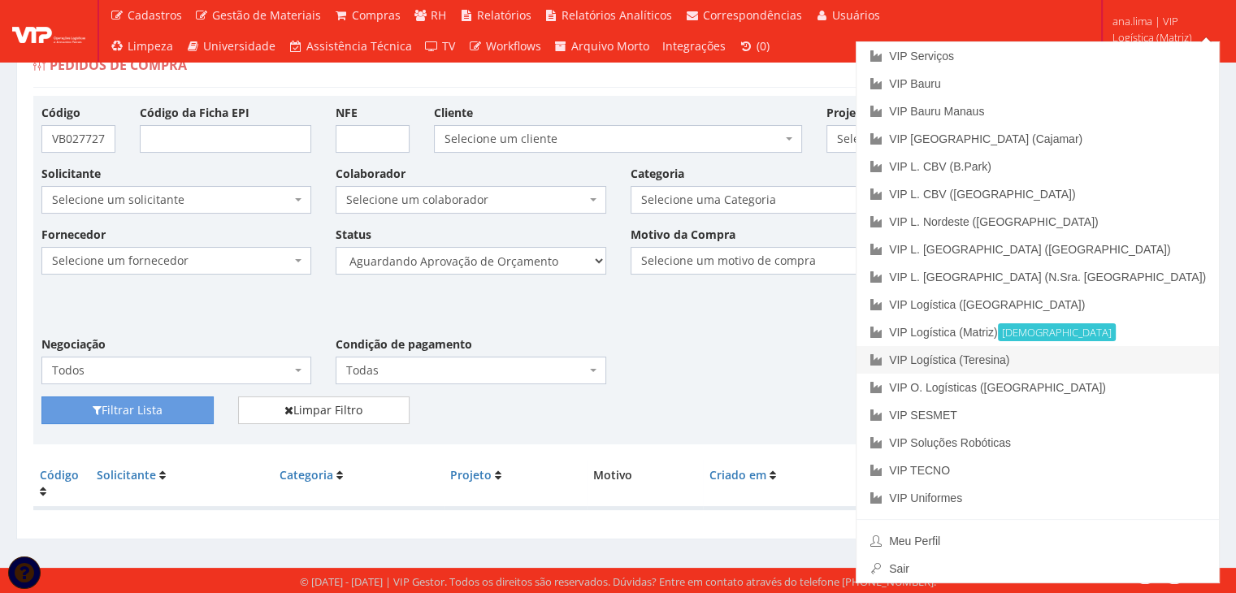
click at [1130, 358] on link "VIP Logística (Teresina)" at bounding box center [1037, 360] width 362 height 28
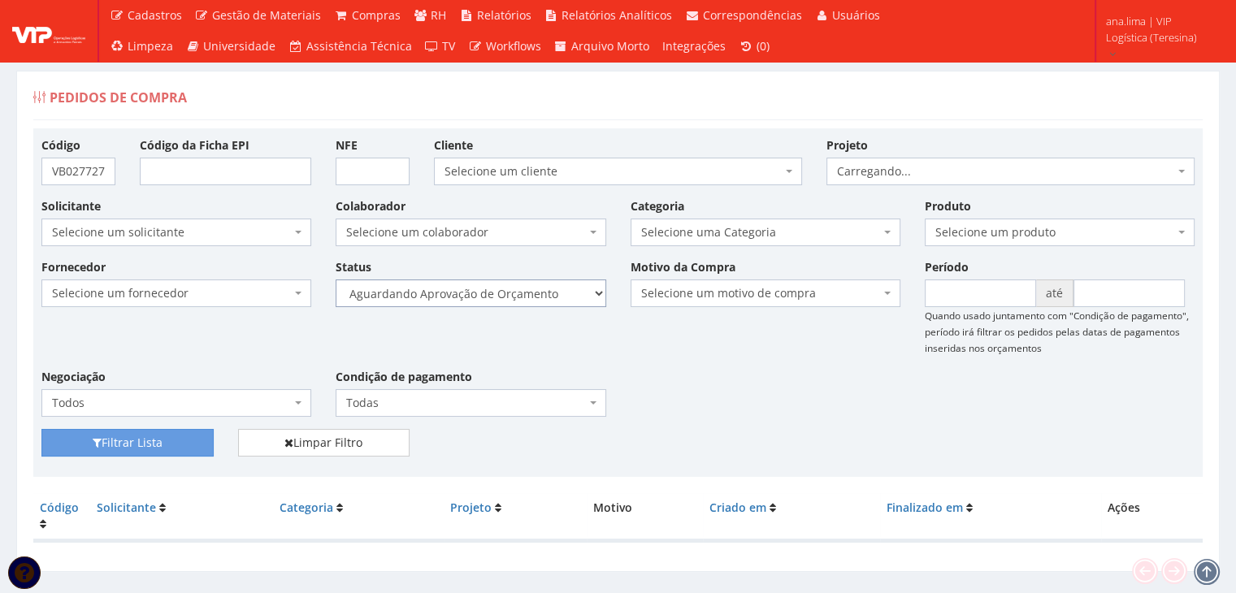
drag, startPoint x: 0, startPoint y: 0, endPoint x: 526, endPoint y: 298, distance: 604.4
click at [527, 292] on select "Selecione um status Cancelado Aguardando Aprovação Diretoria Pedido Aprovado Ag…" at bounding box center [471, 294] width 270 height 28
select select "1"
click at [336, 280] on select "Selecione um status Cancelado Aguardando Aprovação Diretoria Pedido Aprovado Ag…" at bounding box center [471, 294] width 270 height 28
drag, startPoint x: 176, startPoint y: 436, endPoint x: 278, endPoint y: 391, distance: 112.0
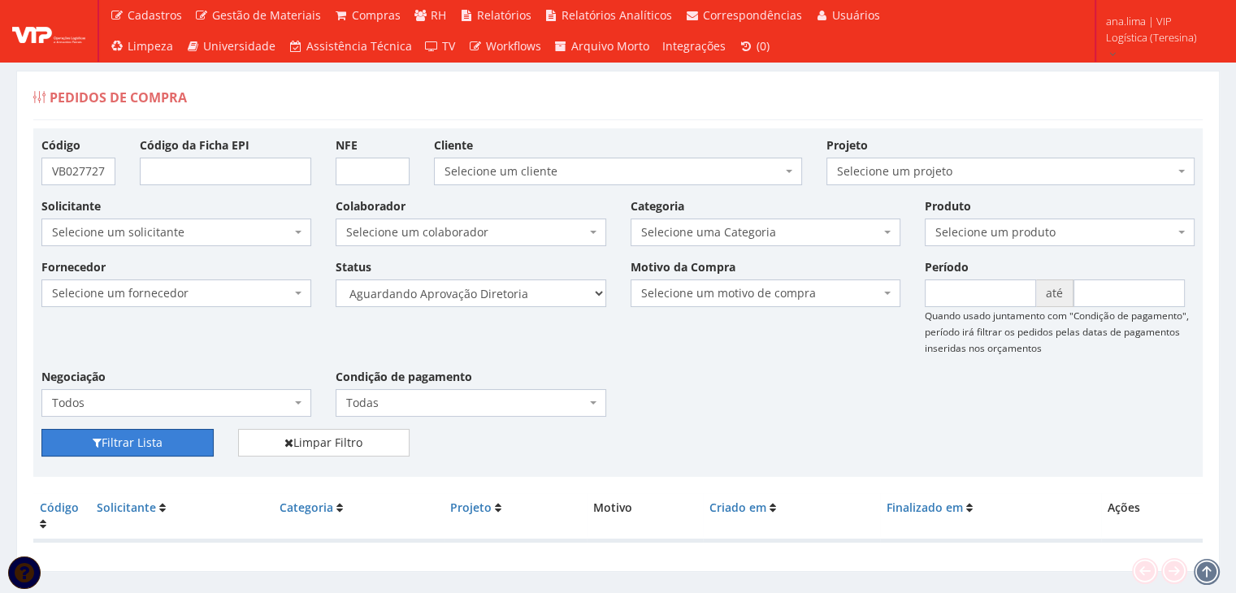
click at [176, 437] on button "Filtrar Lista" at bounding box center [127, 443] width 172 height 28
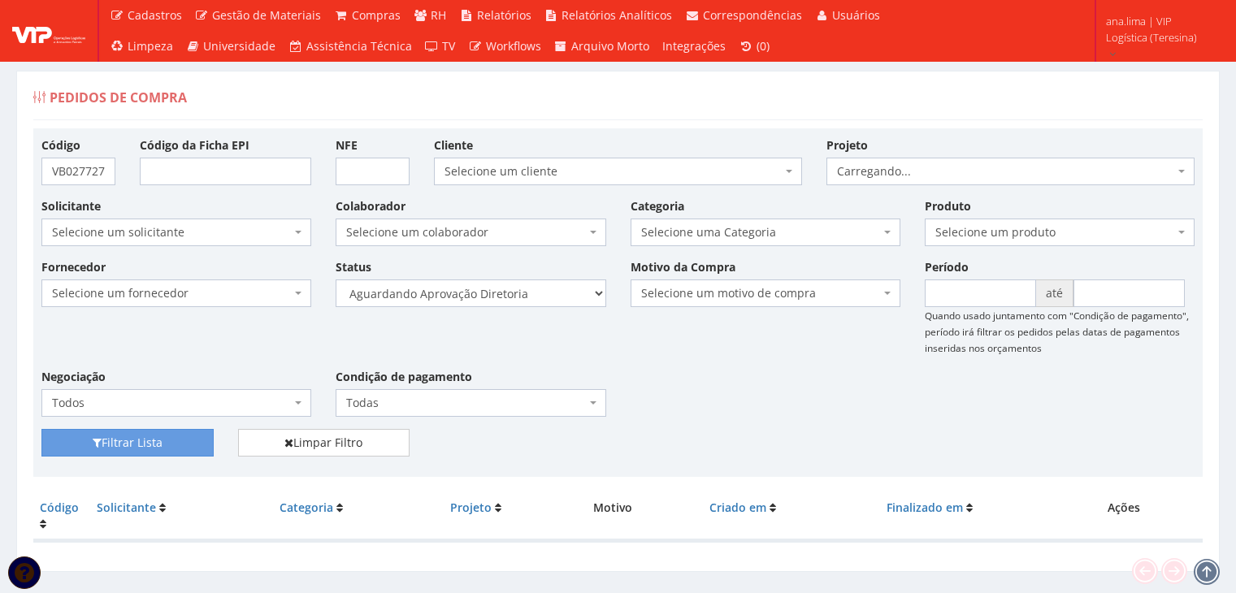
click at [517, 296] on select "Selecione um status Cancelado Aguardando Aprovação Diretoria Pedido Aprovado Ag…" at bounding box center [471, 294] width 270 height 28
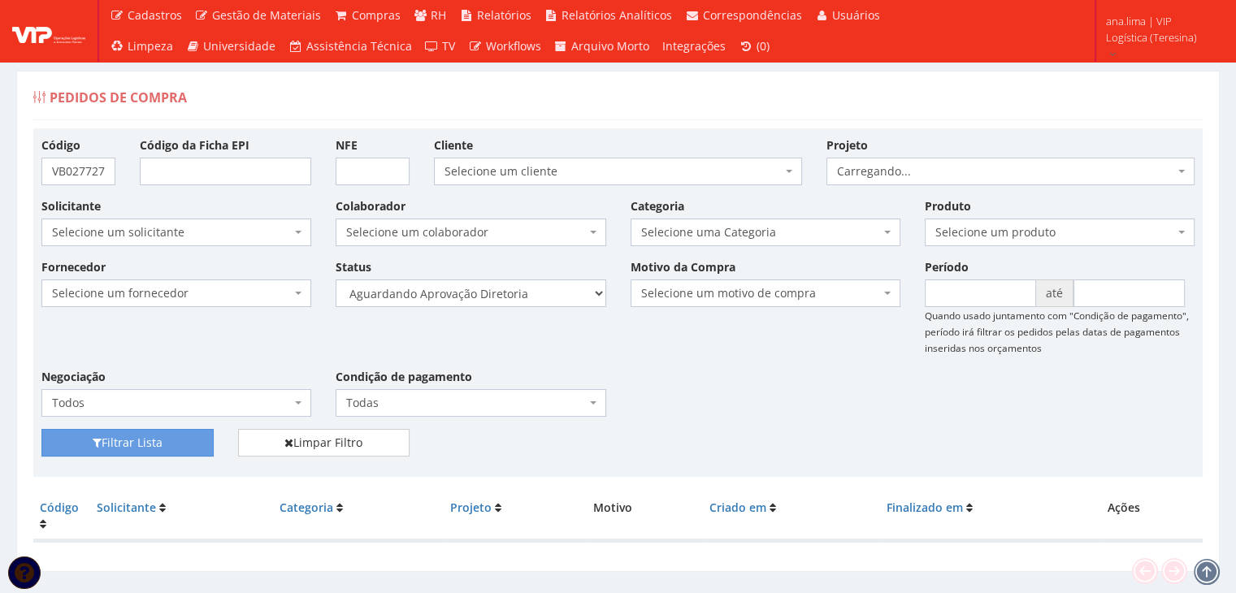
select select "4"
click at [336, 280] on select "Selecione um status Cancelado Aguardando Aprovação Diretoria Pedido Aprovado Ag…" at bounding box center [471, 294] width 270 height 28
click at [162, 441] on button "Filtrar Lista" at bounding box center [127, 443] width 172 height 28
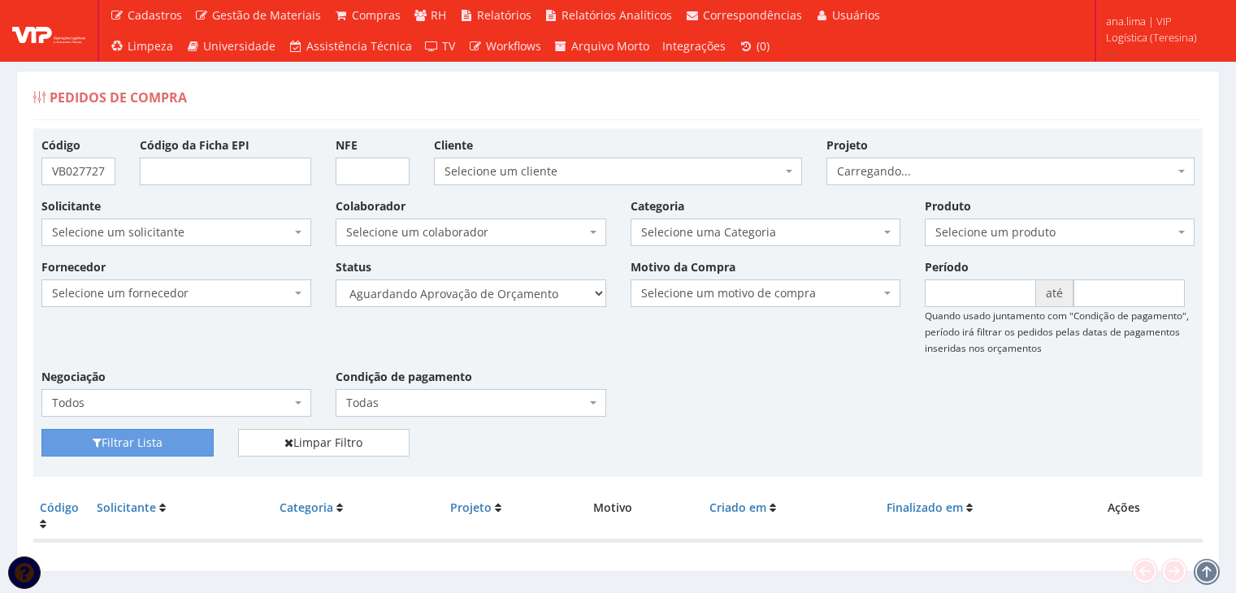
scroll to position [33, 0]
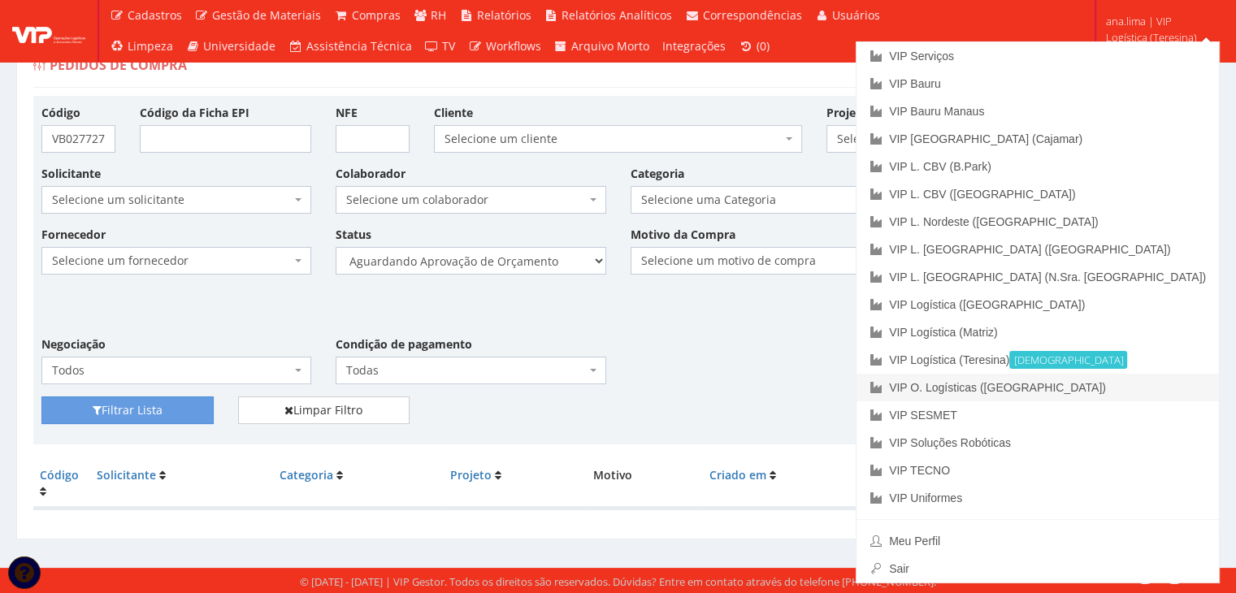
click at [1148, 391] on link "VIP O. Logísticas ([GEOGRAPHIC_DATA])" at bounding box center [1037, 388] width 362 height 28
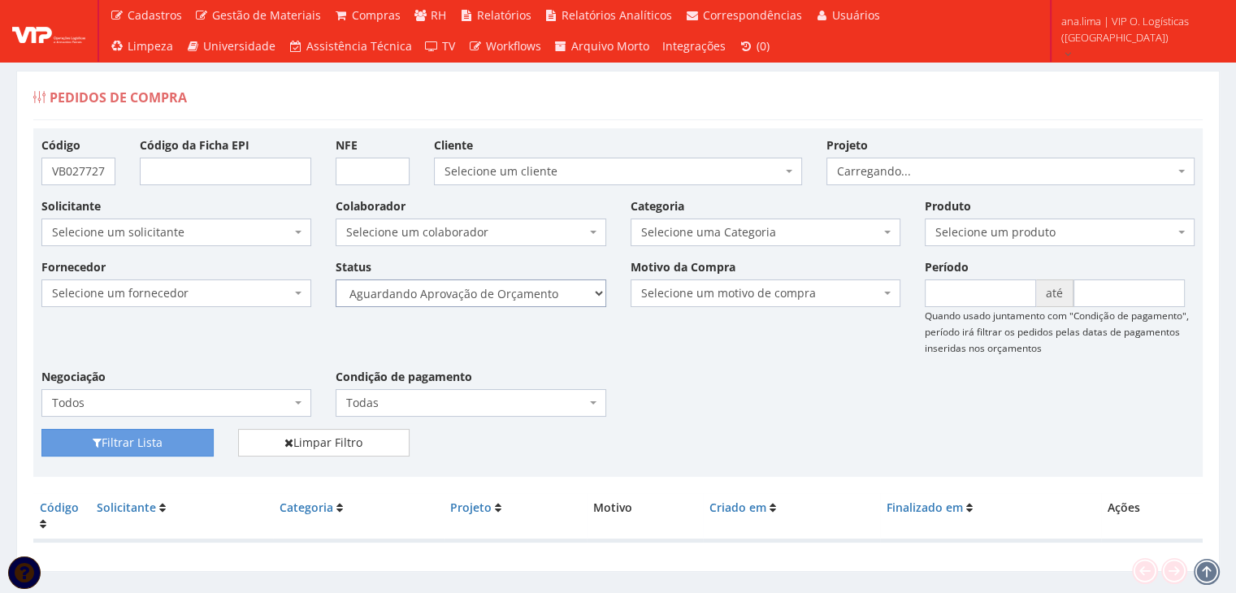
click at [541, 287] on select "Selecione um status Cancelado Aguardando Aprovação Diretoria Pedido Aprovado Ag…" at bounding box center [471, 294] width 270 height 28
select select "1"
click at [336, 280] on select "Selecione um status Cancelado Aguardando Aprovação Diretoria Pedido Aprovado Ag…" at bounding box center [471, 294] width 270 height 28
click at [192, 435] on button "Filtrar Lista" at bounding box center [127, 443] width 172 height 28
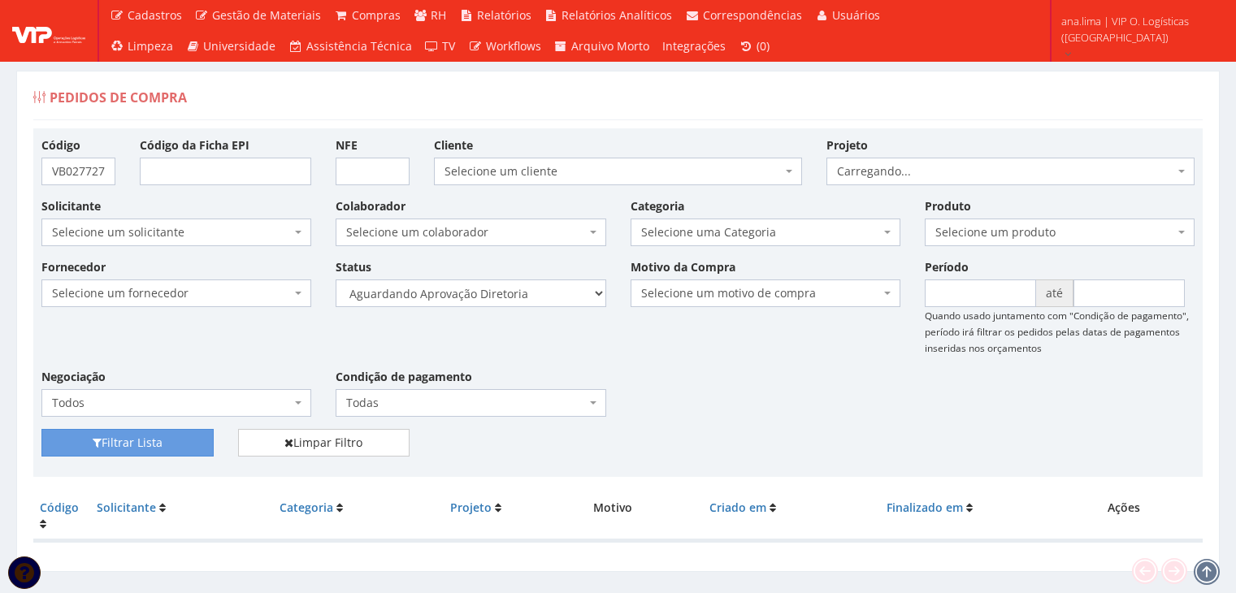
click at [492, 300] on select "Selecione um status Cancelado Aguardando Aprovação Diretoria Pedido Aprovado Ag…" at bounding box center [471, 294] width 270 height 28
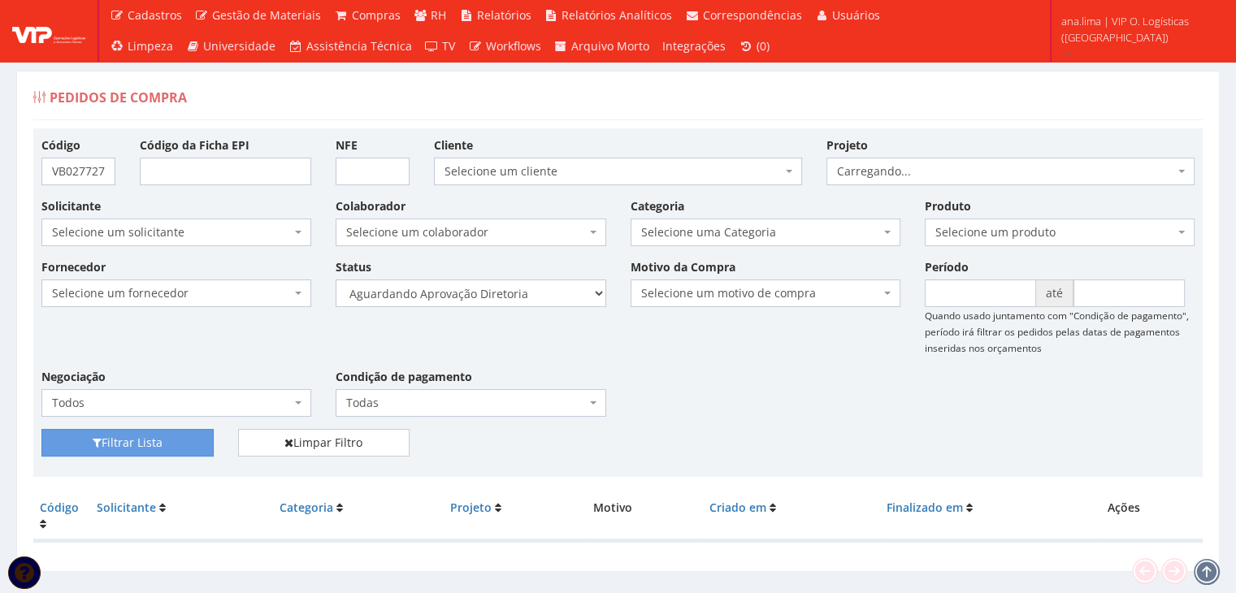
select select "4"
click at [336, 280] on select "Selecione um status Cancelado Aguardando Aprovação Diretoria Pedido Aprovado Ag…" at bounding box center [471, 294] width 270 height 28
click at [186, 446] on button "Filtrar Lista" at bounding box center [127, 443] width 172 height 28
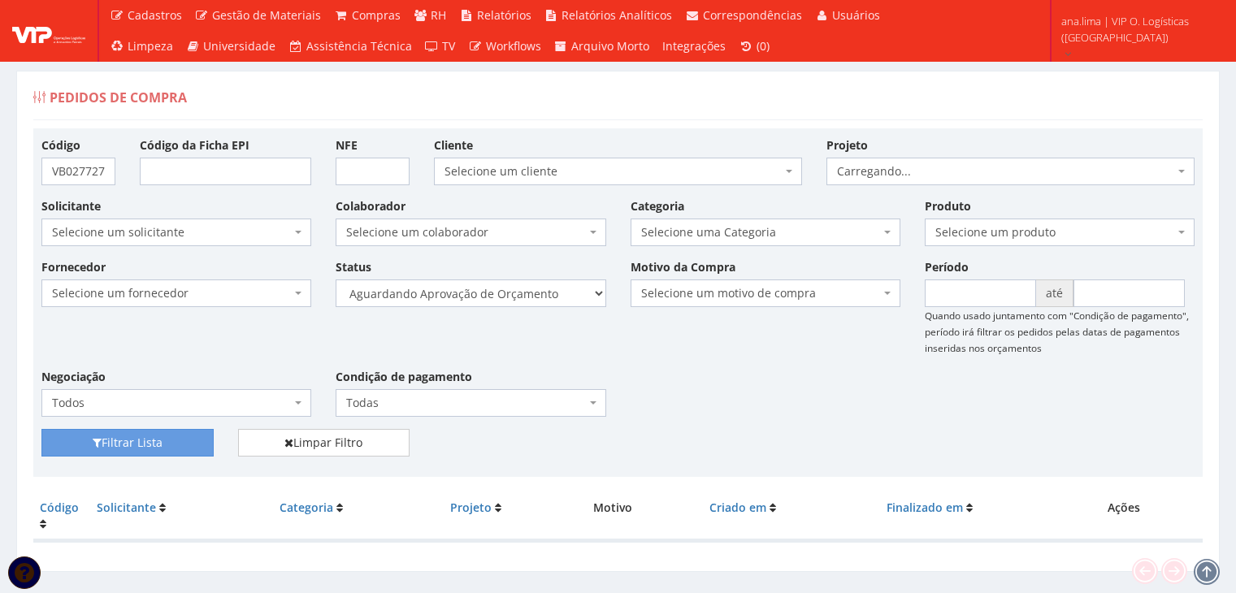
scroll to position [33, 0]
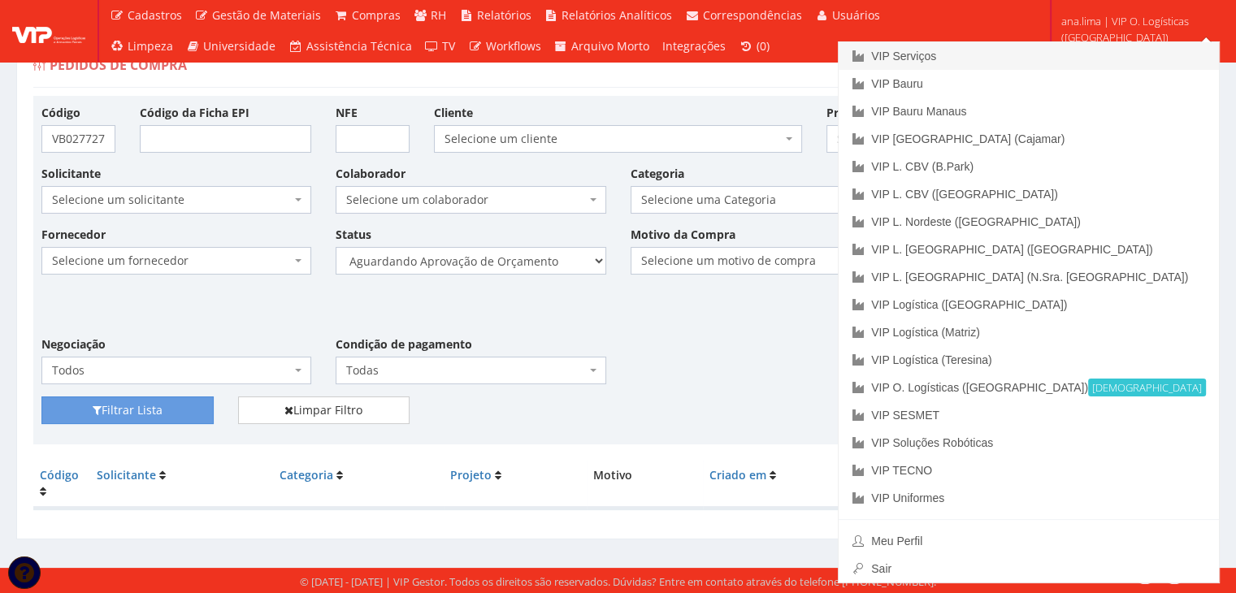
click at [1076, 54] on link "VIP Serviços" at bounding box center [1029, 56] width 380 height 28
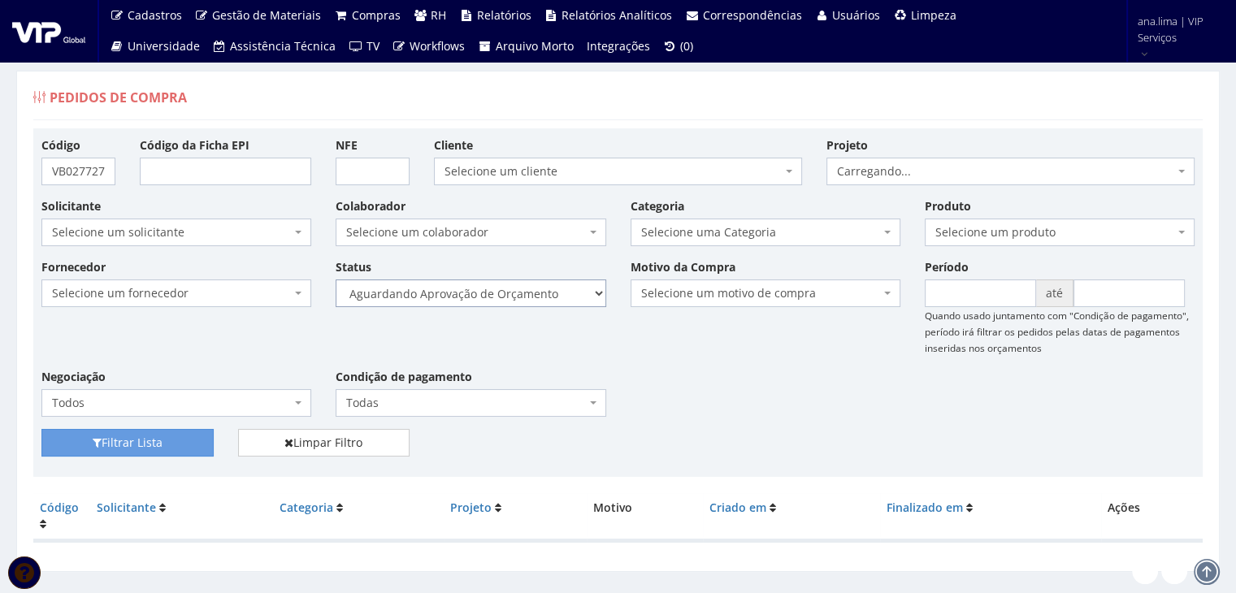
drag, startPoint x: 0, startPoint y: 0, endPoint x: 576, endPoint y: 303, distance: 651.0
click at [581, 296] on select "Selecione um status Cancelado Aguardando Aprovação Diretoria Pedido Aprovado Ag…" at bounding box center [471, 294] width 270 height 28
select select "1"
click at [336, 280] on select "Selecione um status Cancelado Aguardando Aprovação Diretoria Pedido Aprovado Ag…" at bounding box center [471, 294] width 270 height 28
click at [184, 437] on button "Filtrar Lista" at bounding box center [127, 443] width 172 height 28
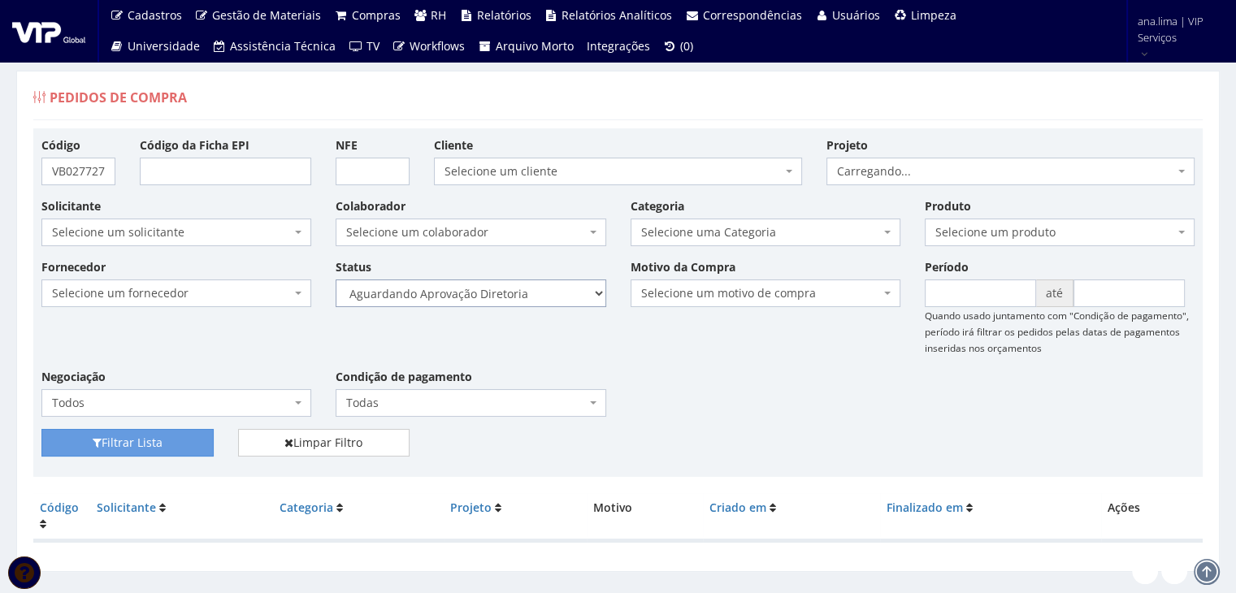
click at [509, 299] on select "Selecione um status Cancelado Aguardando Aprovação Diretoria Pedido Aprovado Ag…" at bounding box center [471, 294] width 270 height 28
select select "4"
click at [336, 280] on select "Selecione um status Cancelado Aguardando Aprovação Diretoria Pedido Aprovado Ag…" at bounding box center [471, 294] width 270 height 28
click at [178, 449] on button "Filtrar Lista" at bounding box center [127, 443] width 172 height 28
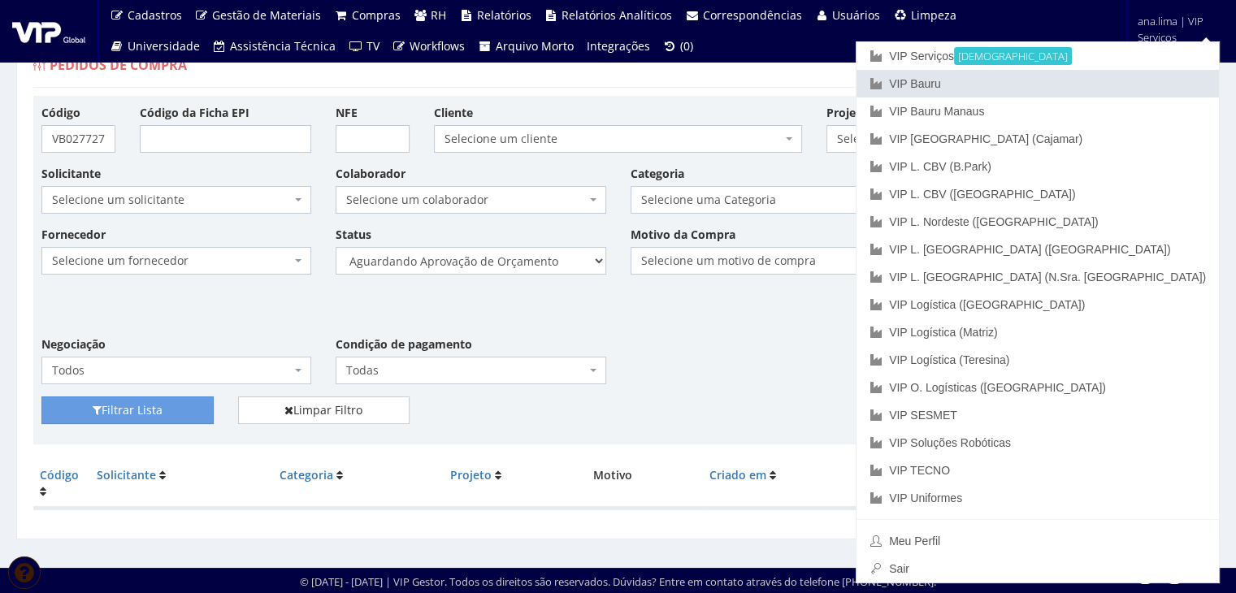
click at [1133, 80] on link "VIP Bauru" at bounding box center [1037, 84] width 362 height 28
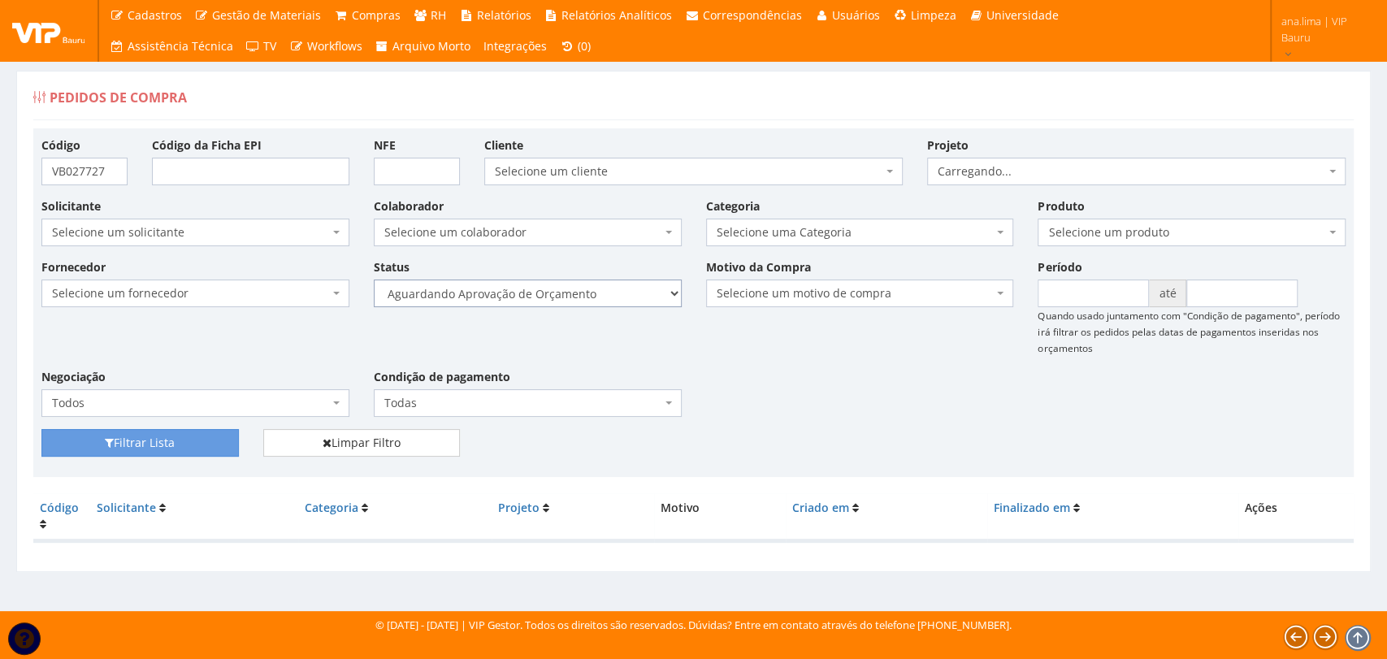
drag, startPoint x: 585, startPoint y: 291, endPoint x: 586, endPoint y: 301, distance: 9.8
click at [585, 291] on select "Selecione um status Cancelado Aguardando Aprovação Diretoria Pedido Aprovado Ag…" at bounding box center [528, 294] width 308 height 28
select select "1"
click at [374, 280] on select "Selecione um status Cancelado Aguardando Aprovação Diretoria Pedido Aprovado Ag…" at bounding box center [528, 294] width 308 height 28
click at [215, 437] on button "Filtrar Lista" at bounding box center [139, 443] width 197 height 28
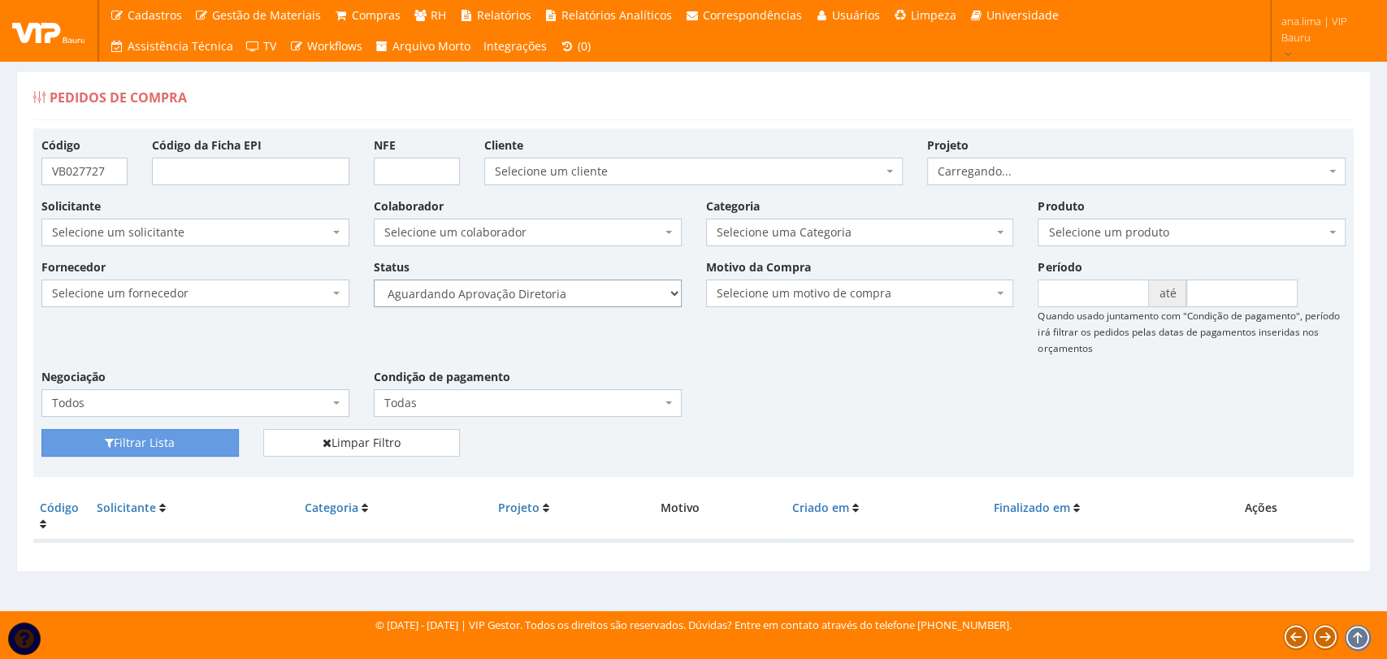
click at [600, 293] on select "Selecione um status Cancelado Aguardando Aprovação Diretoria Pedido Aprovado Ag…" at bounding box center [528, 294] width 308 height 28
select select "4"
click at [374, 280] on select "Selecione um status Cancelado Aguardando Aprovação Diretoria Pedido Aprovado Ag…" at bounding box center [528, 294] width 308 height 28
click at [202, 444] on button "Filtrar Lista" at bounding box center [139, 443] width 197 height 28
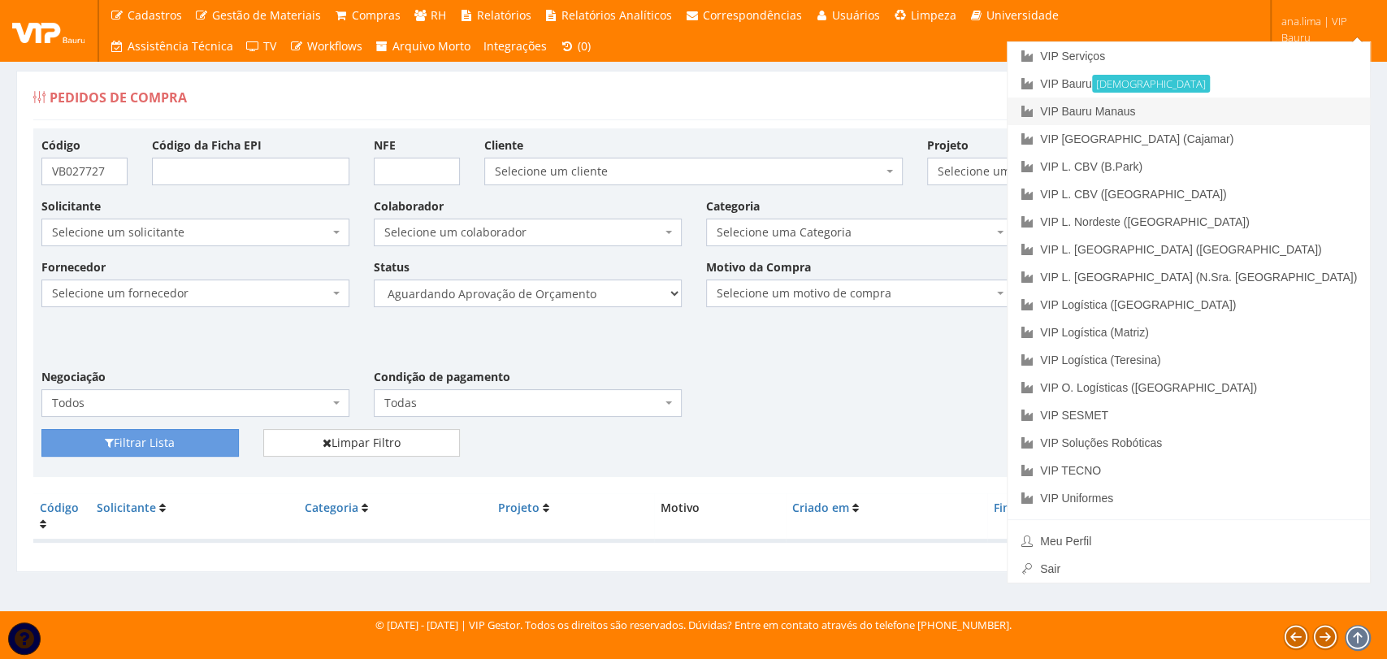
click at [1287, 119] on link "VIP Bauru Manaus" at bounding box center [1189, 112] width 362 height 28
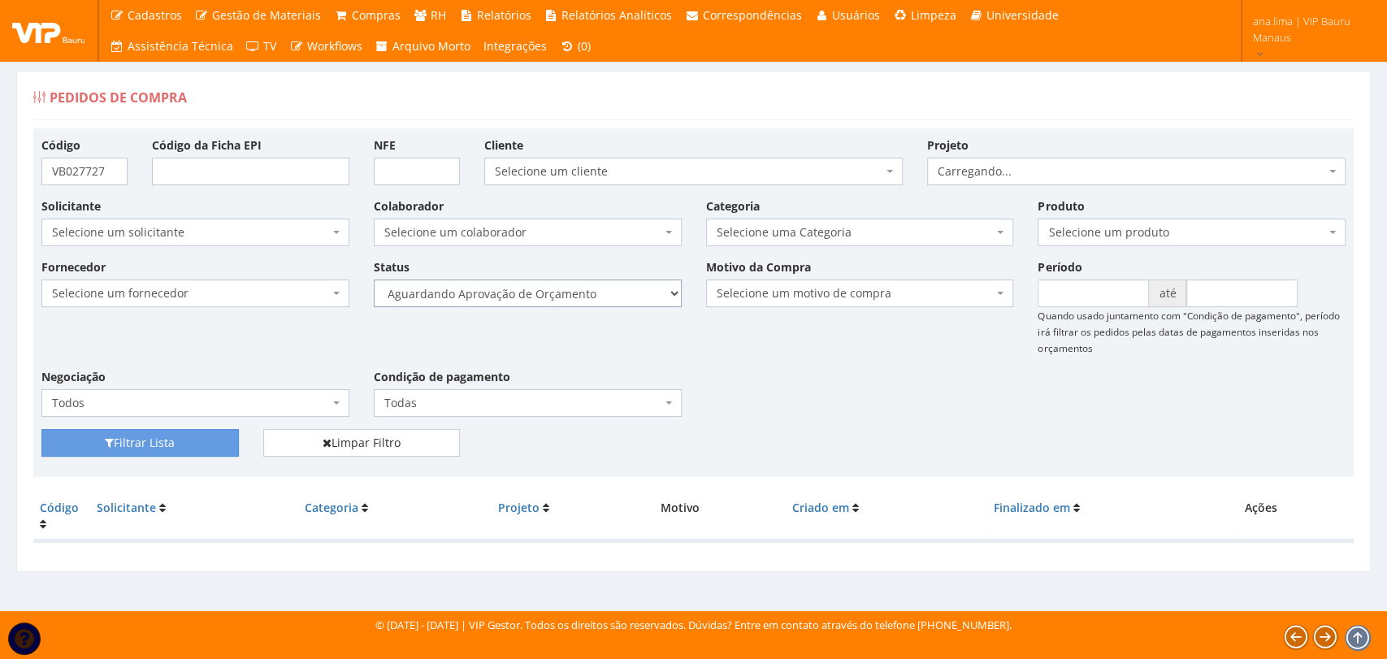
click at [601, 296] on select "Selecione um status Cancelado Aguardando Aprovação Diretoria Pedido Aprovado Ag…" at bounding box center [528, 294] width 308 height 28
select select "1"
click at [374, 280] on select "Selecione um status Cancelado Aguardando Aprovação Diretoria Pedido Aprovado Ag…" at bounding box center [528, 294] width 308 height 28
drag, startPoint x: 201, startPoint y: 440, endPoint x: 395, endPoint y: 396, distance: 199.3
click at [200, 440] on button "Filtrar Lista" at bounding box center [139, 443] width 197 height 28
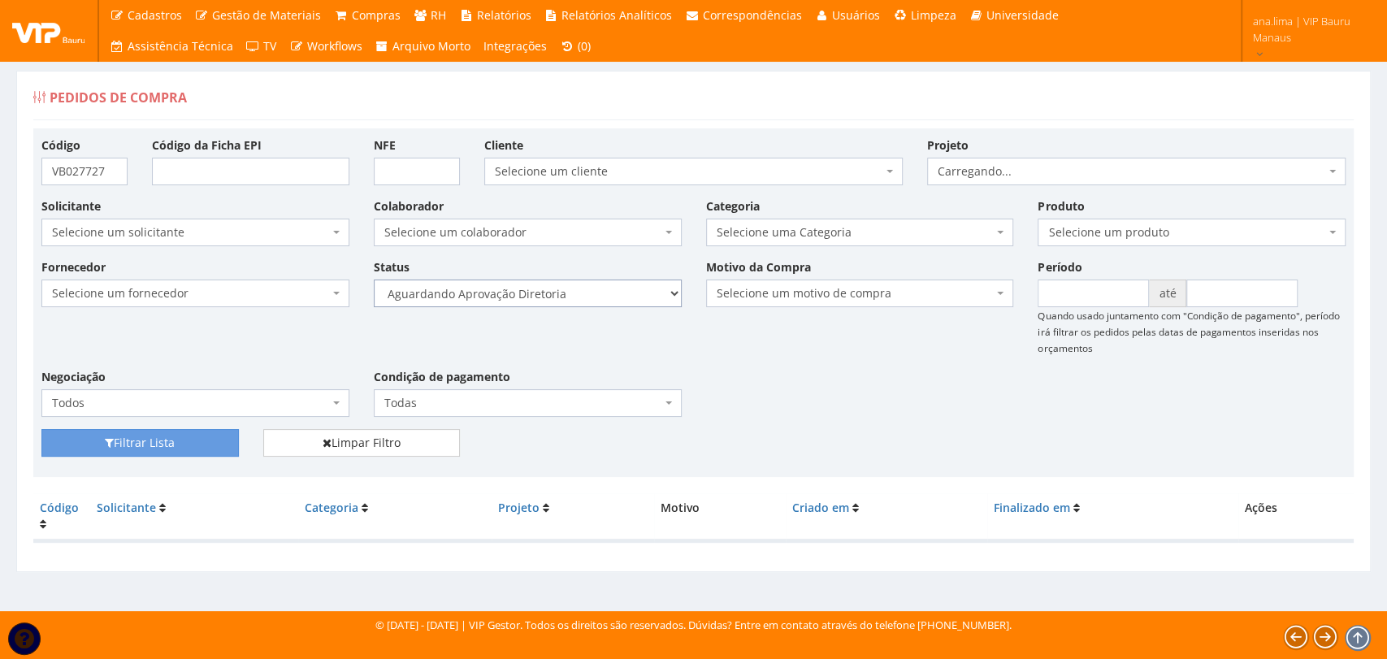
click at [613, 297] on select "Selecione um status Cancelado Aguardando Aprovação Diretoria Pedido Aprovado Ag…" at bounding box center [528, 294] width 308 height 28
click at [608, 297] on select "Selecione um status Cancelado Aguardando Aprovação Diretoria Pedido Aprovado Ag…" at bounding box center [528, 294] width 308 height 28
select select "4"
click at [374, 280] on select "Selecione um status Cancelado Aguardando Aprovação Diretoria Pedido Aprovado Ag…" at bounding box center [528, 294] width 308 height 28
drag, startPoint x: 215, startPoint y: 437, endPoint x: 532, endPoint y: 372, distance: 323.5
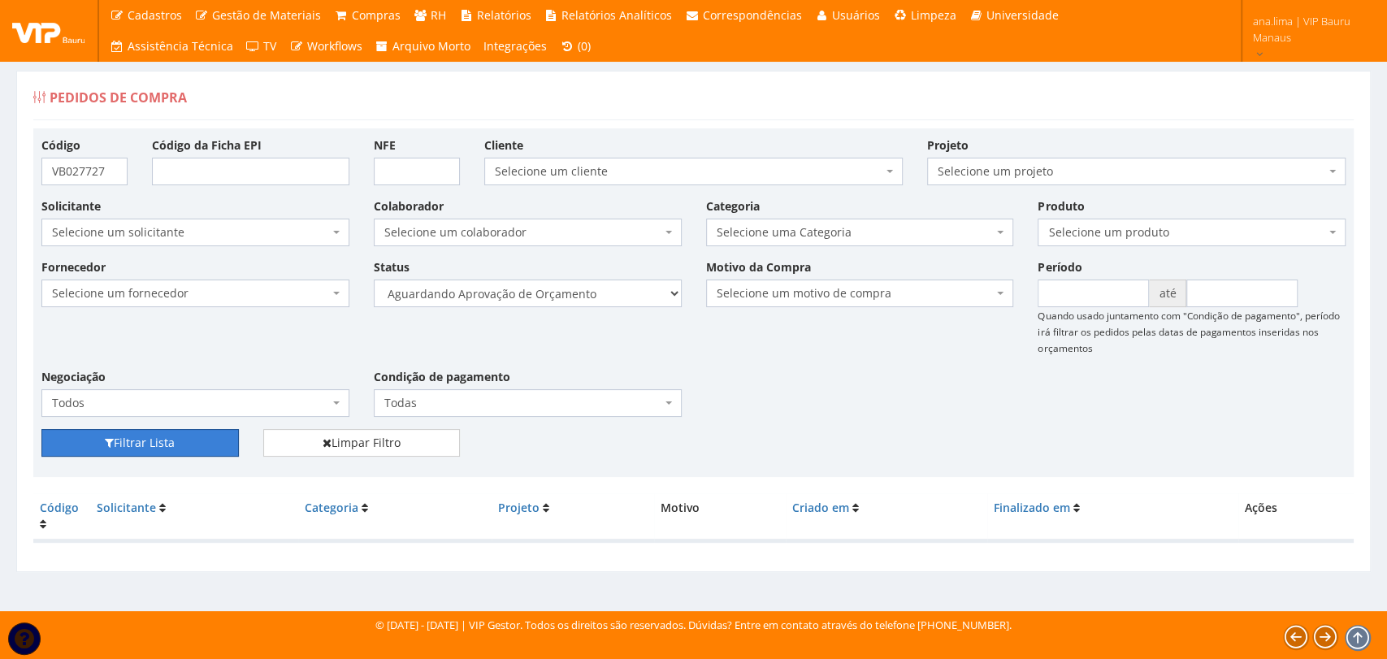
click at [215, 437] on button "Filtrar Lista" at bounding box center [139, 443] width 197 height 28
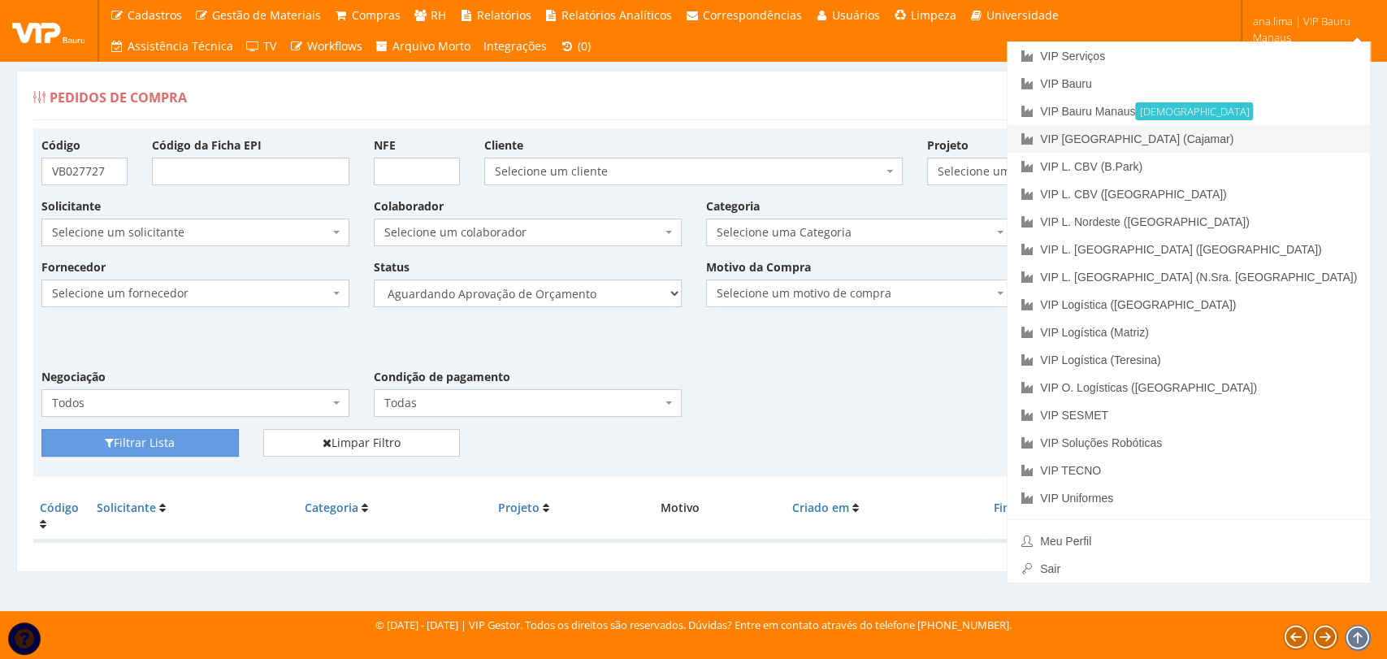
click at [1281, 140] on link "VIP [GEOGRAPHIC_DATA] (Cajamar)" at bounding box center [1189, 139] width 362 height 28
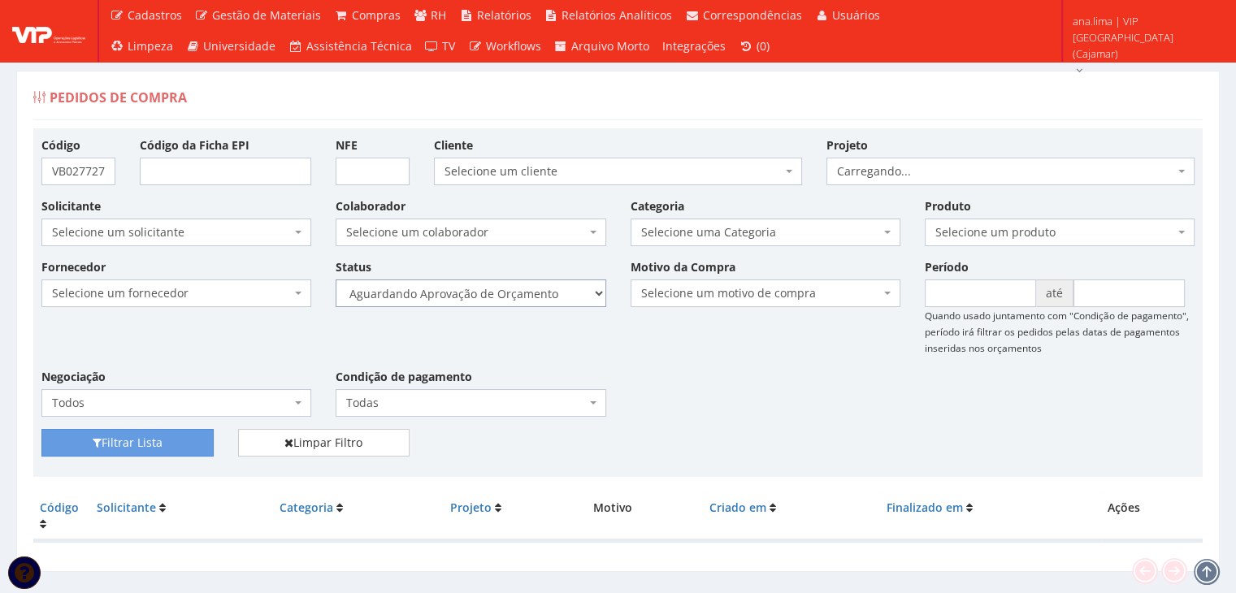
drag, startPoint x: 0, startPoint y: 0, endPoint x: 514, endPoint y: 299, distance: 594.3
click at [514, 299] on select "Selecione um status Cancelado Aguardando Aprovação Diretoria Pedido Aprovado Ag…" at bounding box center [471, 294] width 270 height 28
select select "1"
click at [336, 280] on select "Selecione um status Cancelado Aguardando Aprovação Diretoria Pedido Aprovado Ag…" at bounding box center [471, 294] width 270 height 28
click at [208, 437] on button "Filtrar Lista" at bounding box center [127, 443] width 172 height 28
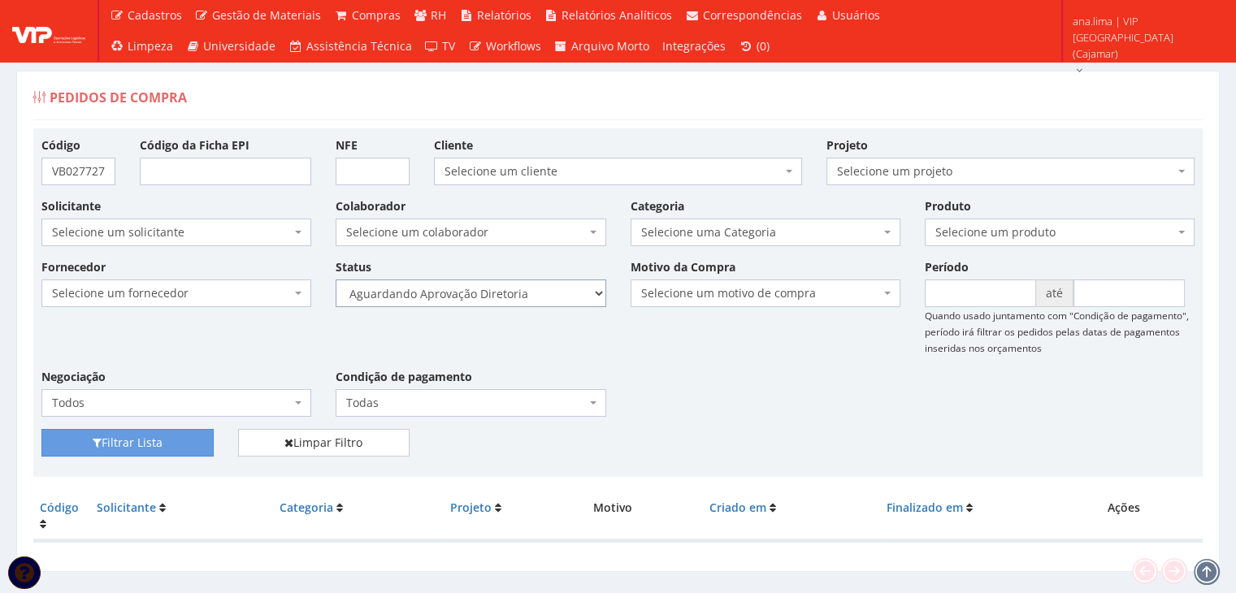
click at [500, 298] on select "Selecione um status Cancelado Aguardando Aprovação Diretoria Pedido Aprovado Ag…" at bounding box center [471, 294] width 270 height 28
select select "4"
click at [336, 280] on select "Selecione um status Cancelado Aguardando Aprovação Diretoria Pedido Aprovado Ag…" at bounding box center [471, 294] width 270 height 28
click at [187, 449] on button "Filtrar Lista" at bounding box center [127, 443] width 172 height 28
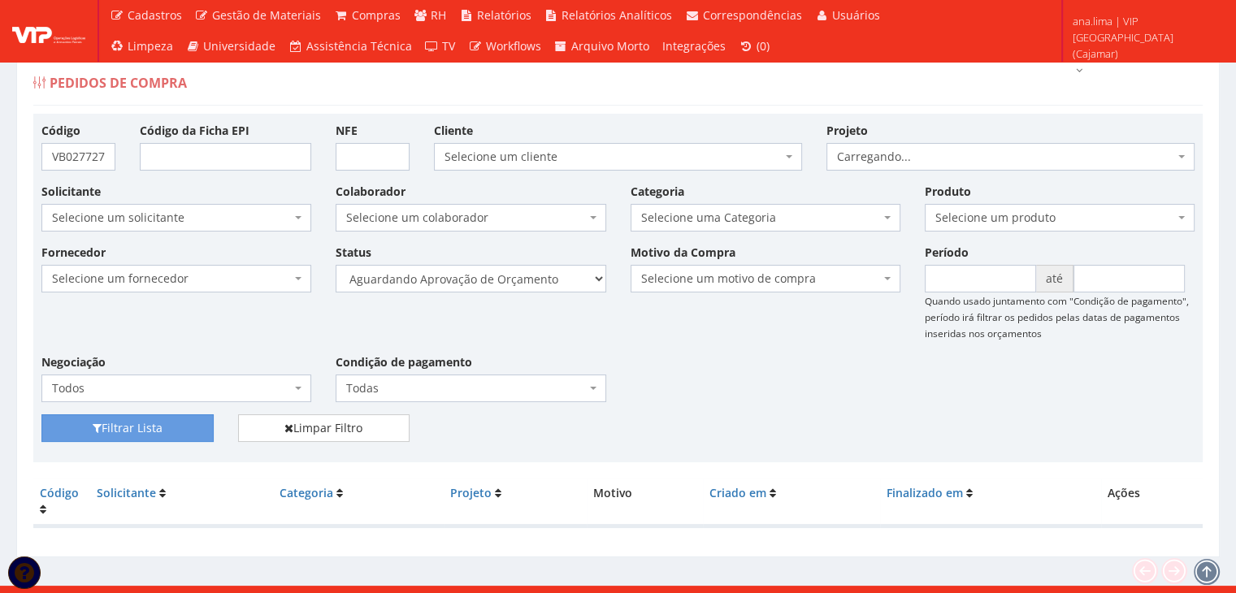
scroll to position [33, 0]
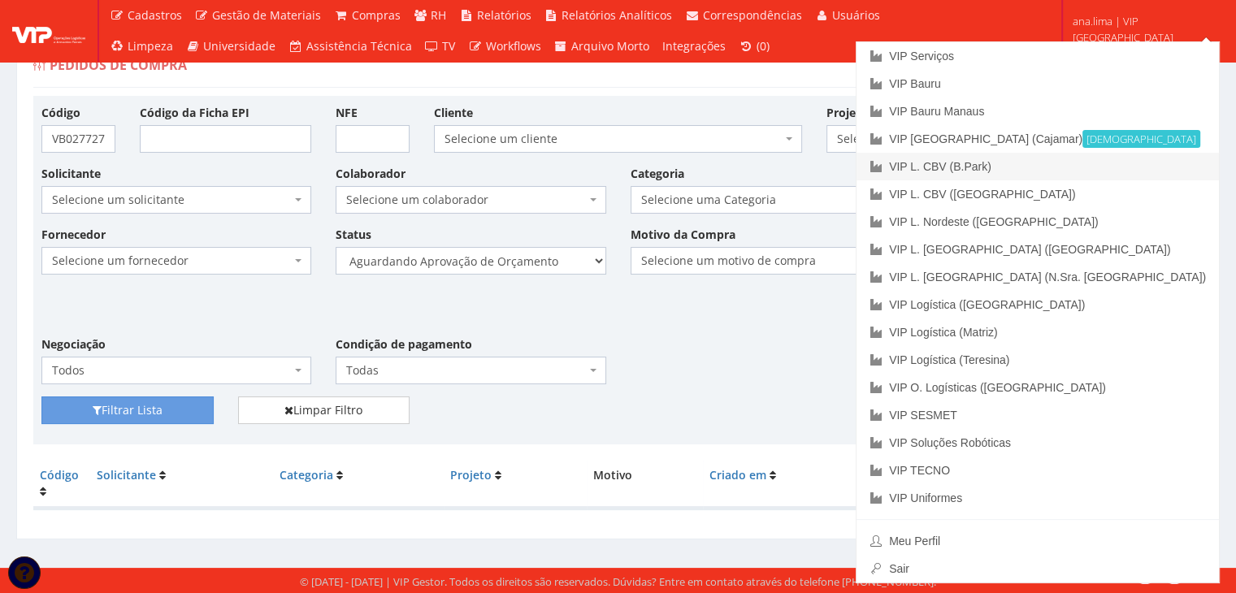
click at [1142, 171] on link "VIP L. CBV (B.Park)" at bounding box center [1037, 167] width 362 height 28
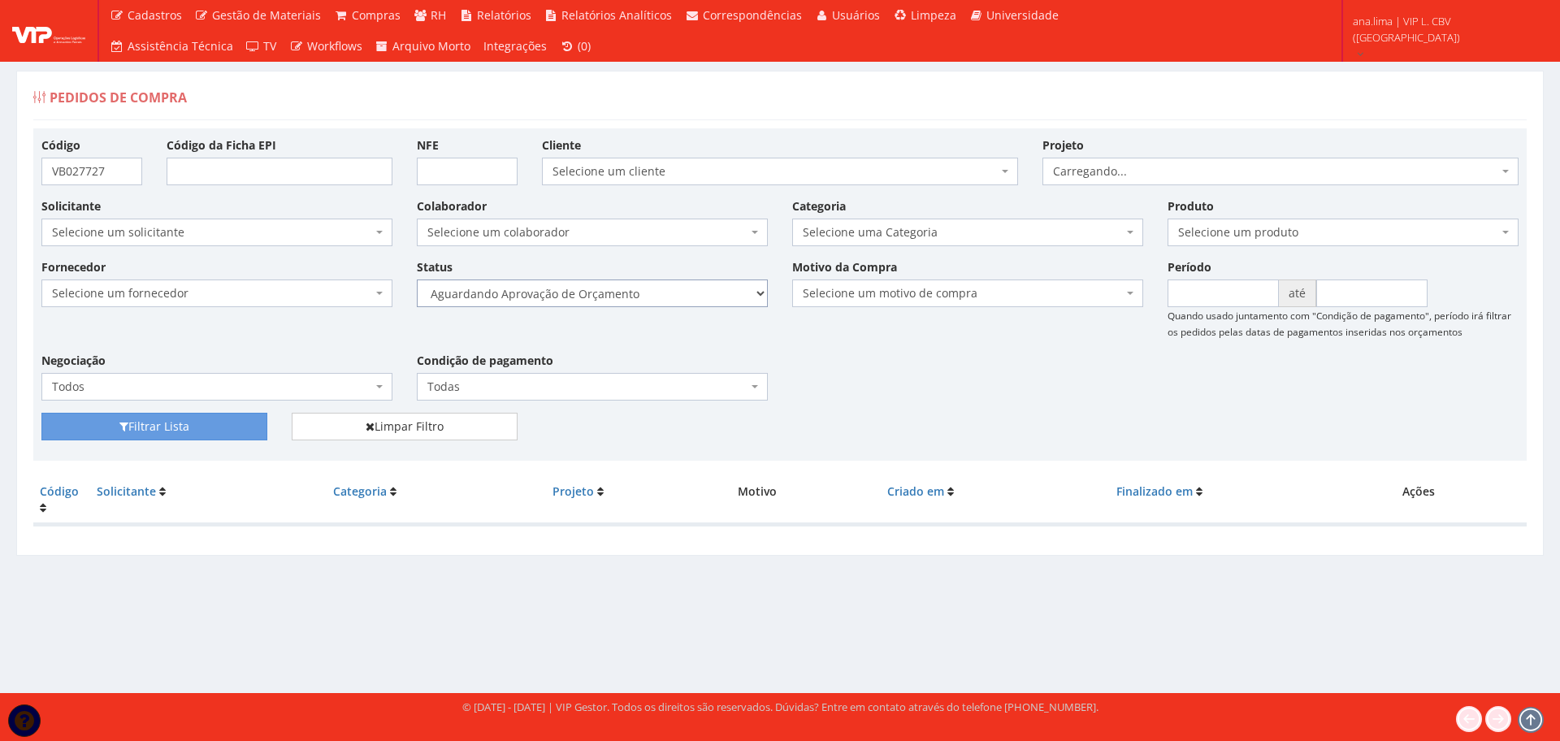
click at [648, 297] on select "Selecione um status Cancelado Aguardando Aprovação Diretoria Pedido Aprovado Ag…" at bounding box center [592, 294] width 351 height 28
select select "1"
click at [417, 280] on select "Selecione um status Cancelado Aguardando Aprovação Diretoria Pedido Aprovado Ag…" at bounding box center [592, 294] width 351 height 28
click at [233, 432] on button "Filtrar Lista" at bounding box center [154, 427] width 226 height 28
click at [673, 290] on select "Selecione um status Cancelado Aguardando Aprovação Diretoria Pedido Aprovado Ag…" at bounding box center [592, 294] width 351 height 28
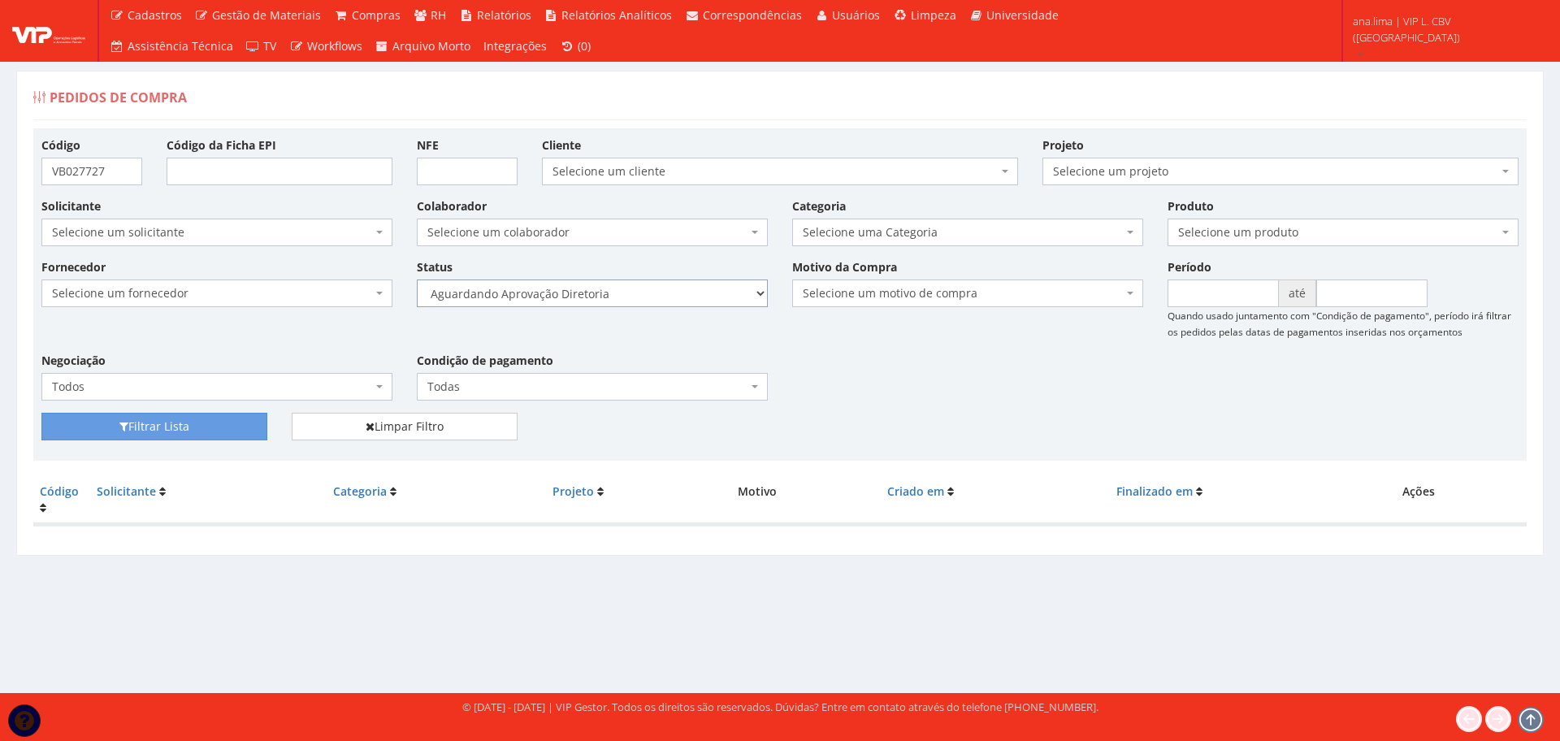
select select "4"
click at [417, 280] on select "Selecione um status Cancelado Aguardando Aprovação Diretoria Pedido Aprovado Ag…" at bounding box center [592, 294] width 351 height 28
click at [192, 425] on button "Filtrar Lista" at bounding box center [154, 427] width 226 height 28
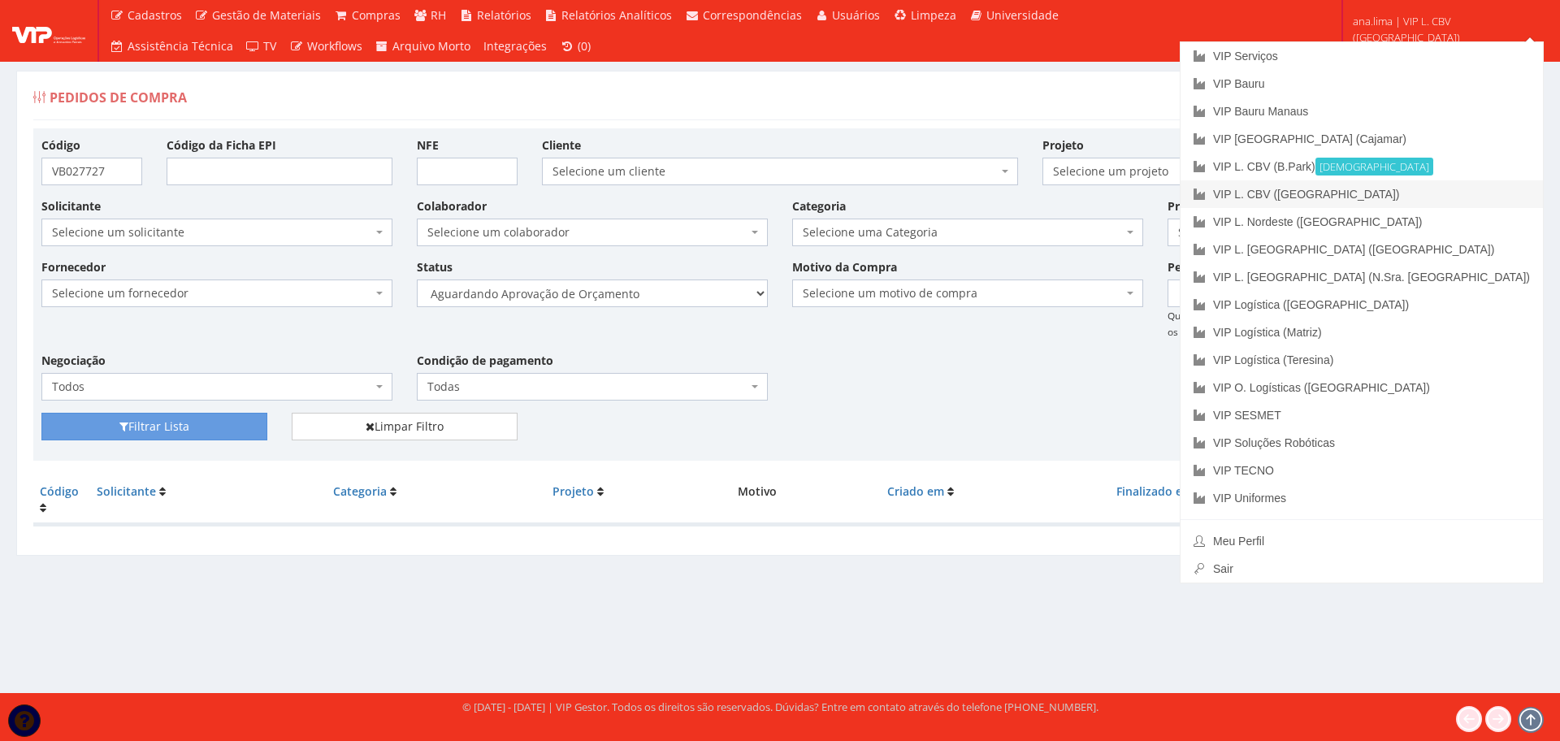
click at [1459, 188] on link "VIP L. CBV ([GEOGRAPHIC_DATA])" at bounding box center [1362, 194] width 362 height 28
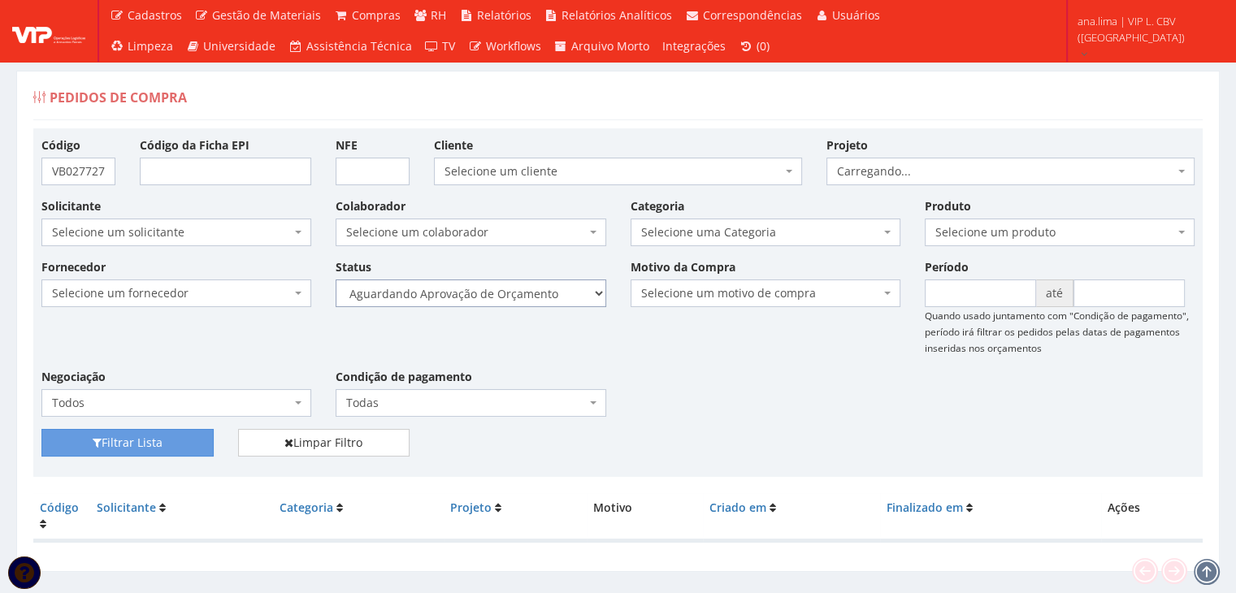
click at [540, 295] on select "Selecione um status Cancelado Aguardando Aprovação Diretoria Pedido Aprovado Ag…" at bounding box center [471, 294] width 270 height 28
select select "1"
click at [336, 280] on select "Selecione um status Cancelado Aguardando Aprovação Diretoria Pedido Aprovado Ag…" at bounding box center [471, 294] width 270 height 28
click at [129, 440] on button "Filtrar Lista" at bounding box center [127, 443] width 172 height 28
click at [528, 295] on select "Selecione um status Cancelado Aguardando Aprovação Diretoria Pedido Aprovado Ag…" at bounding box center [471, 294] width 270 height 28
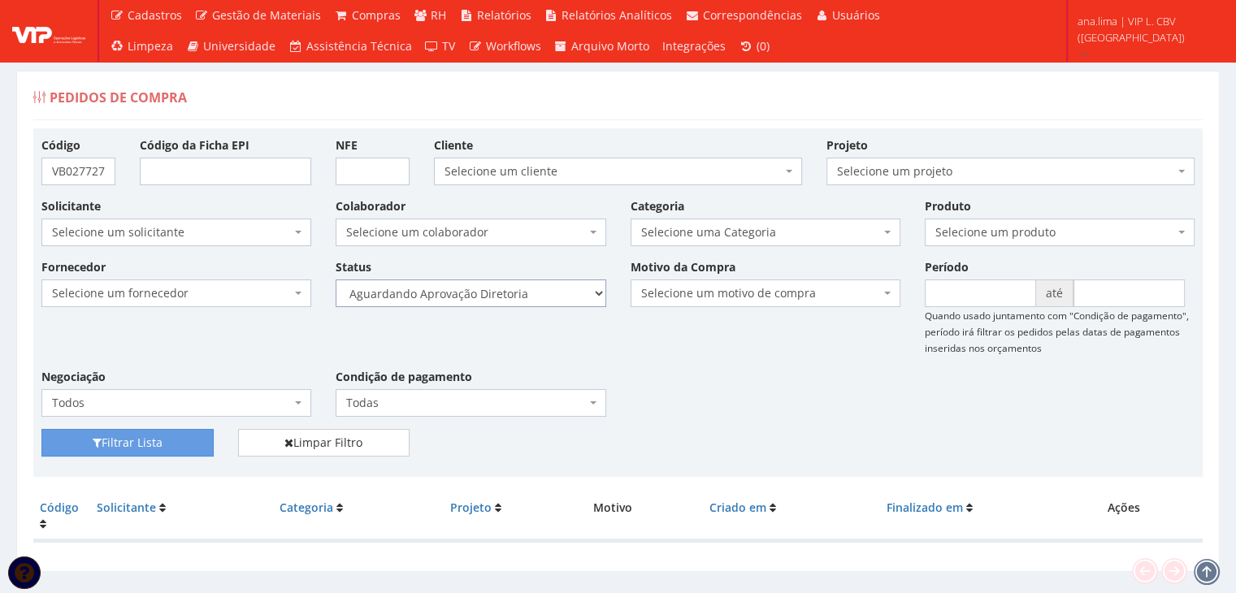
select select "4"
click at [336, 280] on select "Selecione um status Cancelado Aguardando Aprovação Diretoria Pedido Aprovado Ag…" at bounding box center [471, 294] width 270 height 28
click at [162, 440] on button "Filtrar Lista" at bounding box center [127, 443] width 172 height 28
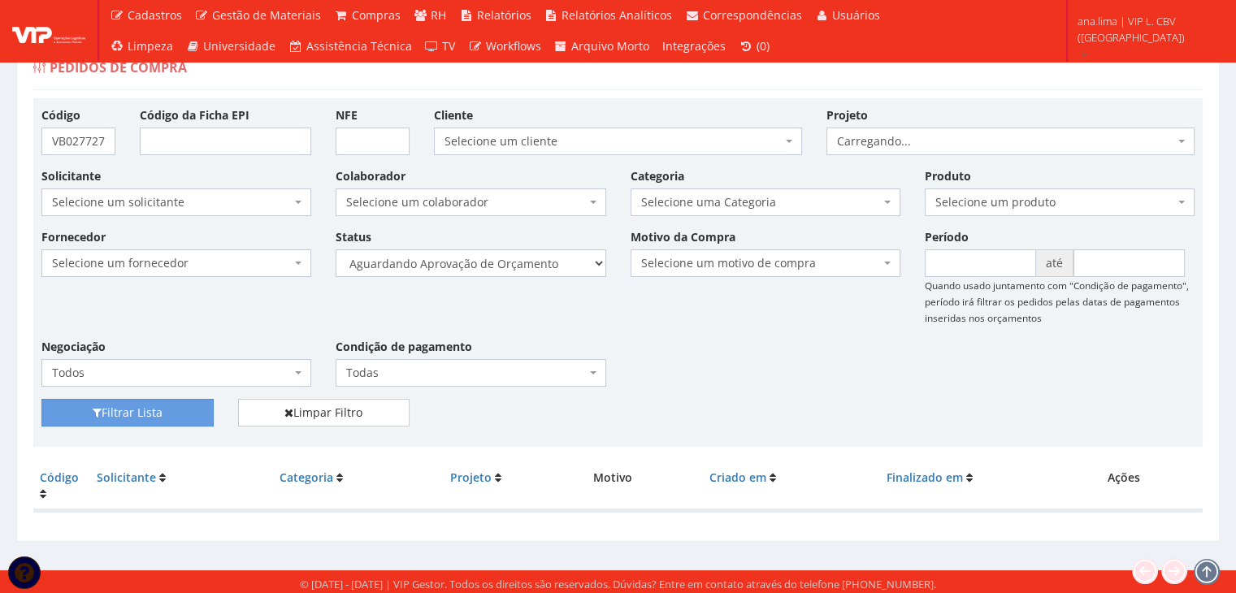
scroll to position [33, 0]
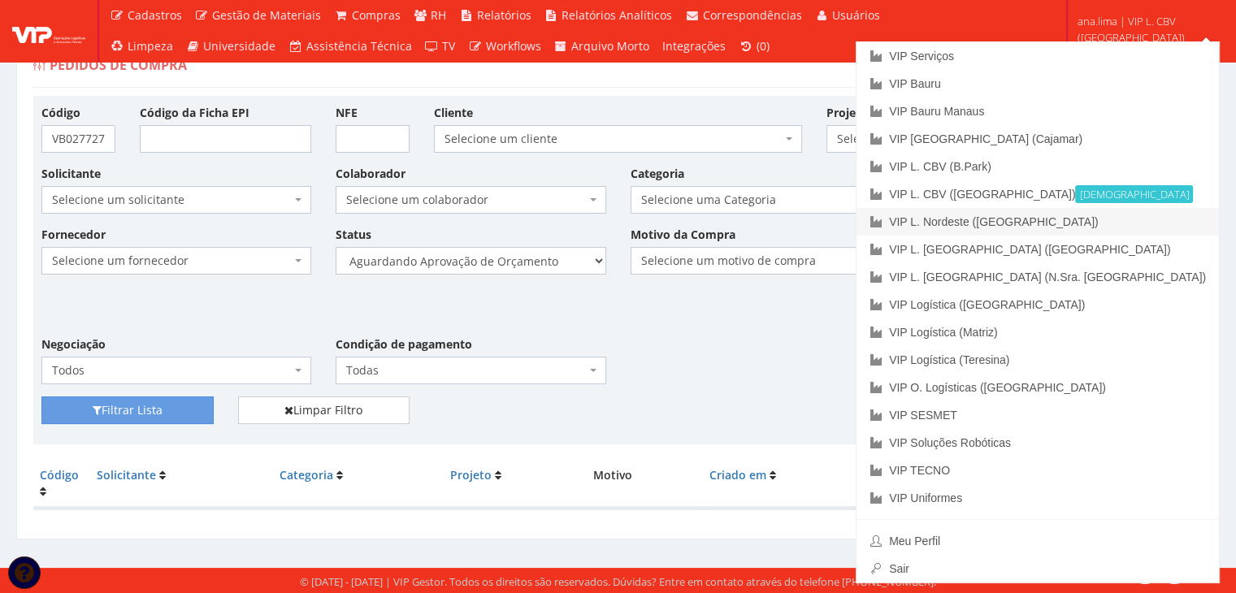
click at [1161, 225] on link "VIP L. Nordeste ([GEOGRAPHIC_DATA])" at bounding box center [1037, 222] width 362 height 28
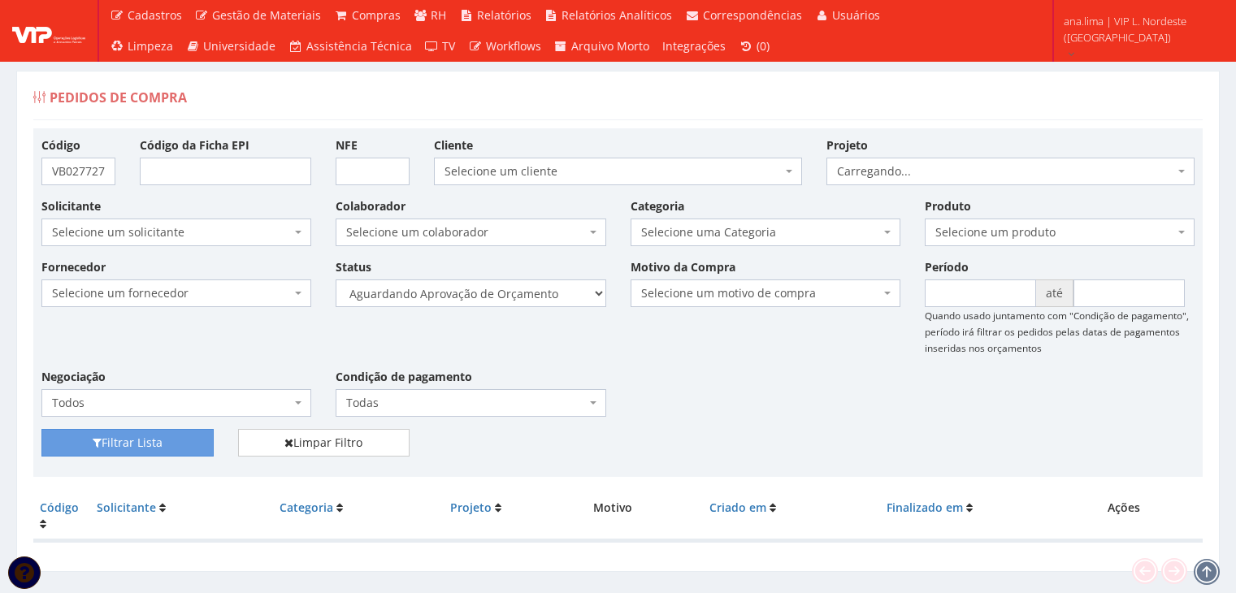
click at [517, 293] on select "Selecione um status Cancelado Aguardando Aprovação Diretoria Pedido Aprovado Ag…" at bounding box center [471, 294] width 270 height 28
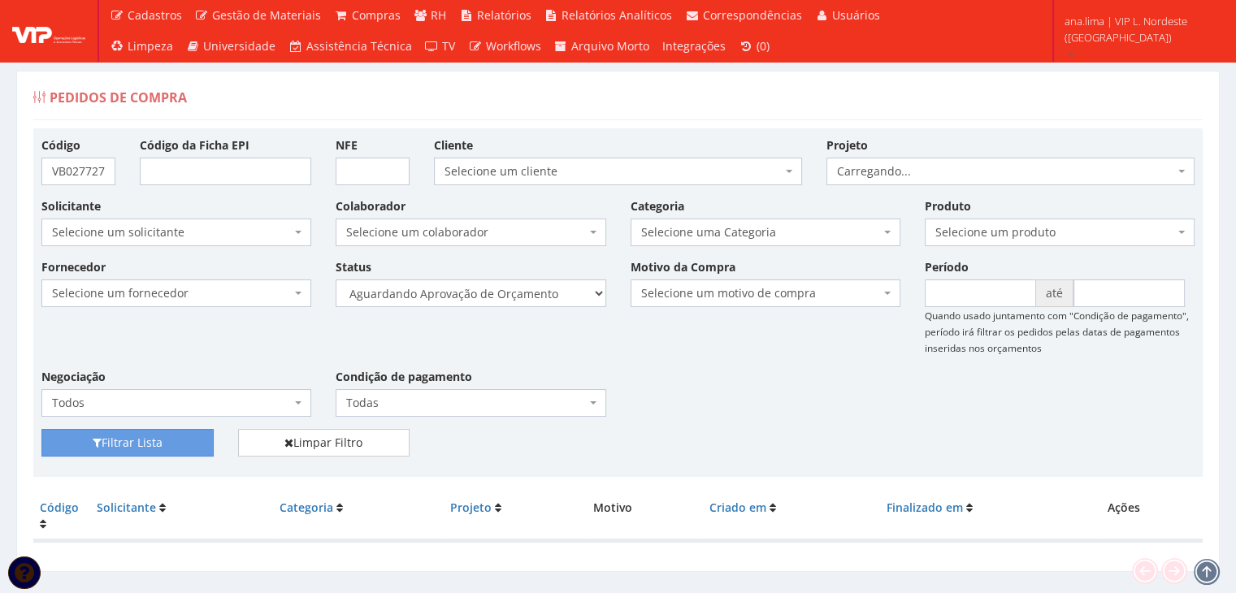
select select "1"
click at [336, 280] on select "Selecione um status Cancelado Aguardando Aprovação Diretoria Pedido Aprovado Ag…" at bounding box center [471, 294] width 270 height 28
click at [111, 437] on button "Filtrar Lista" at bounding box center [127, 443] width 172 height 28
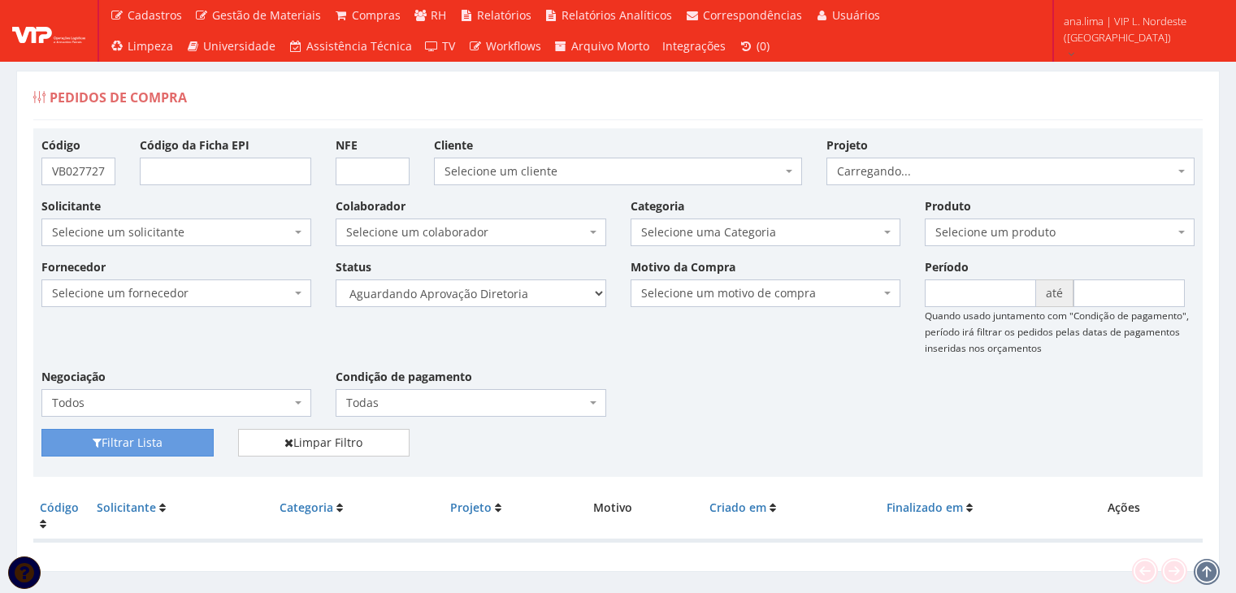
click at [527, 304] on select "Selecione um status Cancelado Aguardando Aprovação Diretoria Pedido Aprovado Ag…" at bounding box center [471, 294] width 270 height 28
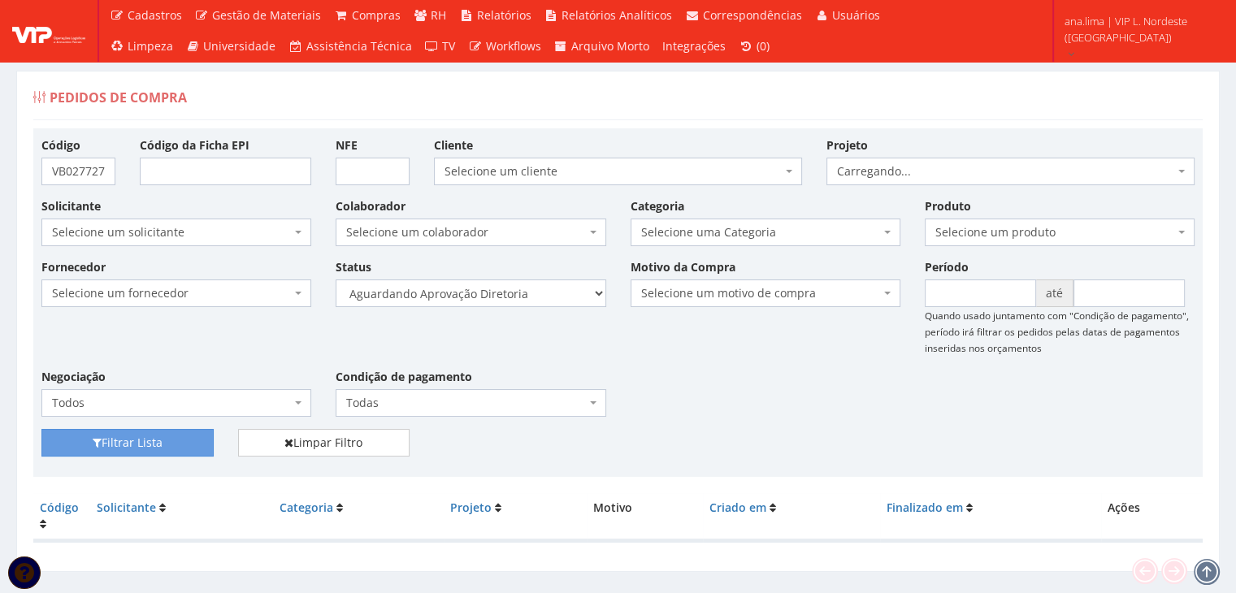
select select "4"
click at [336, 280] on select "Selecione um status Cancelado Aguardando Aprovação Diretoria Pedido Aprovado Ag…" at bounding box center [471, 294] width 270 height 28
click at [184, 442] on button "Filtrar Lista" at bounding box center [127, 443] width 172 height 28
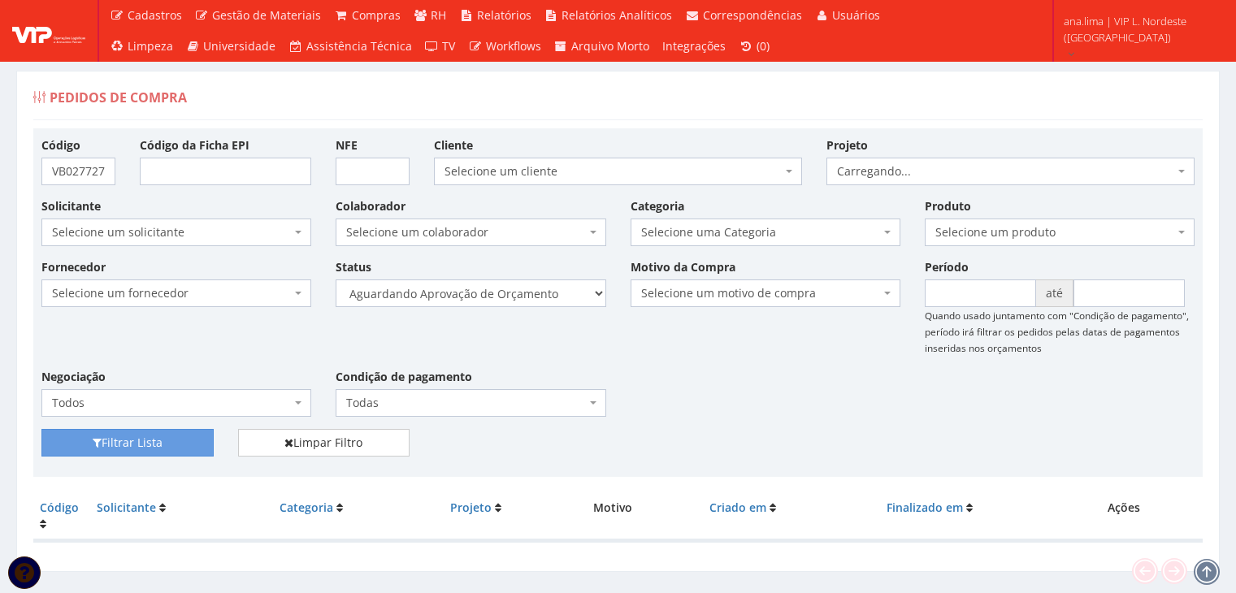
scroll to position [33, 0]
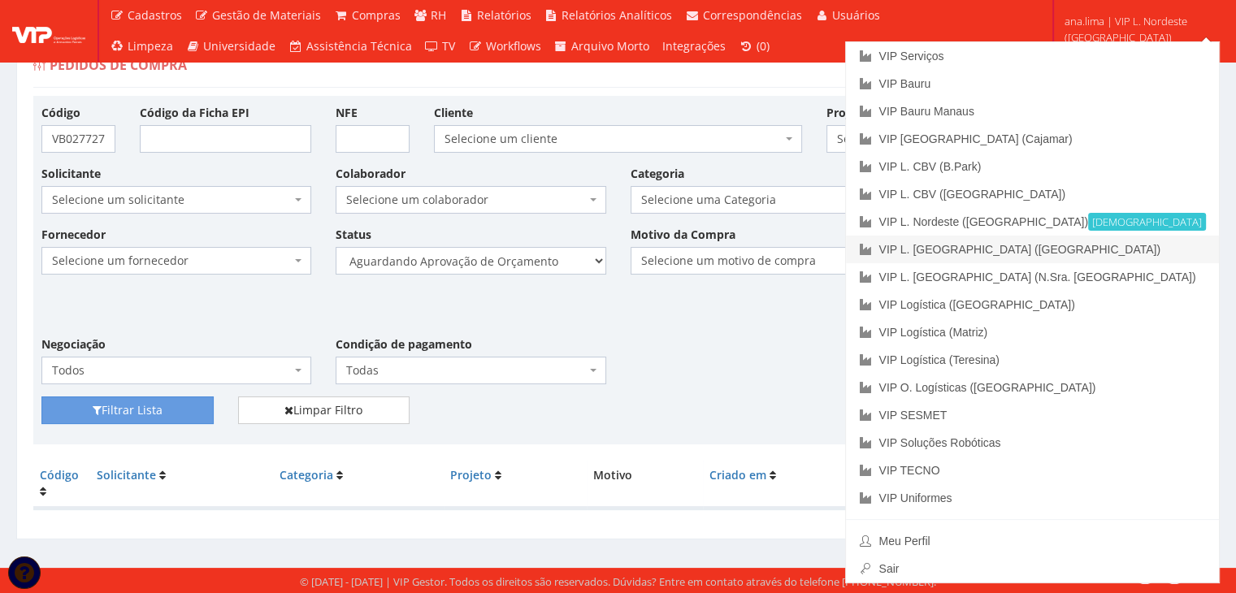
drag, startPoint x: 1173, startPoint y: 247, endPoint x: 943, endPoint y: 299, distance: 235.8
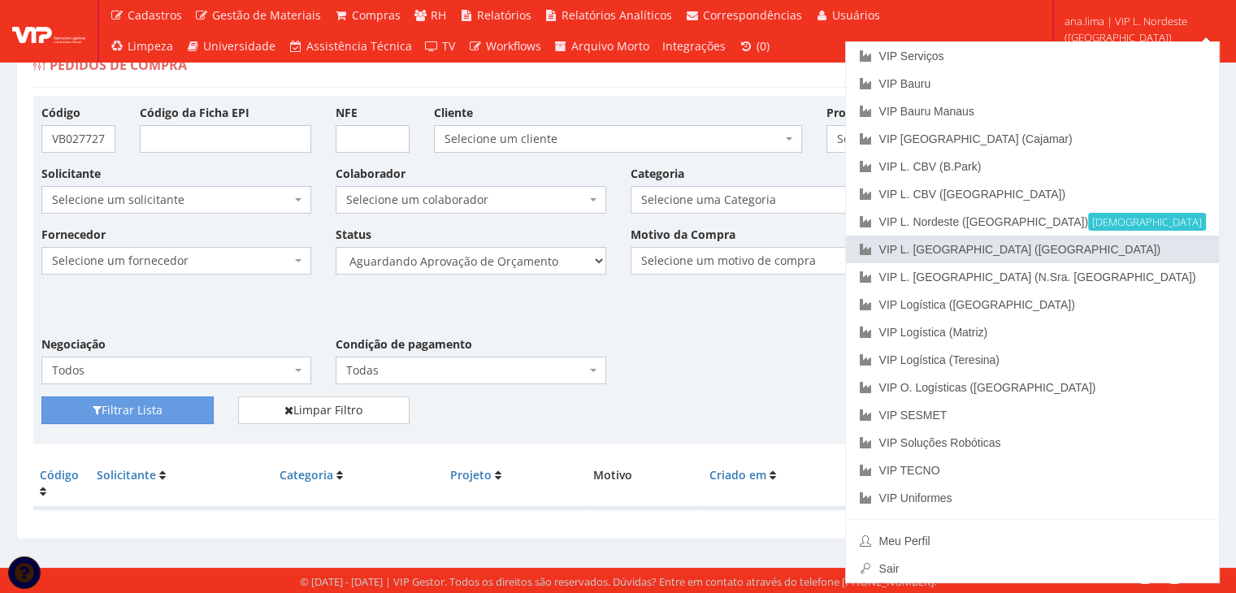
click at [1173, 247] on link "VIP L. [GEOGRAPHIC_DATA] ([GEOGRAPHIC_DATA])" at bounding box center [1032, 250] width 373 height 28
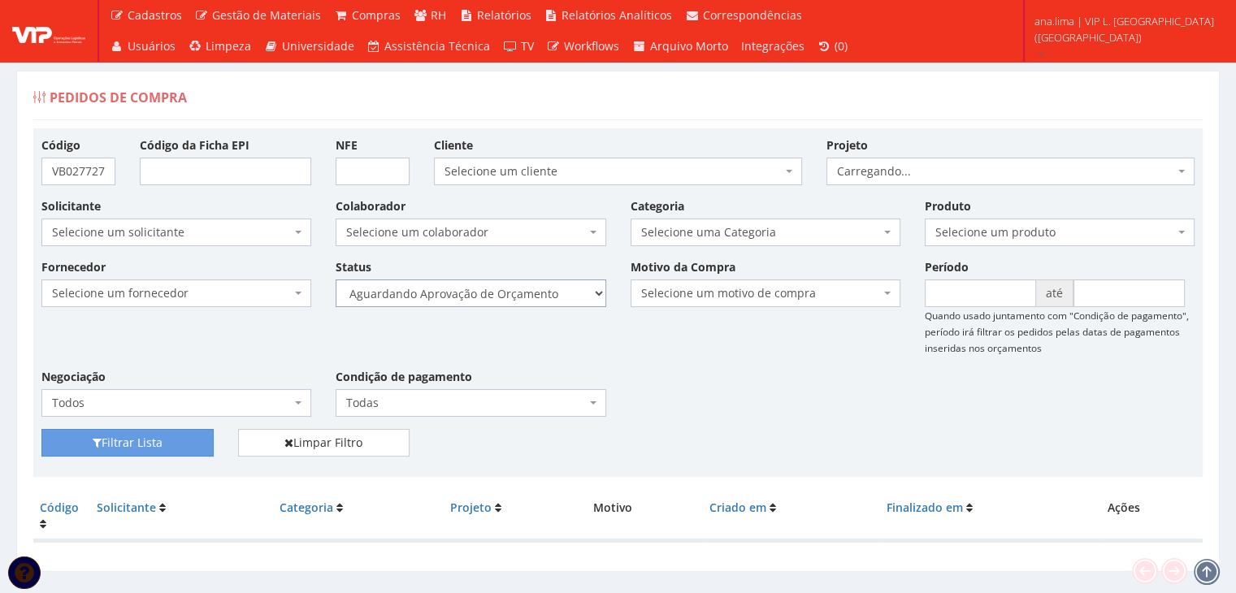
click at [527, 301] on select "Selecione um status Cancelado Aguardando Aprovação Diretoria Pedido Aprovado Ag…" at bounding box center [471, 294] width 270 height 28
select select "1"
click at [336, 280] on select "Selecione um status Cancelado Aguardando Aprovação Diretoria Pedido Aprovado Ag…" at bounding box center [471, 294] width 270 height 28
click at [154, 444] on button "Filtrar Lista" at bounding box center [127, 443] width 172 height 28
click at [572, 295] on select "Selecione um status Cancelado Aguardando Aprovação Diretoria Pedido Aprovado Ag…" at bounding box center [471, 294] width 270 height 28
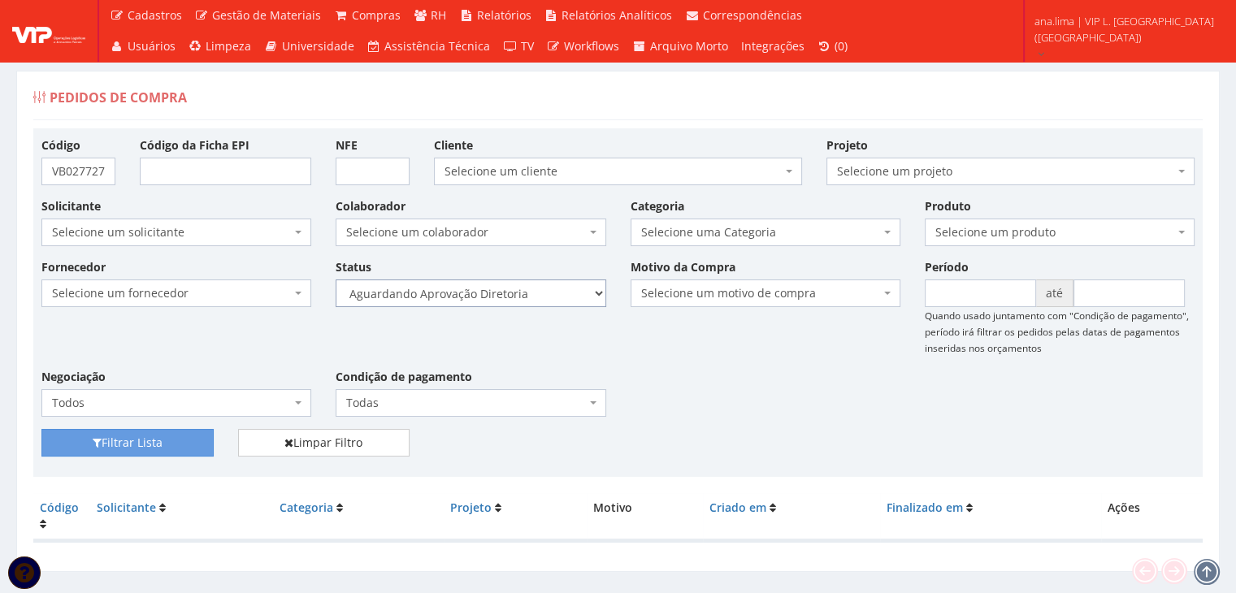
select select "4"
click at [336, 280] on select "Selecione um status Cancelado Aguardando Aprovação Diretoria Pedido Aprovado Ag…" at bounding box center [471, 294] width 270 height 28
click at [118, 447] on button "Filtrar Lista" at bounding box center [127, 443] width 172 height 28
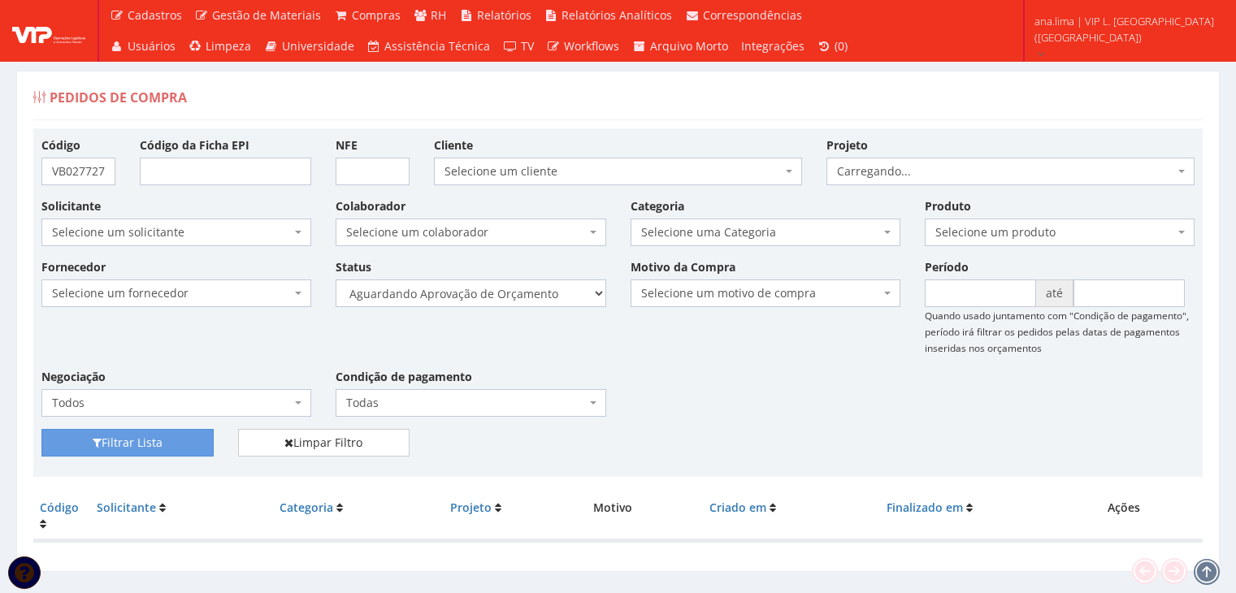
scroll to position [33, 0]
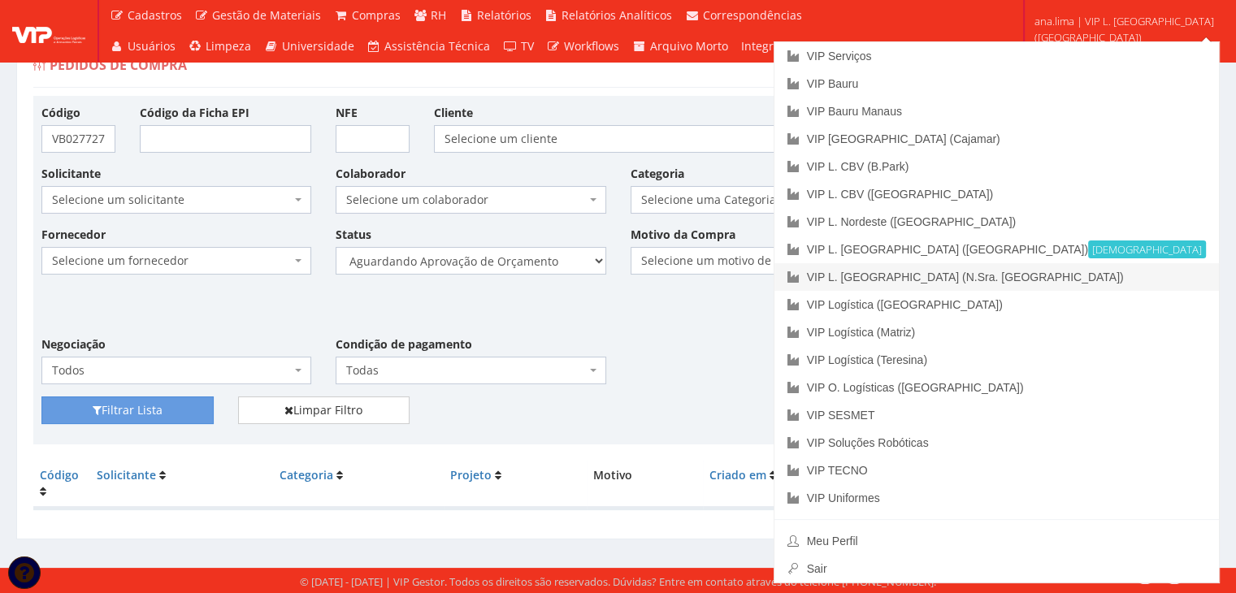
drag, startPoint x: 1172, startPoint y: 271, endPoint x: 946, endPoint y: 352, distance: 240.1
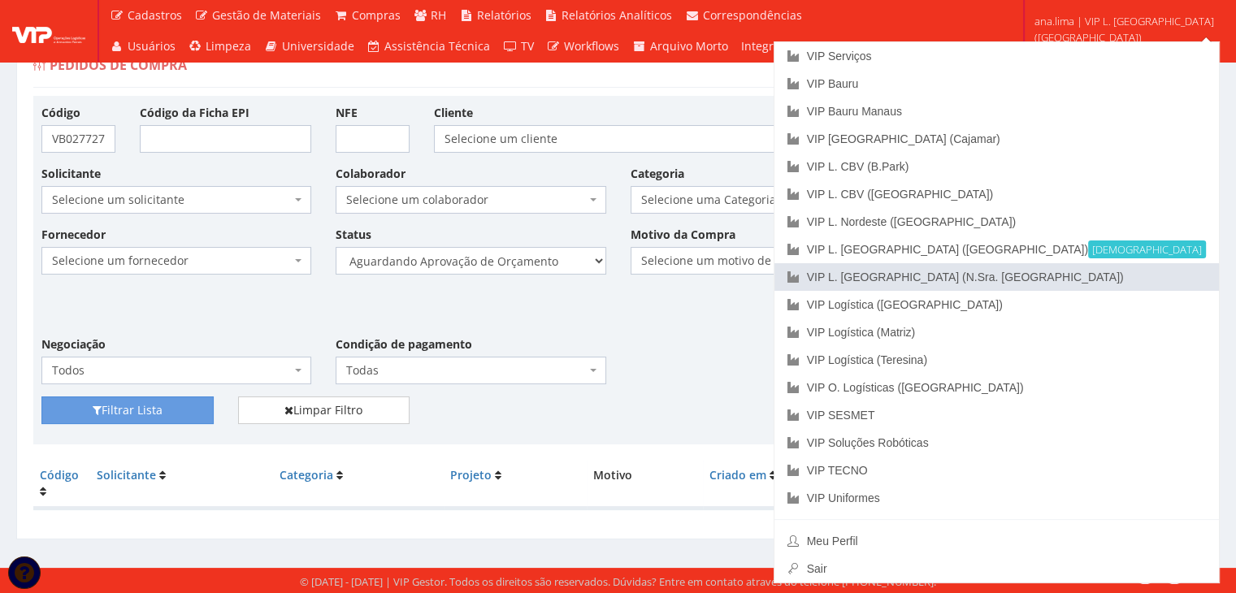
click at [1171, 271] on link "VIP L. [GEOGRAPHIC_DATA] (N.Sra. [GEOGRAPHIC_DATA])" at bounding box center [996, 277] width 444 height 28
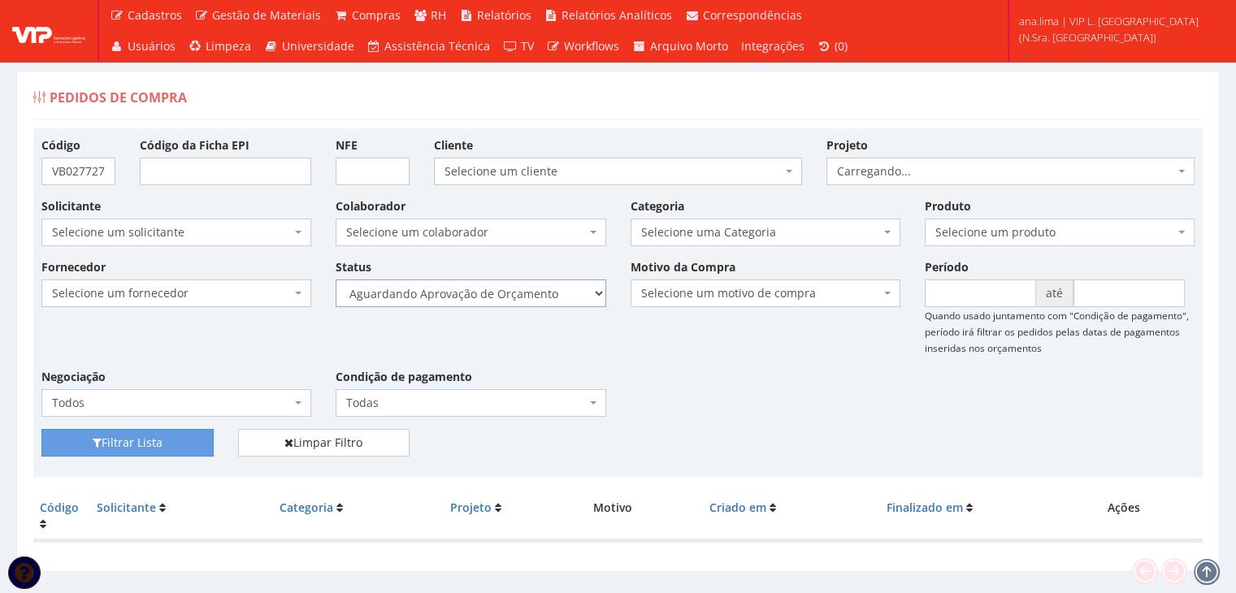
click at [526, 293] on select "Selecione um status Cancelado Aguardando Aprovação Diretoria Pedido Aprovado Ag…" at bounding box center [471, 294] width 270 height 28
select select "1"
click at [336, 280] on select "Selecione um status Cancelado Aguardando Aprovação Diretoria Pedido Aprovado Ag…" at bounding box center [471, 294] width 270 height 28
click at [149, 437] on button "Filtrar Lista" at bounding box center [127, 443] width 172 height 28
click at [523, 280] on select "Selecione um status Cancelado Aguardando Aprovação Diretoria Pedido Aprovado Ag…" at bounding box center [471, 294] width 270 height 28
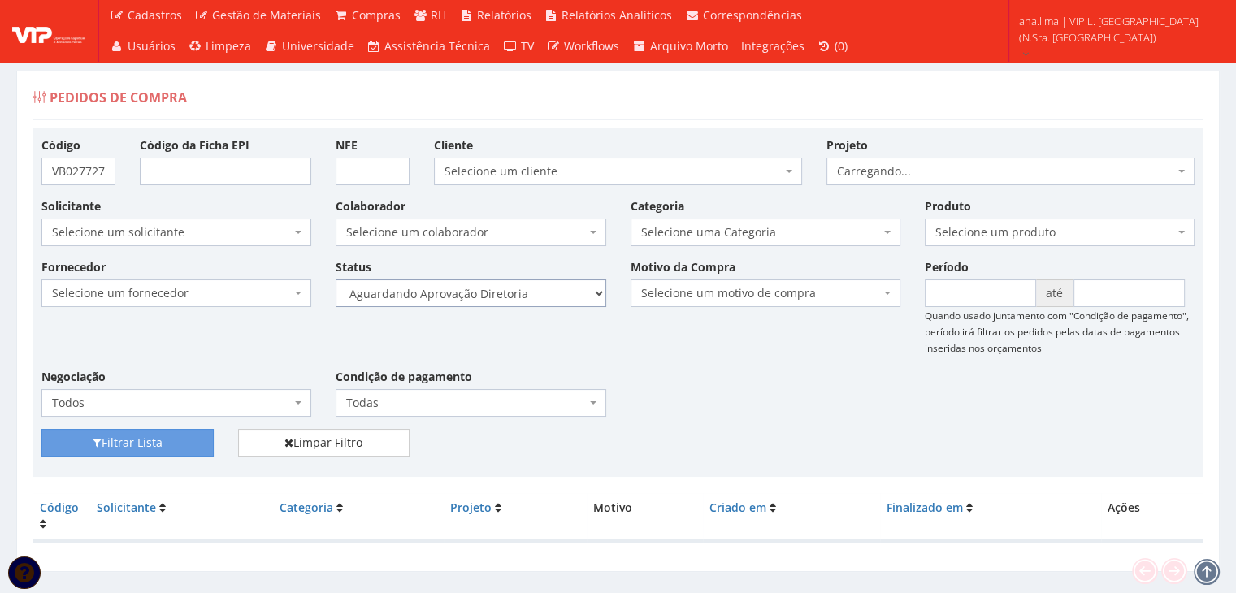
select select "4"
click at [336, 280] on select "Selecione um status Cancelado Aguardando Aprovação Diretoria Pedido Aprovado Ag…" at bounding box center [471, 294] width 270 height 28
click at [193, 444] on button "Filtrar Lista" at bounding box center [127, 443] width 172 height 28
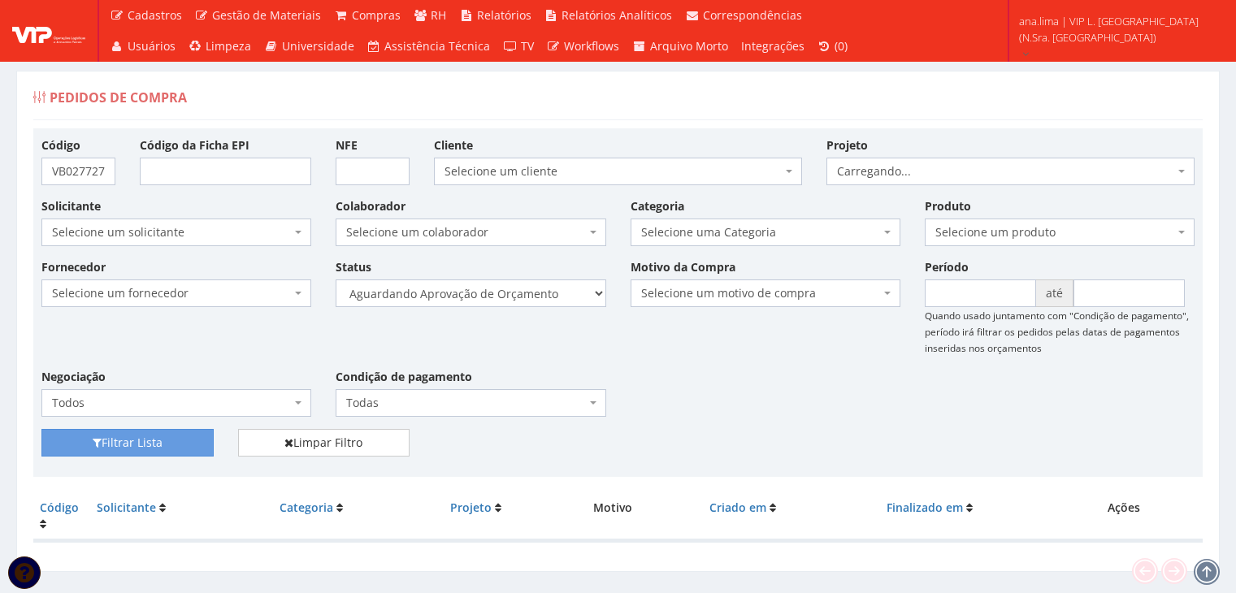
scroll to position [33, 0]
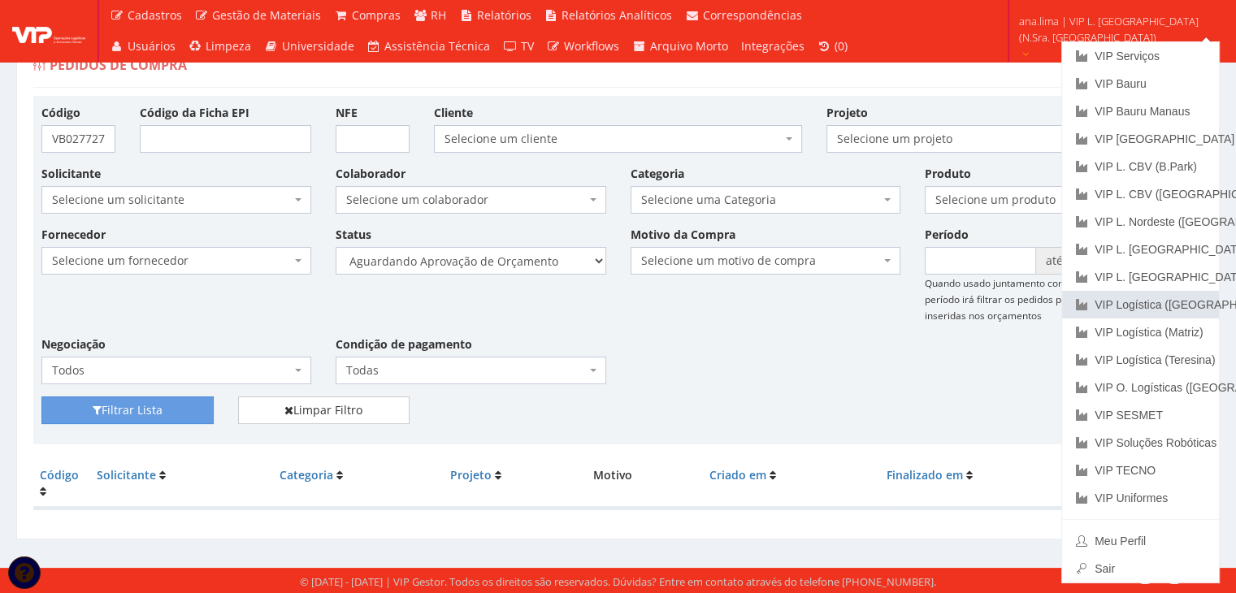
drag, startPoint x: 1134, startPoint y: 313, endPoint x: 1094, endPoint y: 340, distance: 48.7
click at [1134, 313] on link "VIP Logística ([GEOGRAPHIC_DATA])" at bounding box center [1140, 305] width 157 height 28
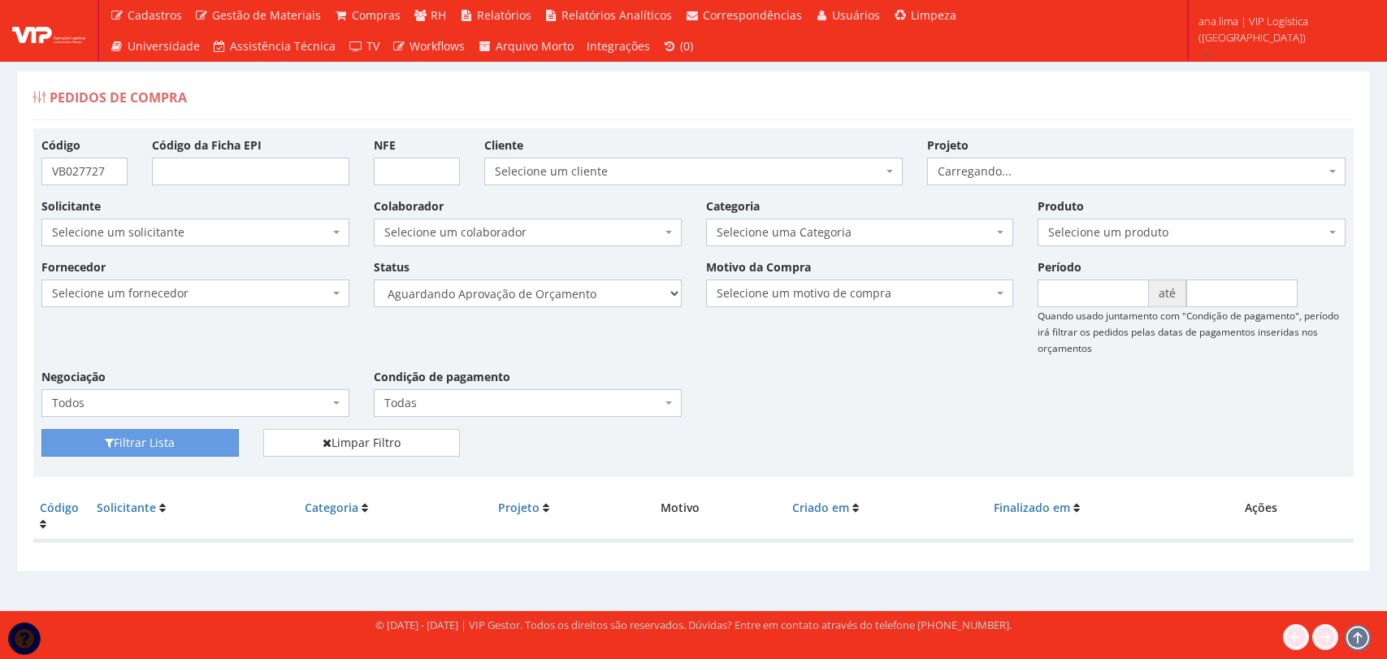
click at [573, 296] on select "Selecione um status Cancelado Aguardando Aprovação Diretoria Pedido Aprovado Ag…" at bounding box center [528, 294] width 308 height 28
select select "1"
click at [374, 280] on select "Selecione um status Cancelado Aguardando Aprovação Diretoria Pedido Aprovado Ag…" at bounding box center [528, 294] width 308 height 28
click at [193, 444] on button "Filtrar Lista" at bounding box center [139, 443] width 197 height 28
select select "4"
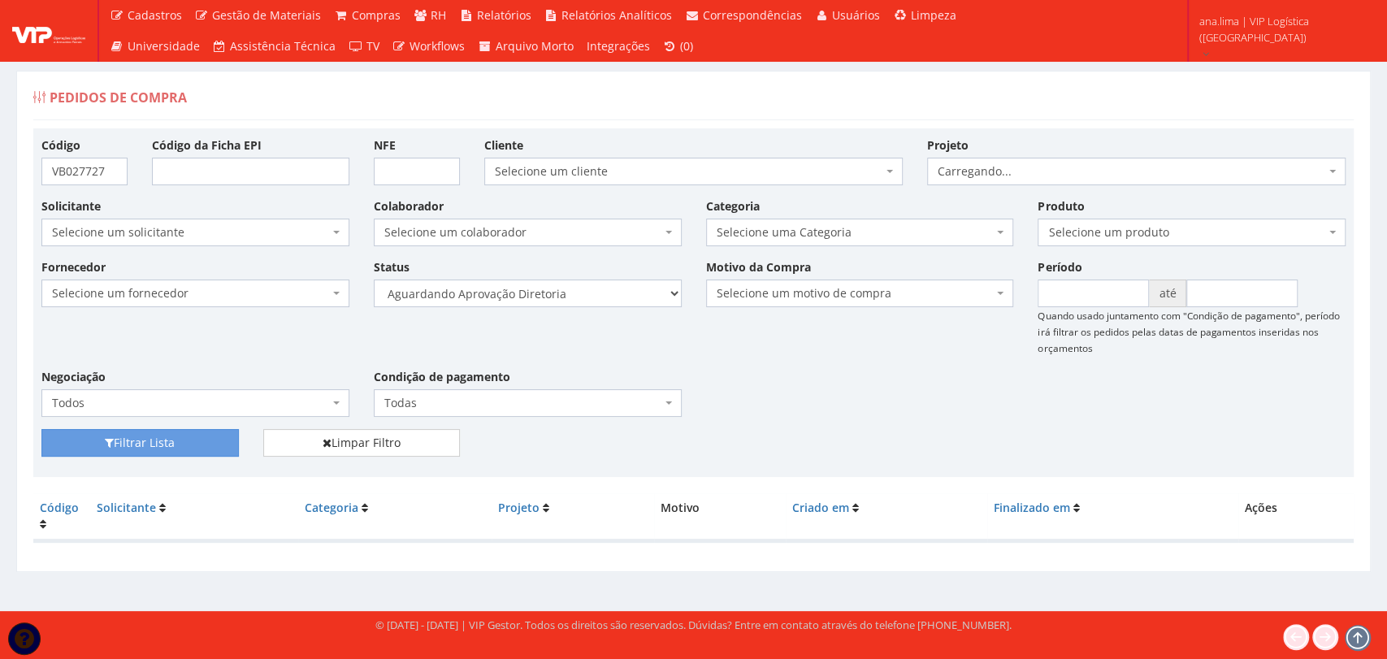
click at [374, 280] on select "Selecione um status Cancelado Aguardando Aprovação Diretoria Pedido Aprovado Ag…" at bounding box center [528, 294] width 308 height 28
click at [205, 436] on button "Filtrar Lista" at bounding box center [139, 443] width 197 height 28
click at [542, 283] on select "Selecione um status Cancelado Aguardando Aprovação Diretoria Pedido Aprovado Ag…" at bounding box center [528, 294] width 308 height 28
select select "1"
click at [374, 280] on select "Selecione um status Cancelado Aguardando Aprovação Diretoria Pedido Aprovado Ag…" at bounding box center [528, 294] width 308 height 28
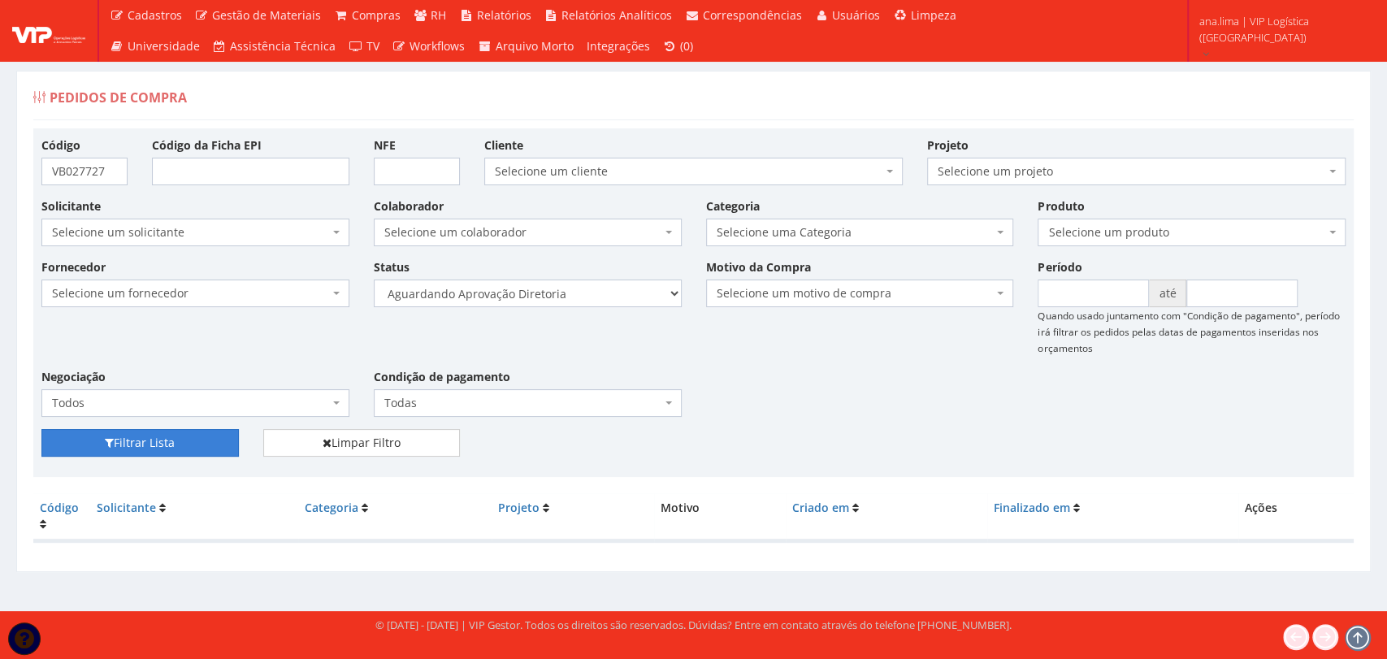
click at [219, 437] on button "Filtrar Lista" at bounding box center [139, 443] width 197 height 28
select select "4"
click at [374, 280] on select "Selecione um status Cancelado Aguardando Aprovação Diretoria Pedido Aprovado Ag…" at bounding box center [528, 294] width 308 height 28
click at [167, 448] on button "Filtrar Lista" at bounding box center [139, 443] width 197 height 28
